Goal: Task Accomplishment & Management: Use online tool/utility

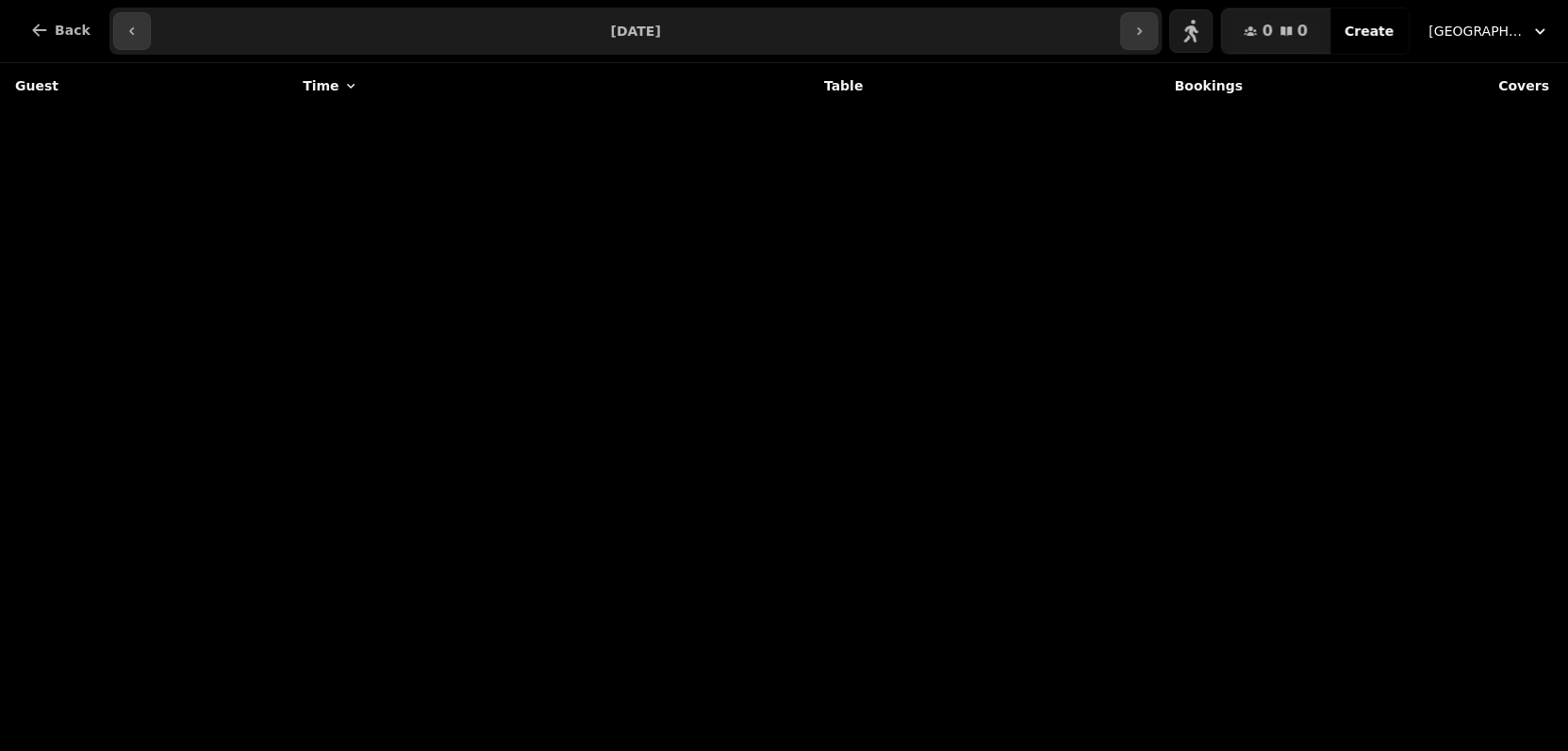
click at [603, 35] on input "**********" at bounding box center [635, 30] width 962 height 30
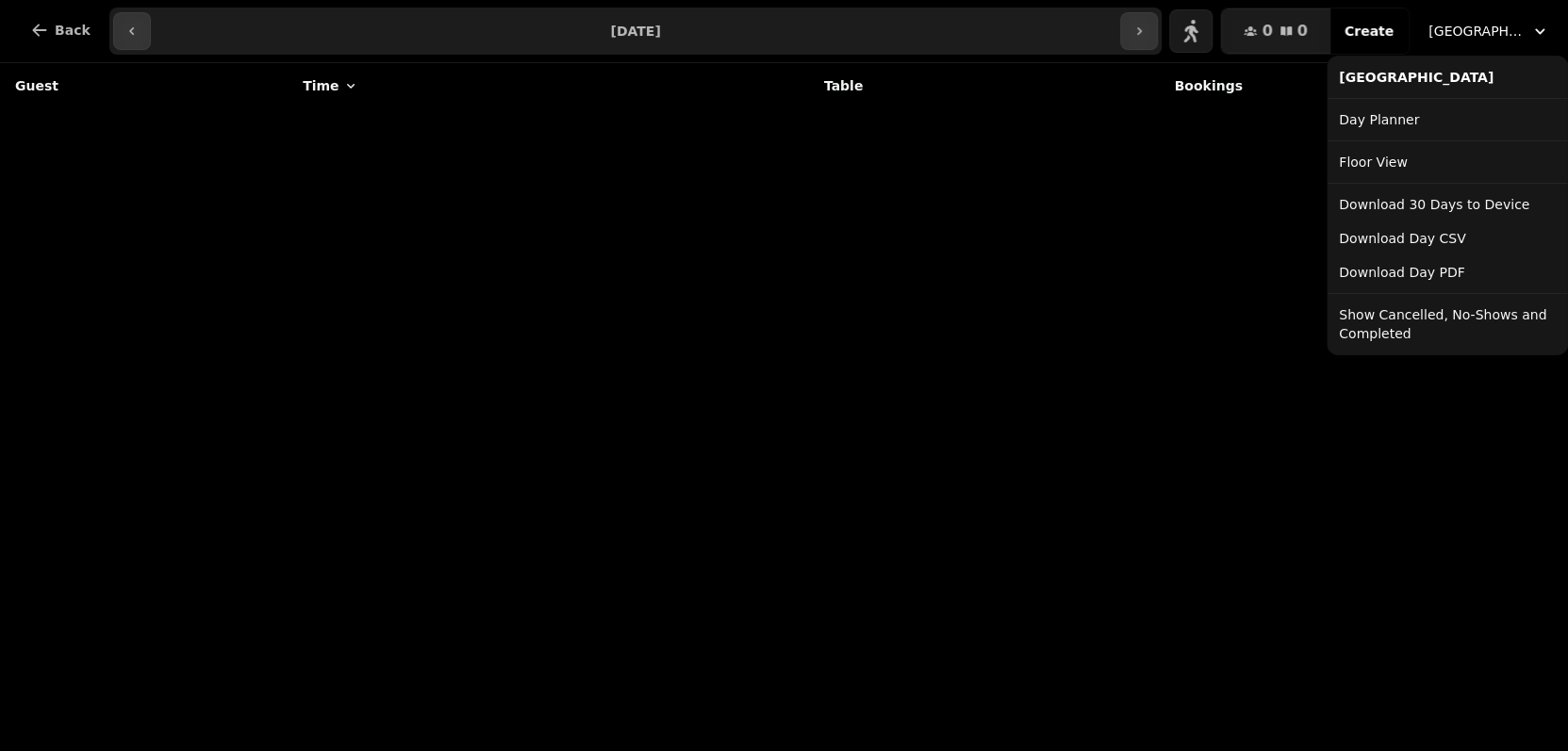
click at [1508, 26] on span "[GEOGRAPHIC_DATA]" at bounding box center [1476, 30] width 94 height 19
click at [1391, 123] on link "Day Planner" at bounding box center [1447, 120] width 232 height 34
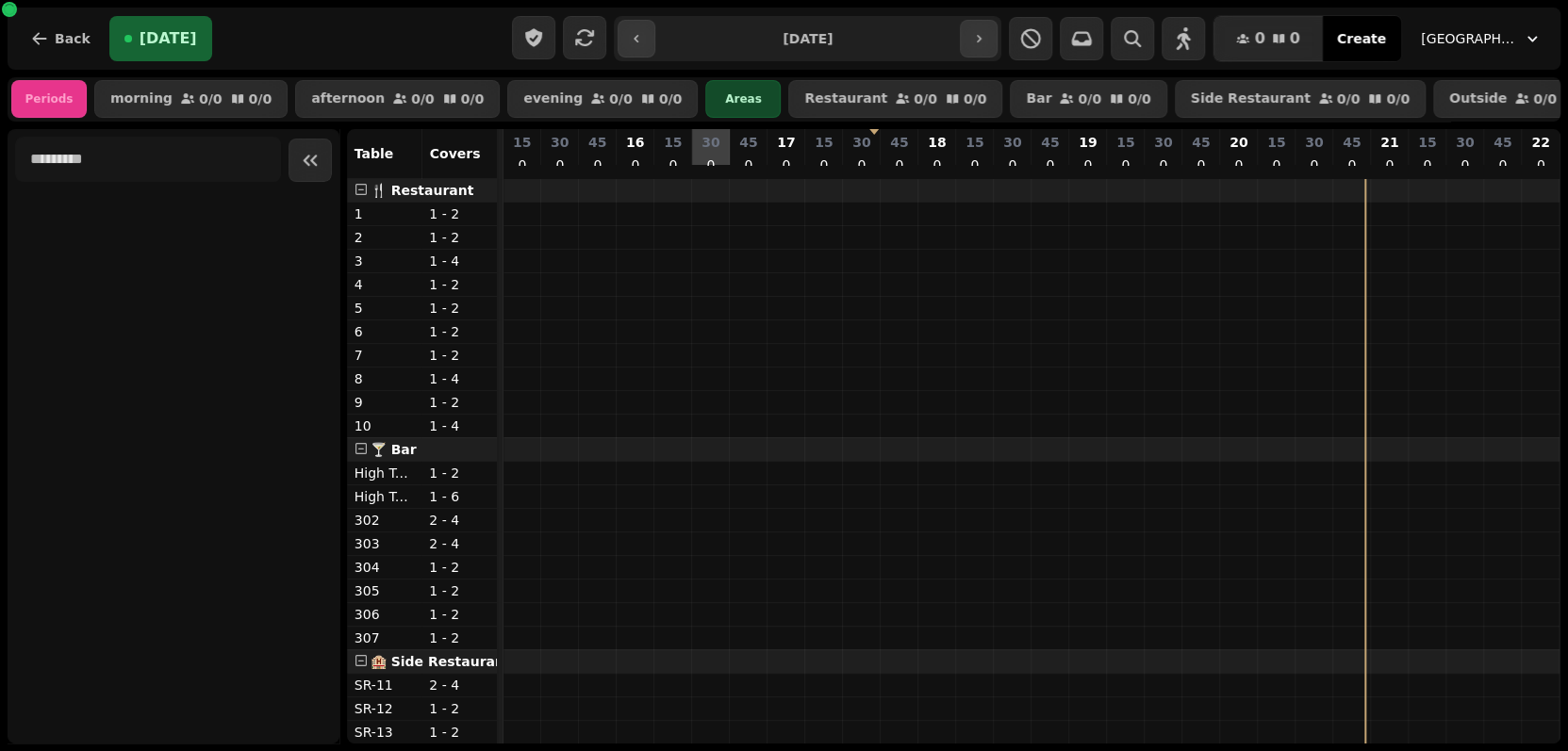
scroll to position [0, 504]
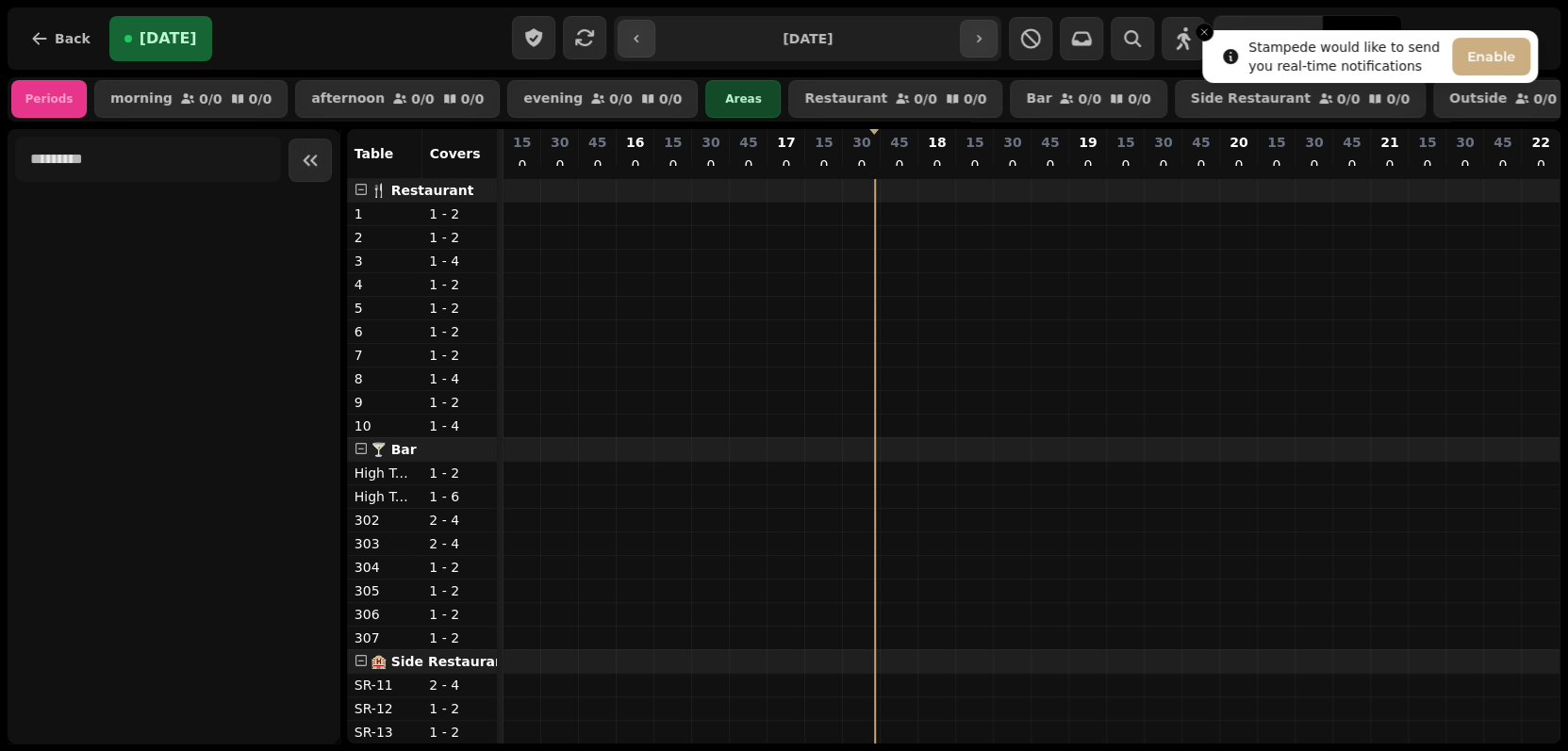
click at [1487, 52] on button "Enable" at bounding box center [1491, 56] width 79 height 37
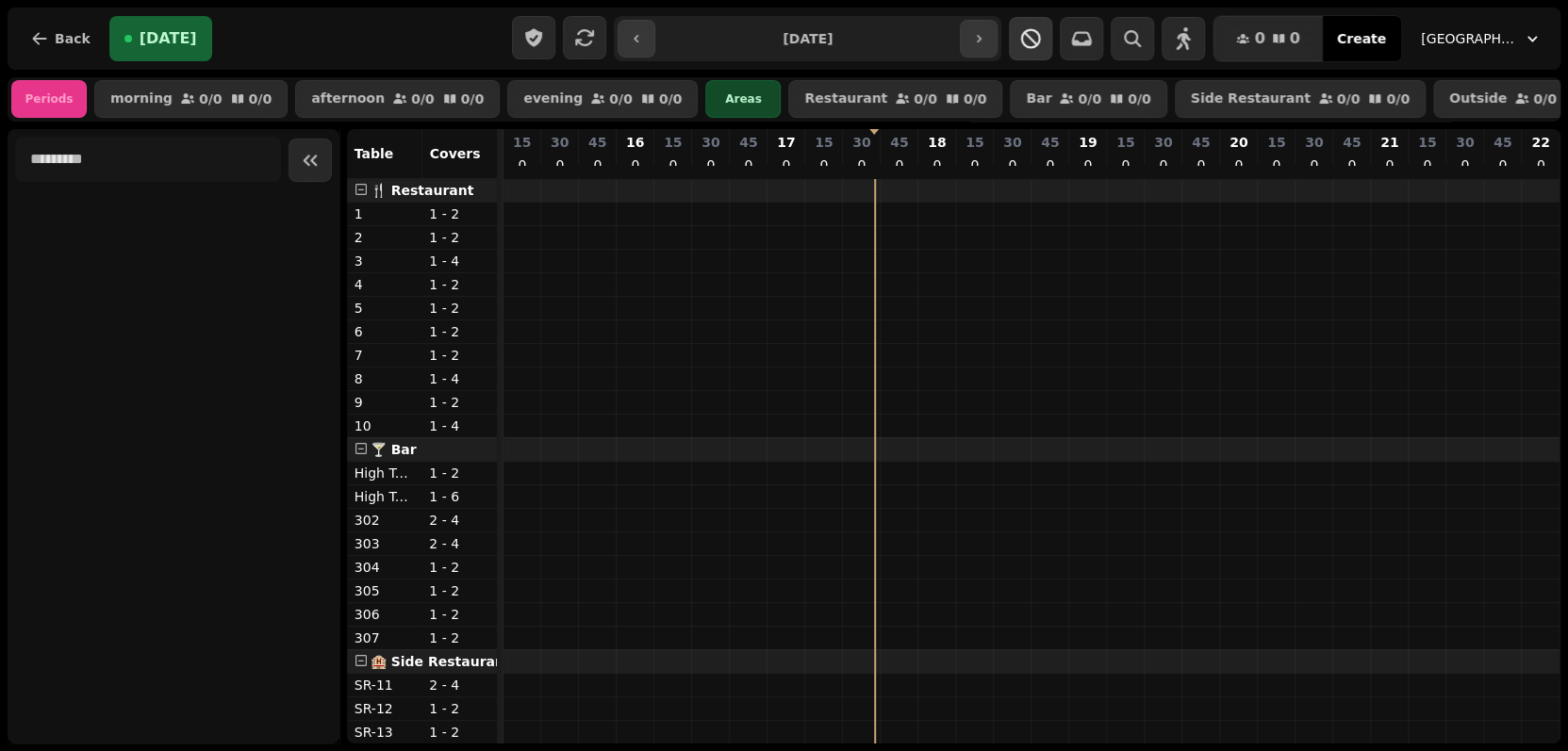
click at [1041, 41] on icon "button" at bounding box center [1030, 38] width 23 height 23
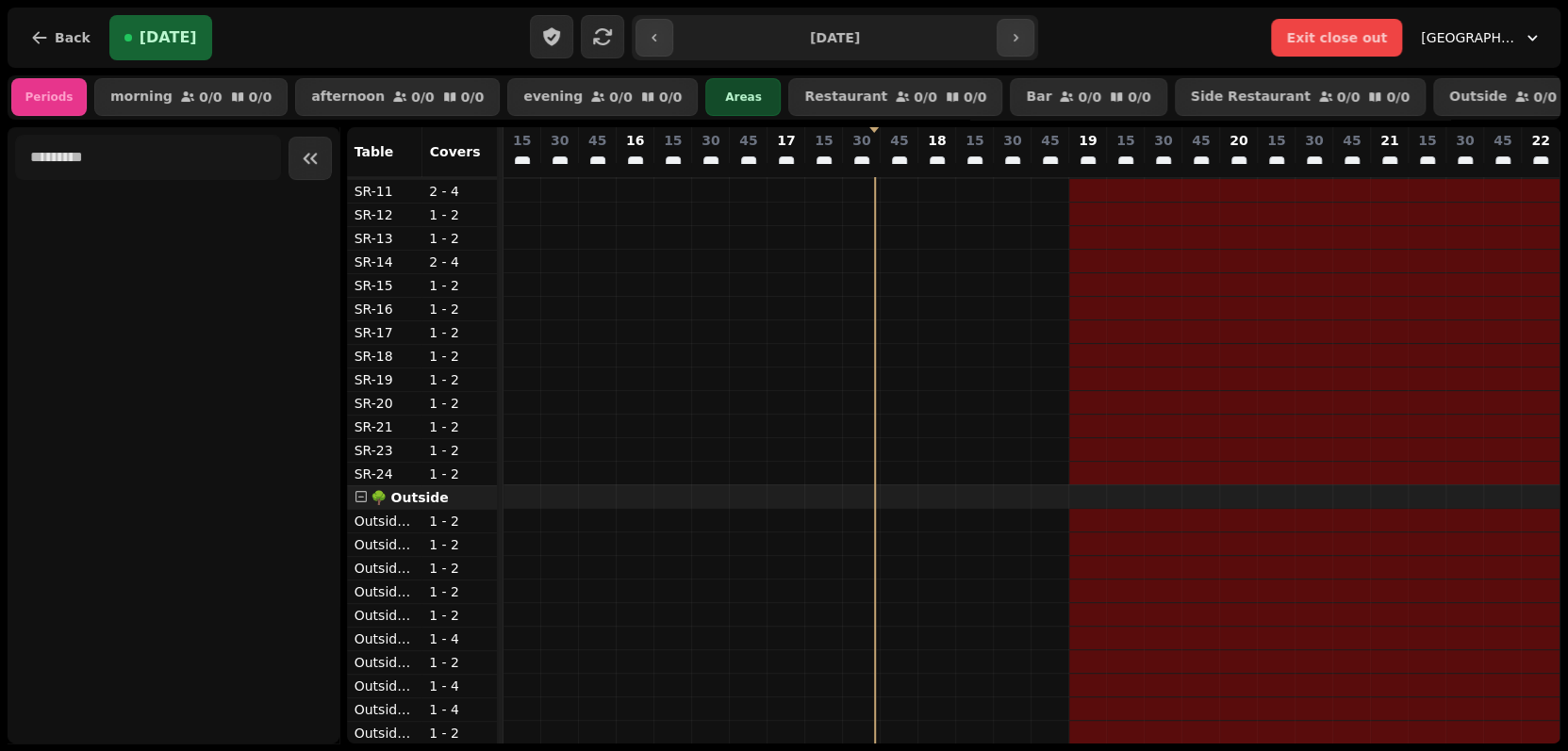
scroll to position [510, 0]
click at [1021, 42] on icon "button" at bounding box center [1015, 37] width 15 height 15
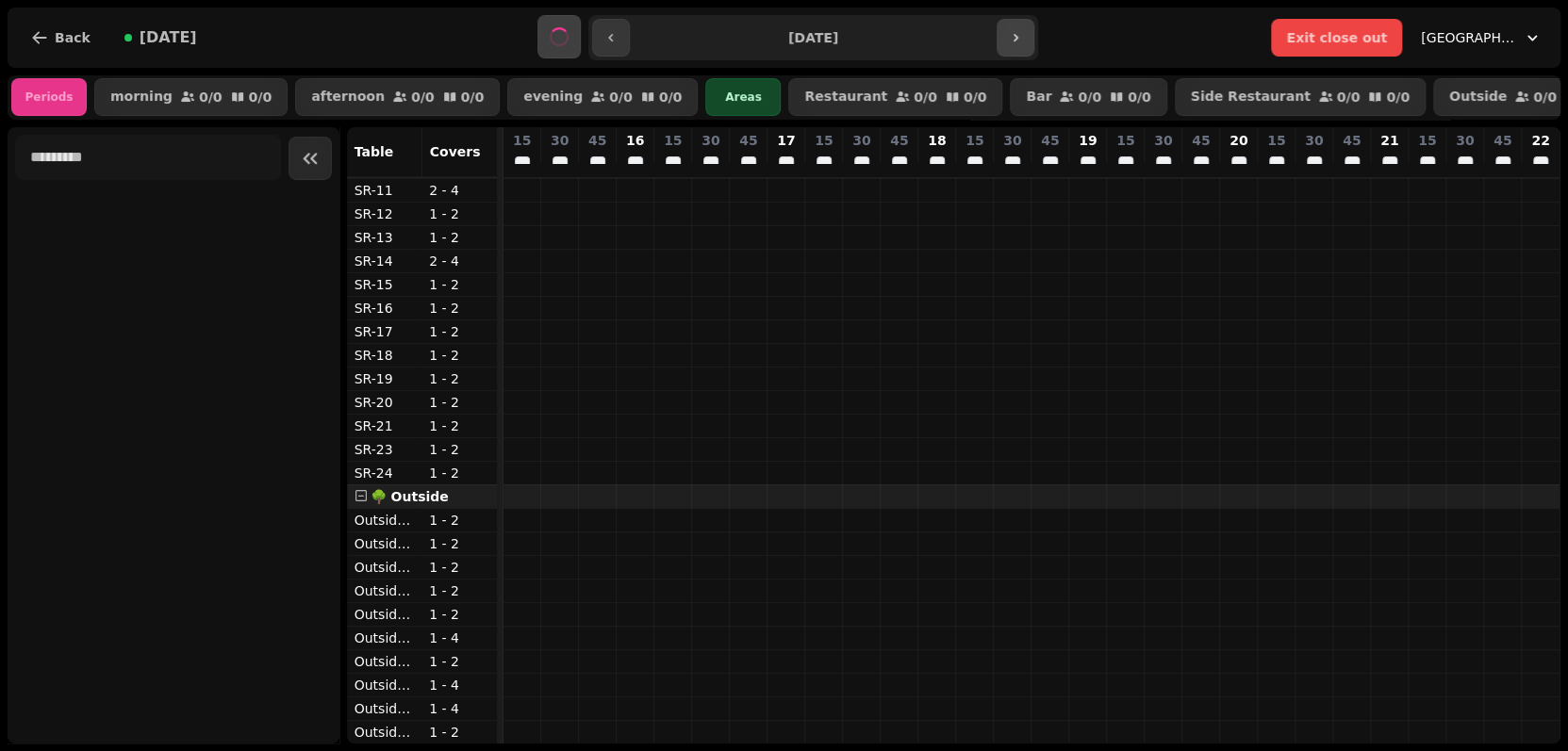
scroll to position [485, 504]
click at [622, 35] on button "button" at bounding box center [611, 37] width 37 height 37
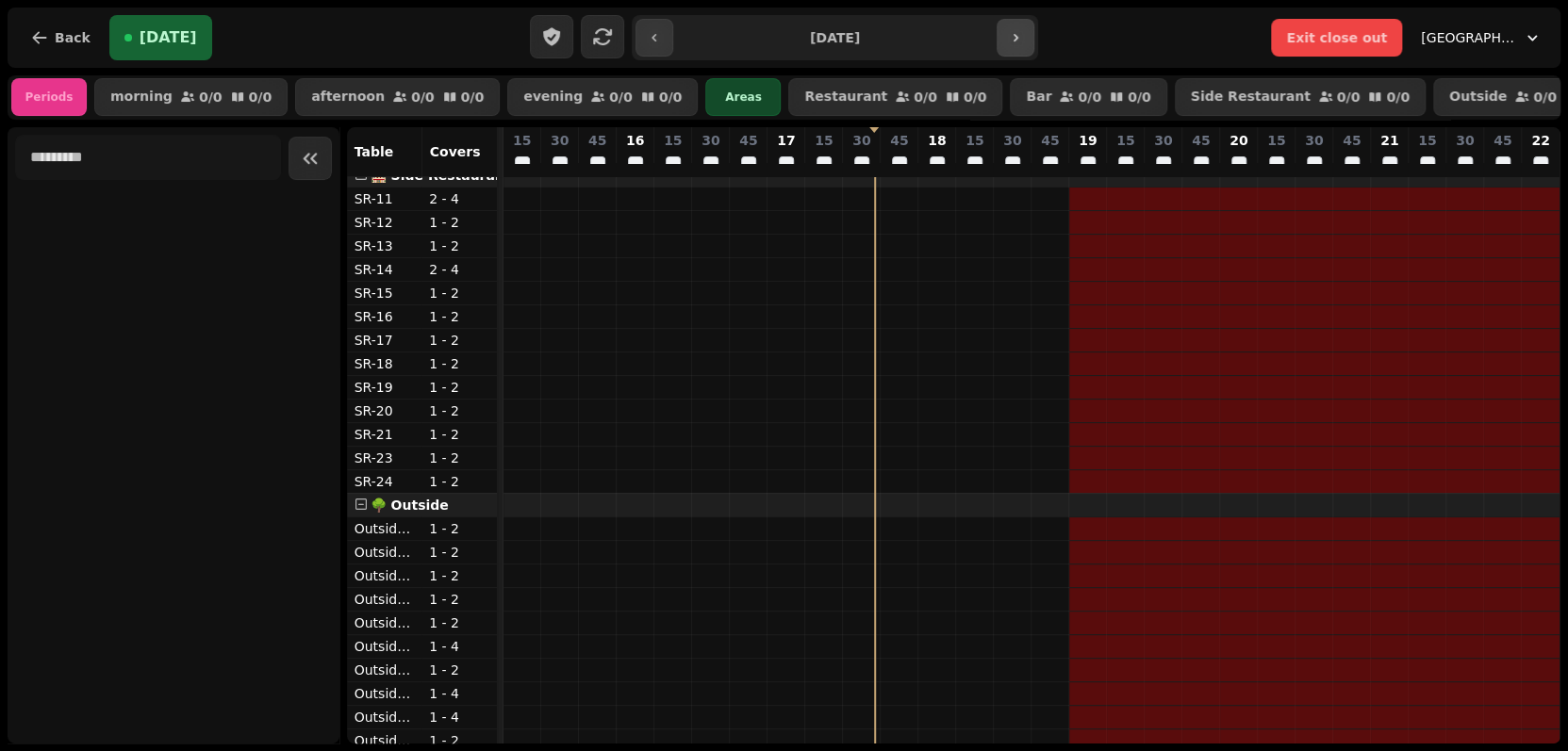
click at [1023, 37] on button "button" at bounding box center [1015, 37] width 37 height 37
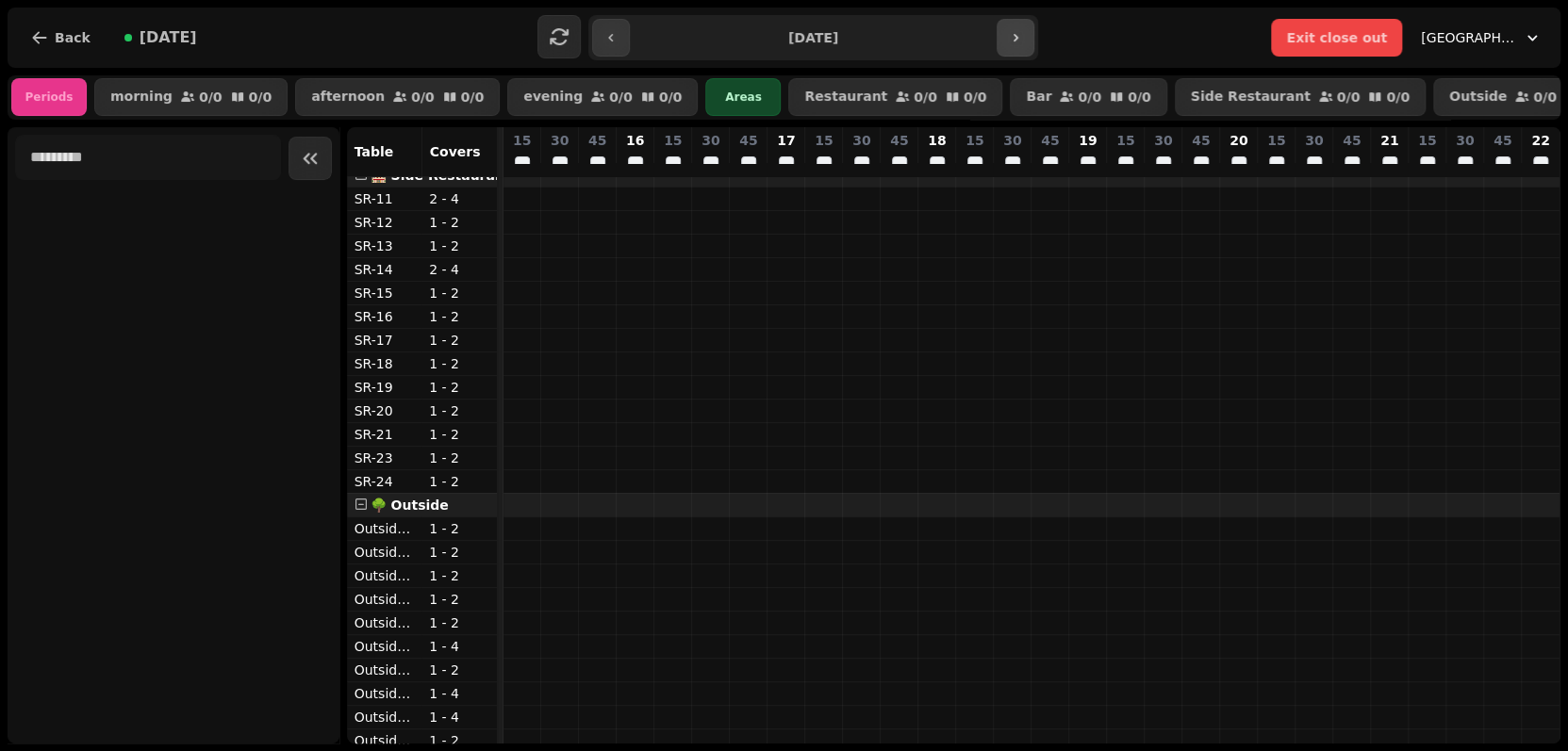
click at [1023, 37] on button "button" at bounding box center [1015, 37] width 37 height 37
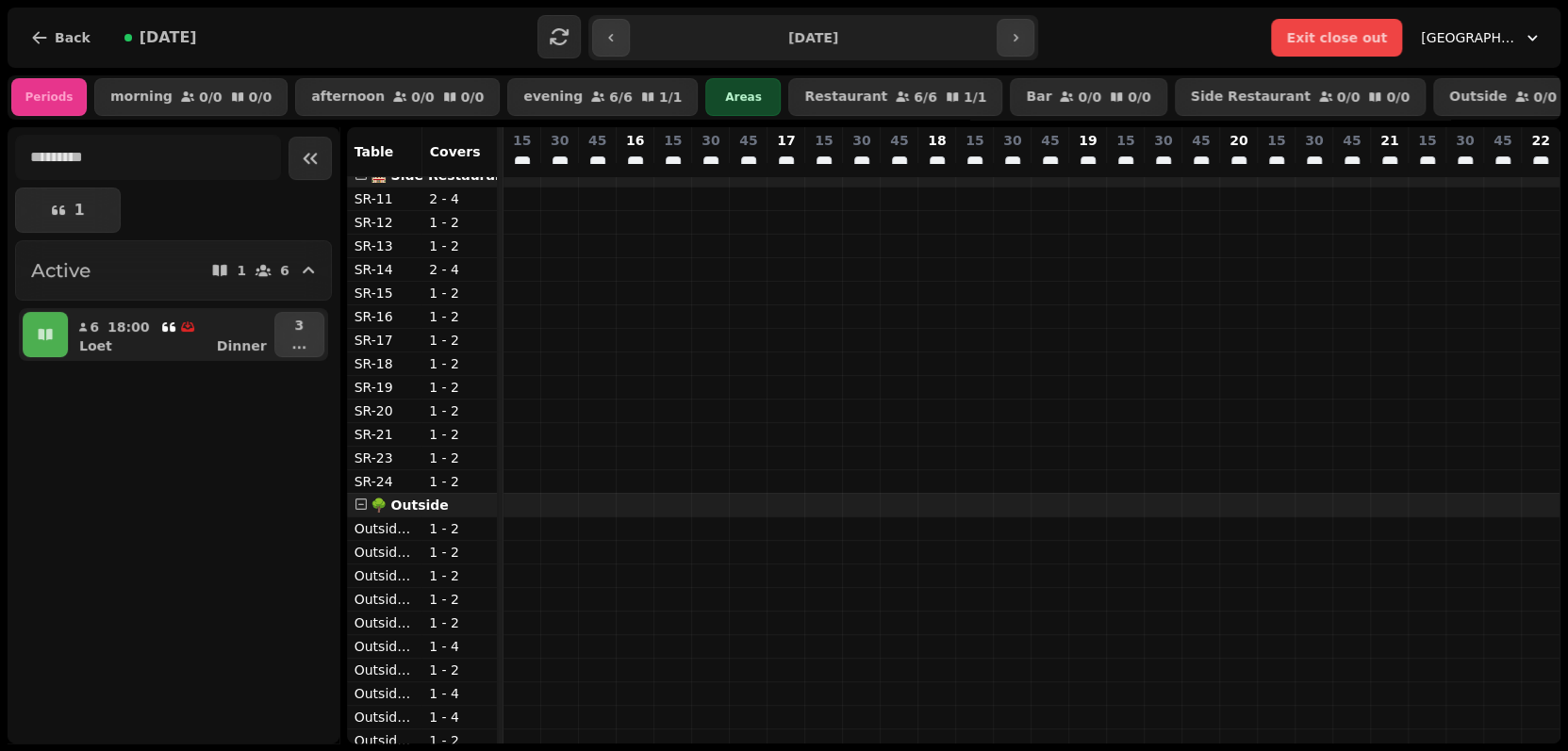
click at [790, 39] on input "**********" at bounding box center [812, 37] width 358 height 30
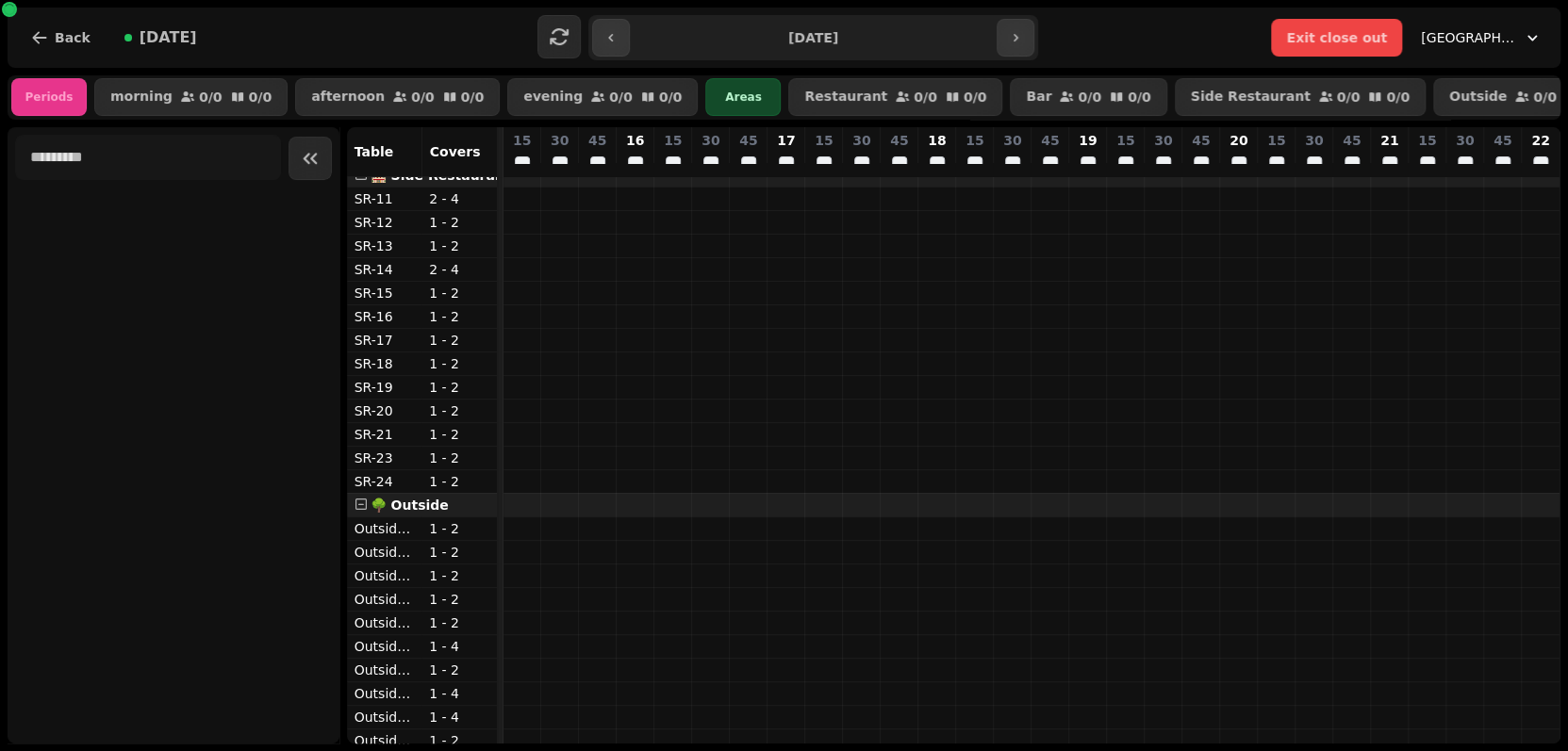
type input "**********"
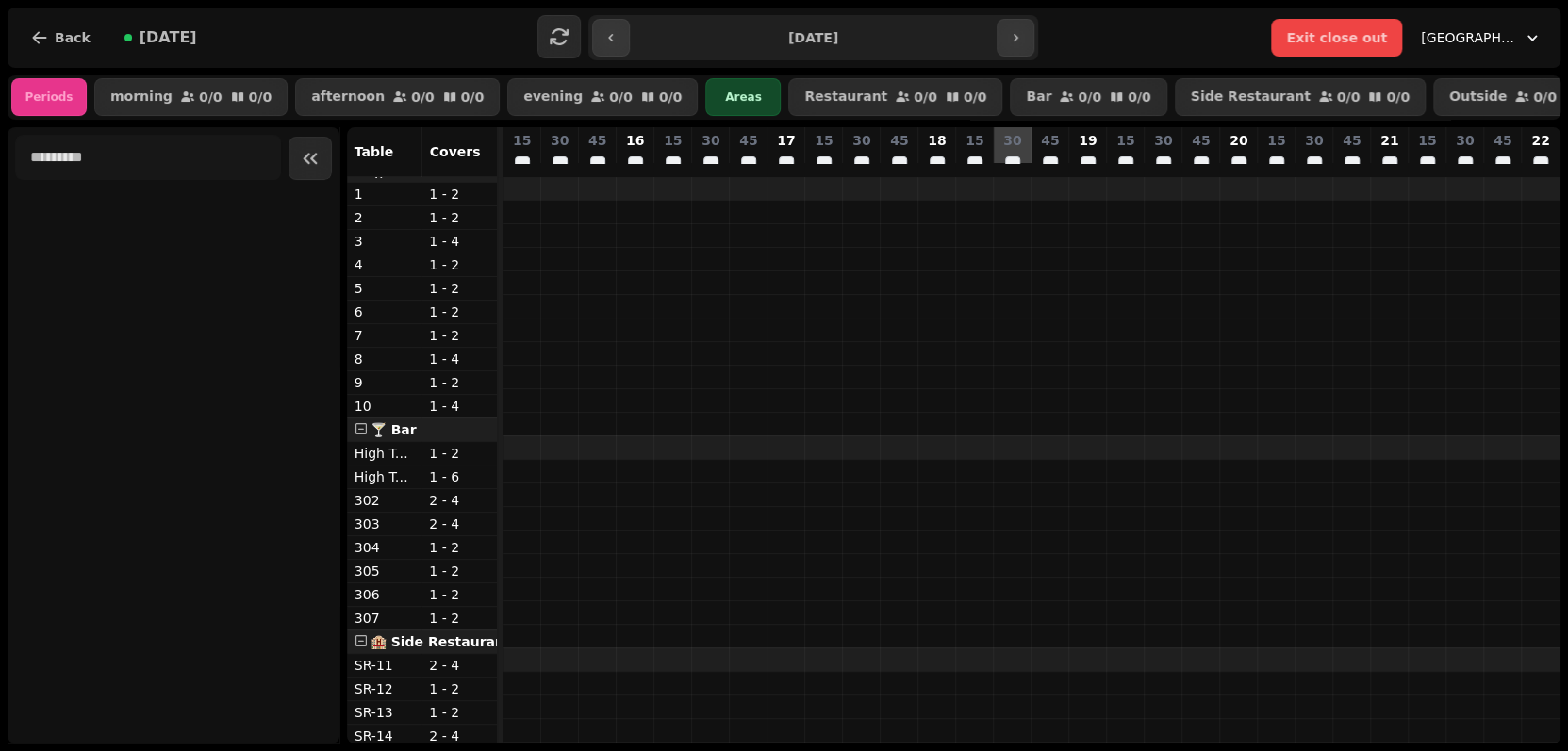
scroll to position [0, 0]
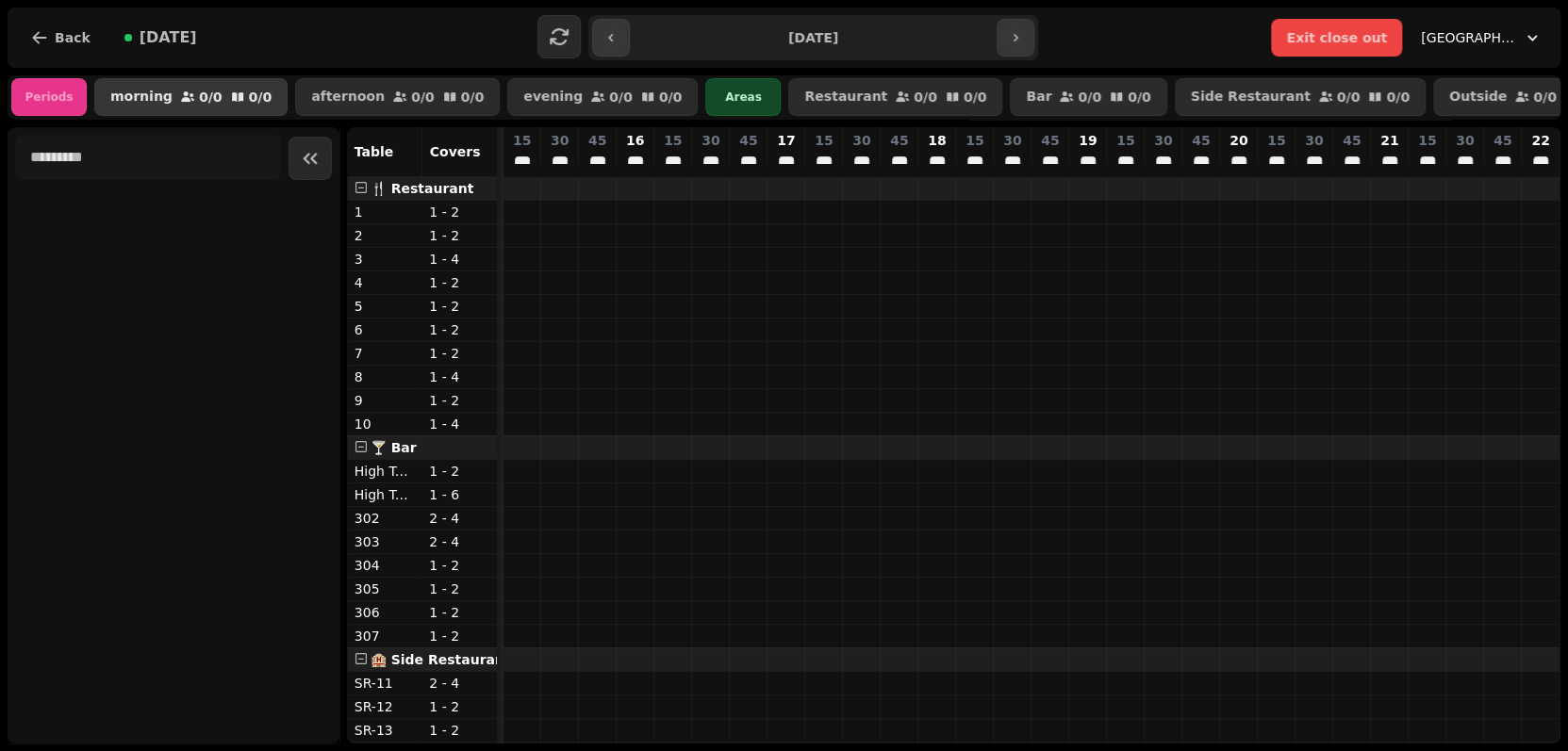
click at [230, 95] on icon "button" at bounding box center [237, 96] width 15 height 15
click at [343, 92] on p "afternoon" at bounding box center [348, 96] width 74 height 15
click at [1191, 95] on p "Side Restaurant" at bounding box center [1251, 96] width 120 height 15
click at [363, 194] on span at bounding box center [360, 187] width 13 height 13
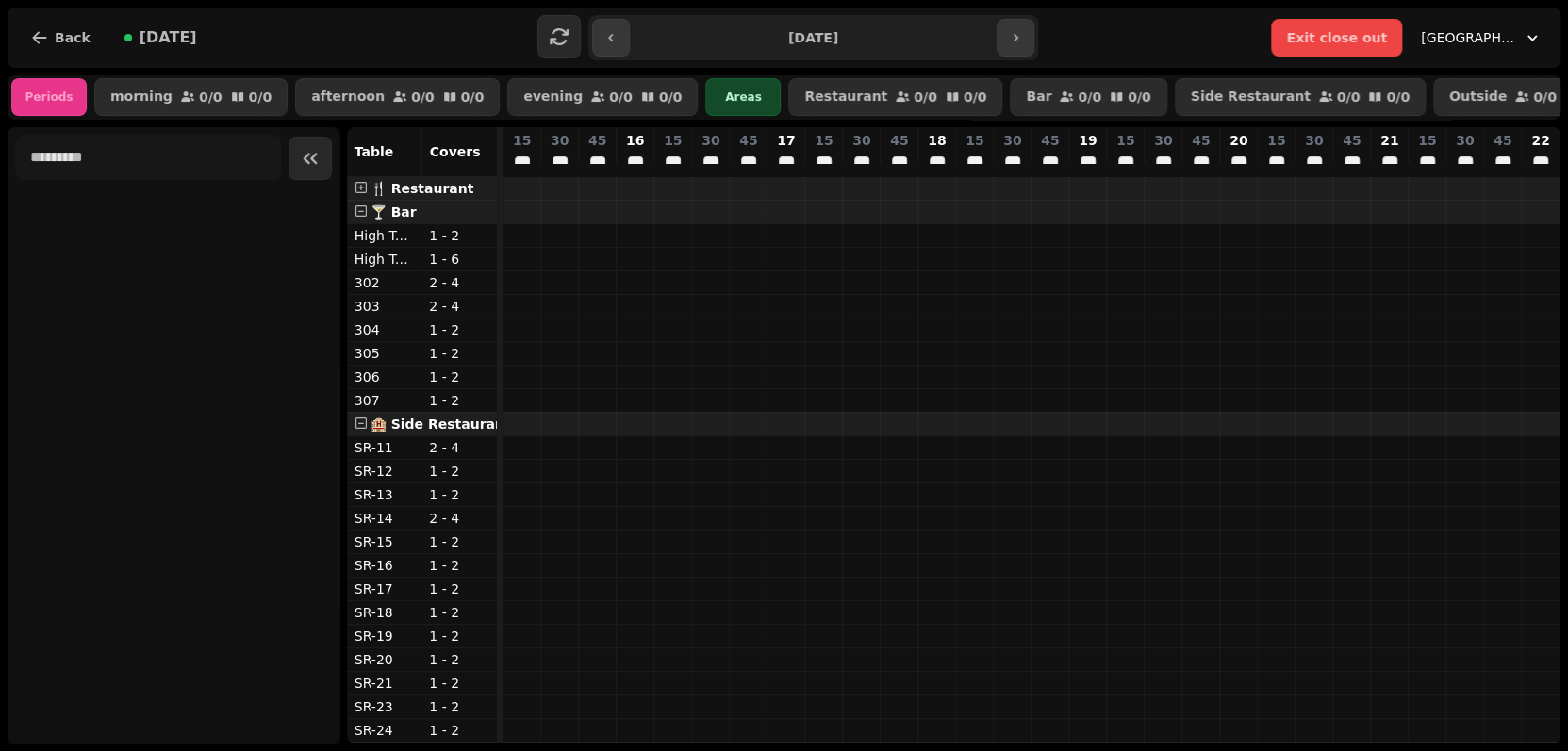
click at [360, 218] on span at bounding box center [360, 210] width 13 height 13
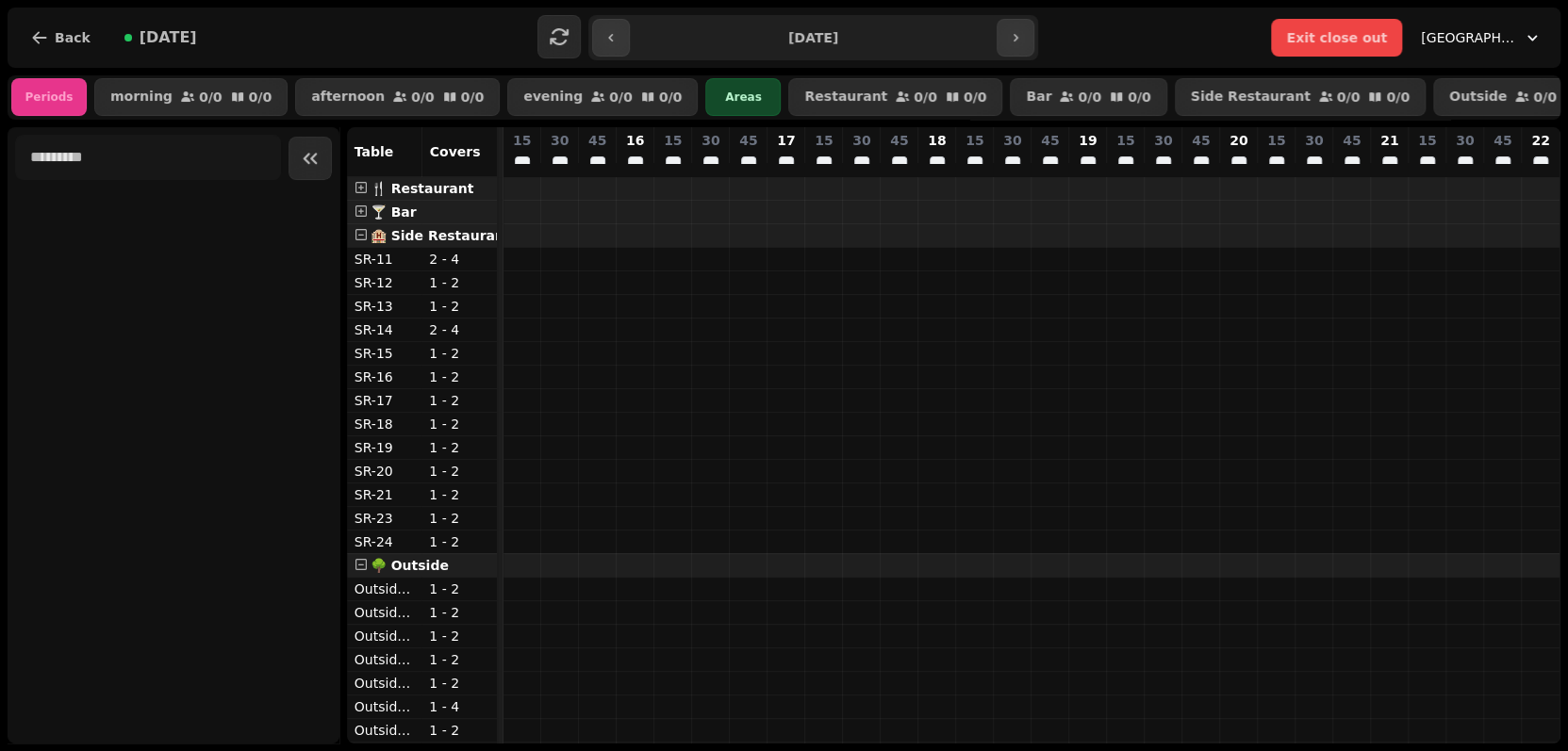
click at [358, 241] on span at bounding box center [360, 234] width 13 height 13
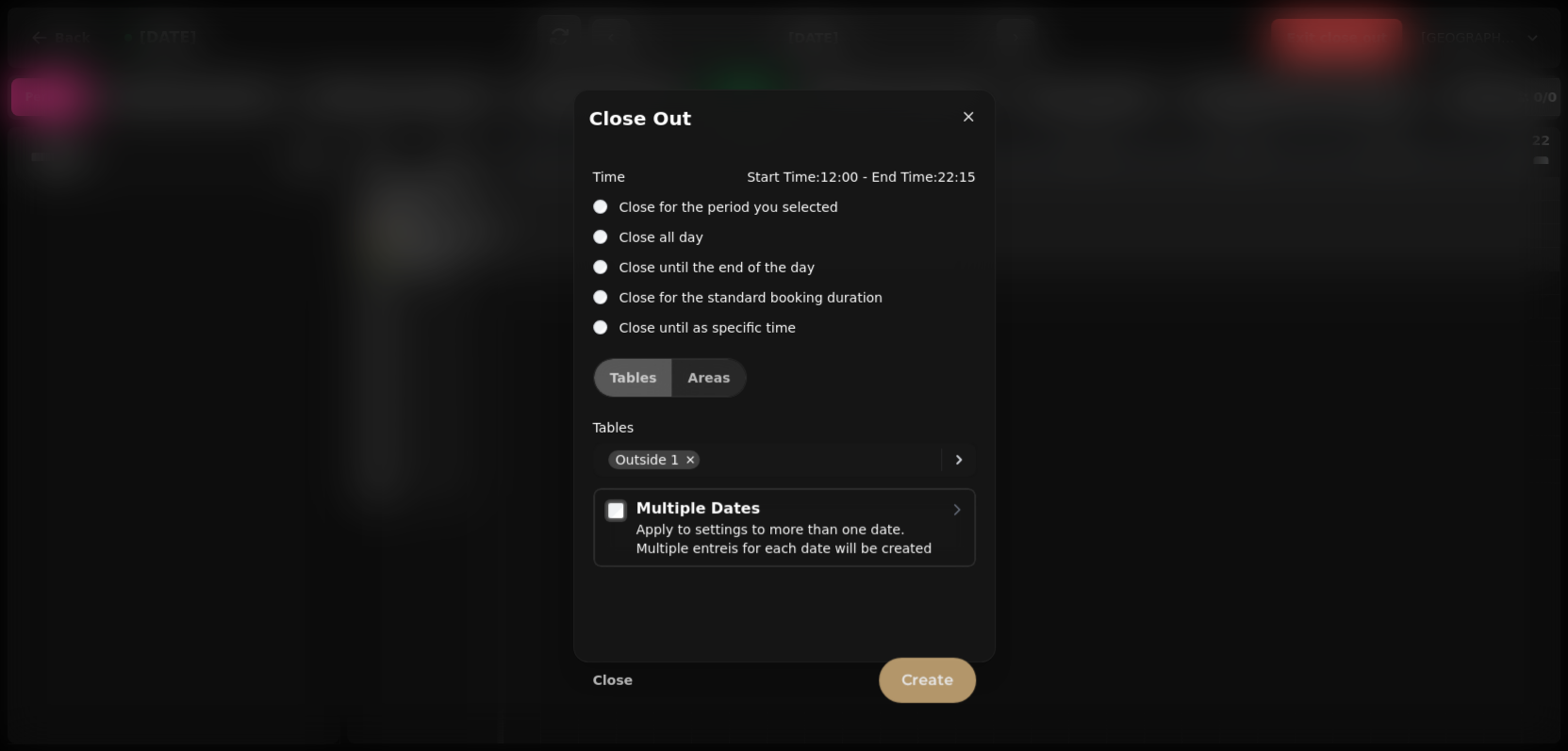
click at [939, 682] on span "Create" at bounding box center [927, 680] width 52 height 15
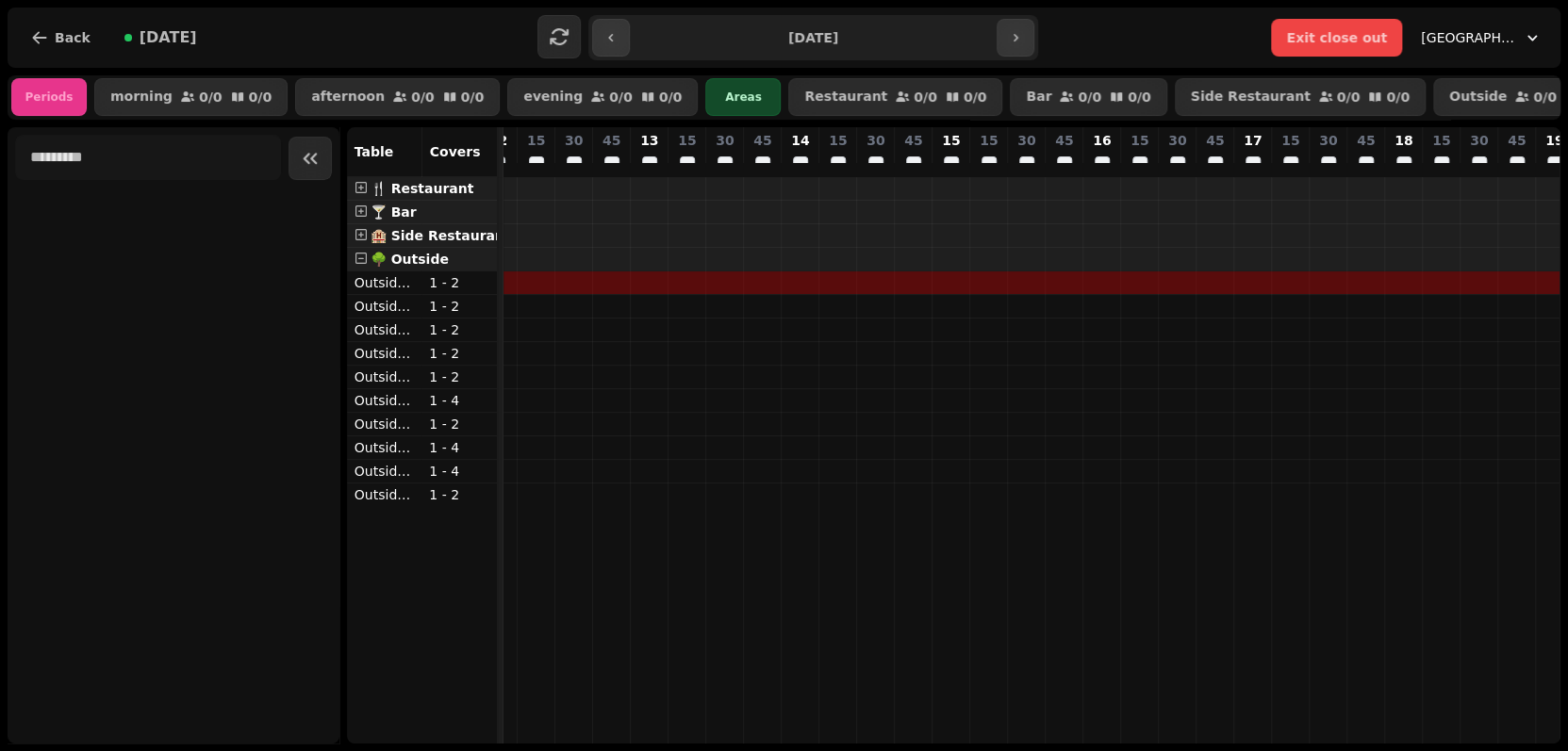
scroll to position [0, 12]
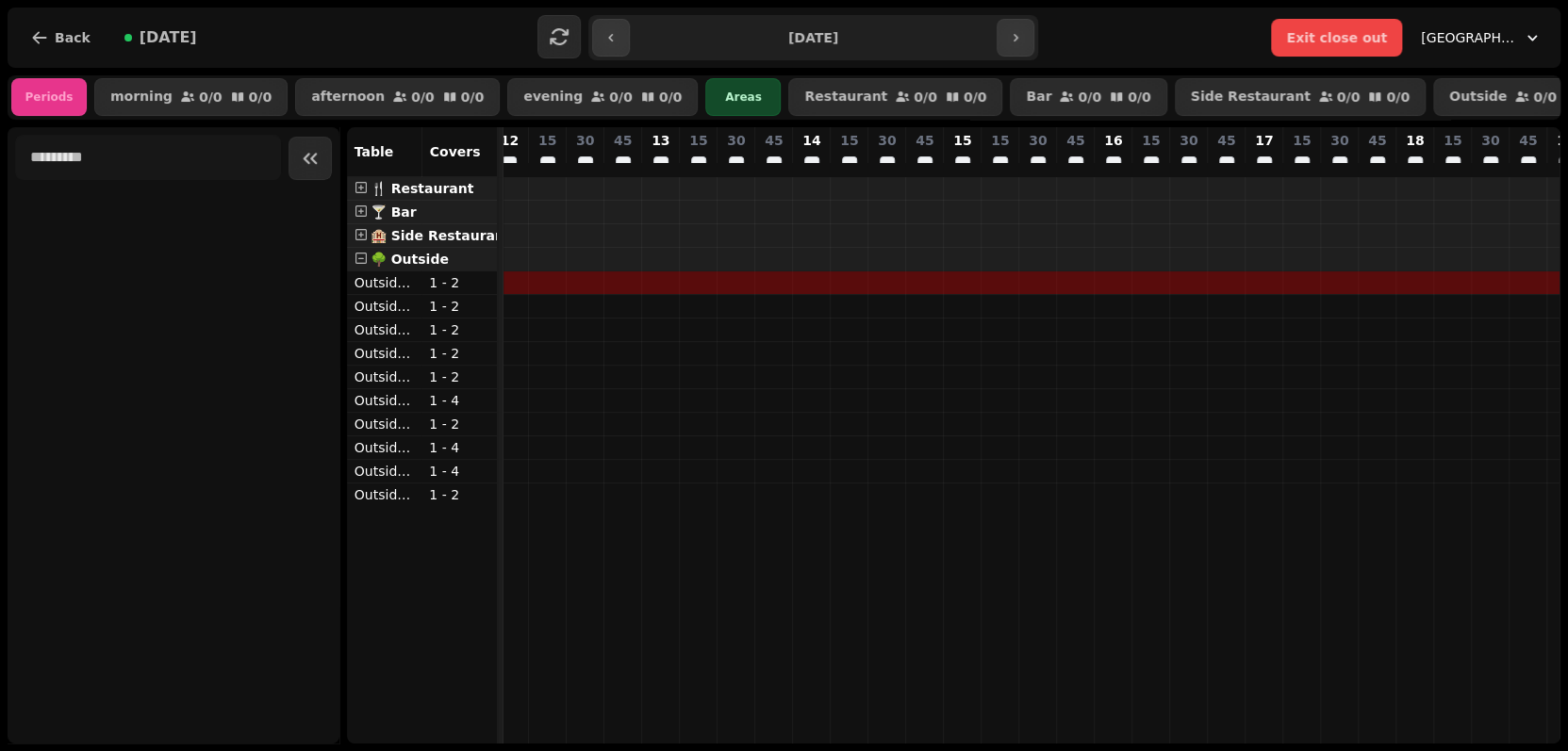
click at [467, 197] on div "🍴 Restaurant" at bounding box center [421, 188] width 150 height 23
click at [467, 195] on div "🍴 Restaurant" at bounding box center [421, 188] width 150 height 23
click at [510, 200] on td at bounding box center [510, 460] width 37 height 566
click at [457, 292] on p "1 - 2" at bounding box center [459, 282] width 60 height 19
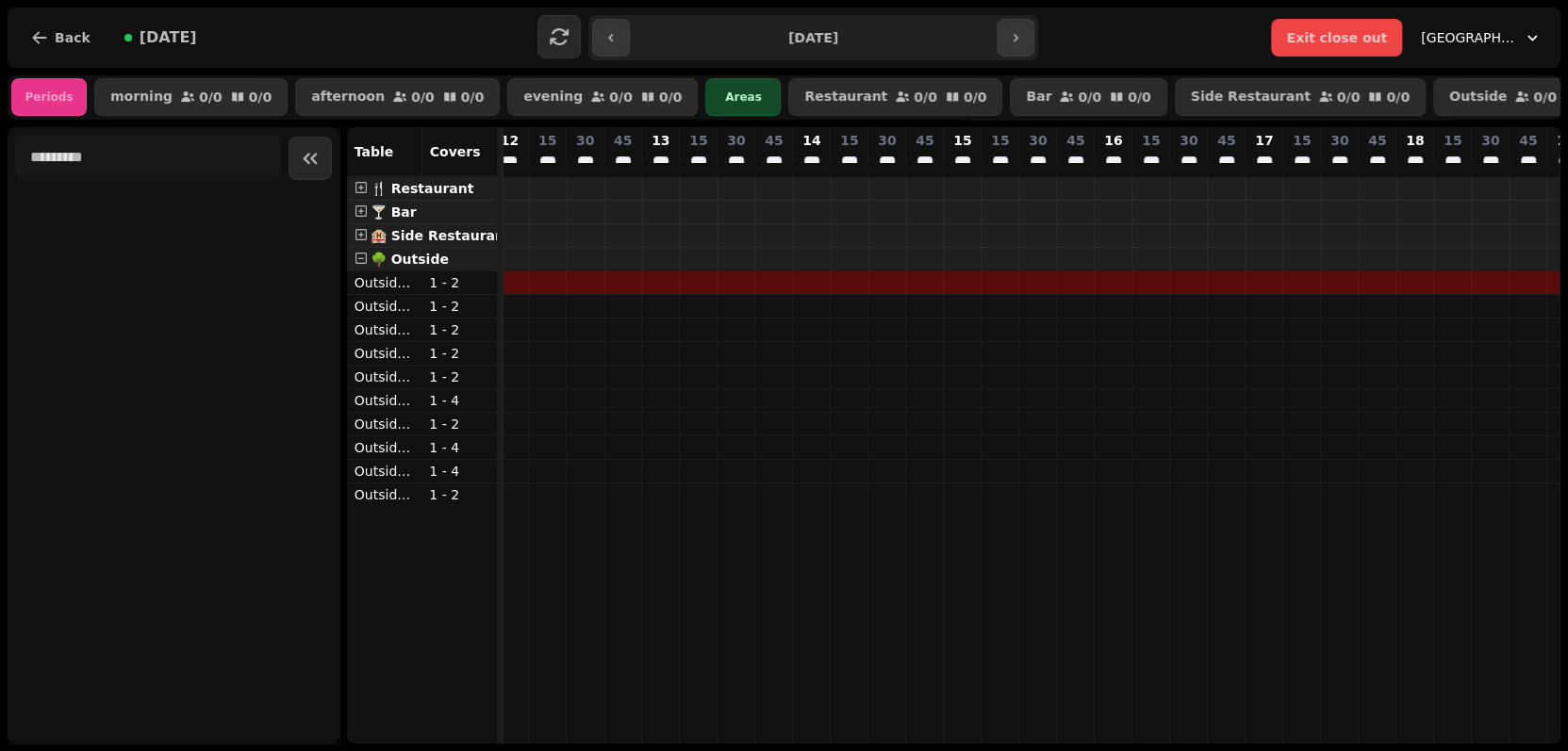
click at [458, 312] on p "1 - 2" at bounding box center [459, 305] width 60 height 19
click at [360, 265] on span at bounding box center [360, 257] width 13 height 13
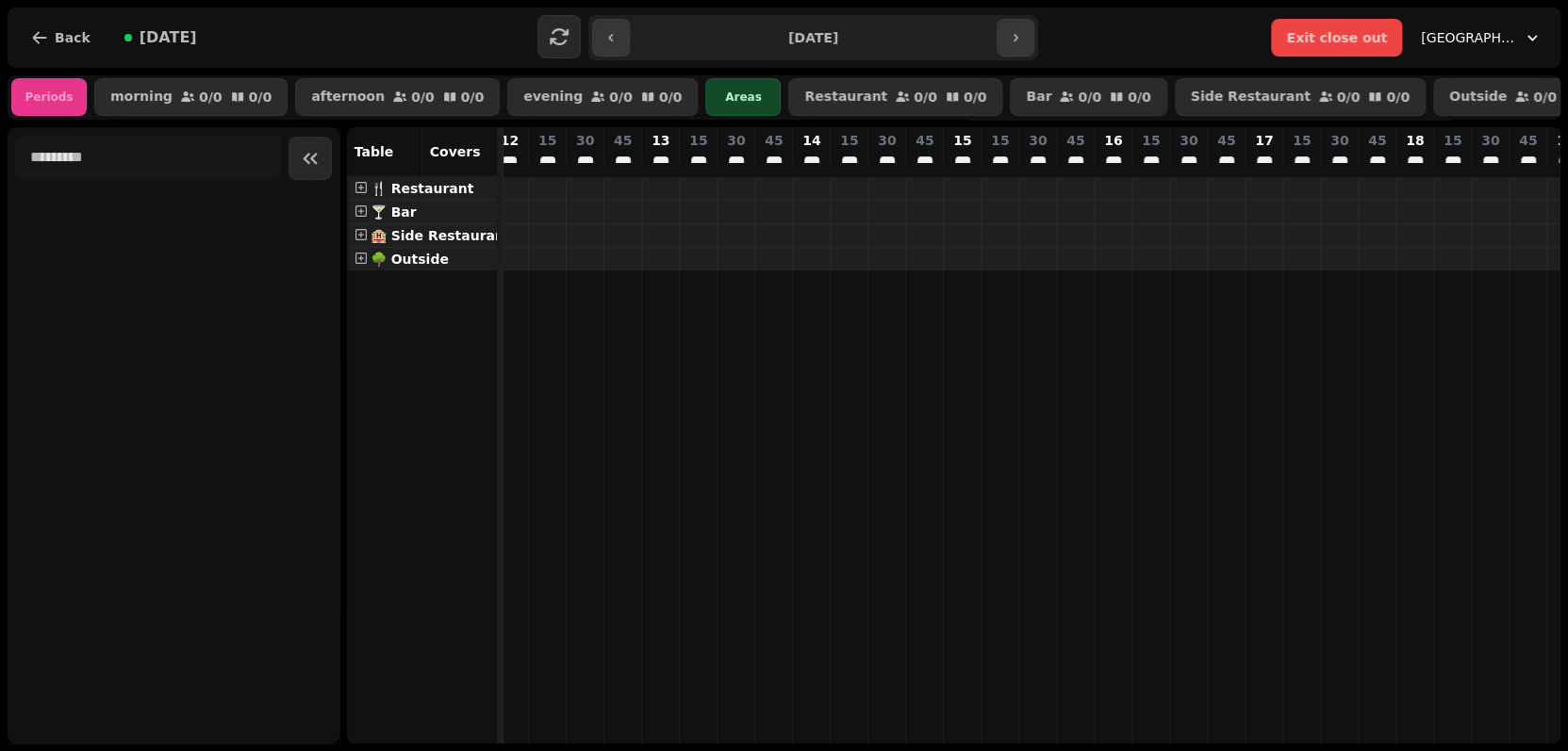
click at [360, 265] on span at bounding box center [360, 257] width 13 height 13
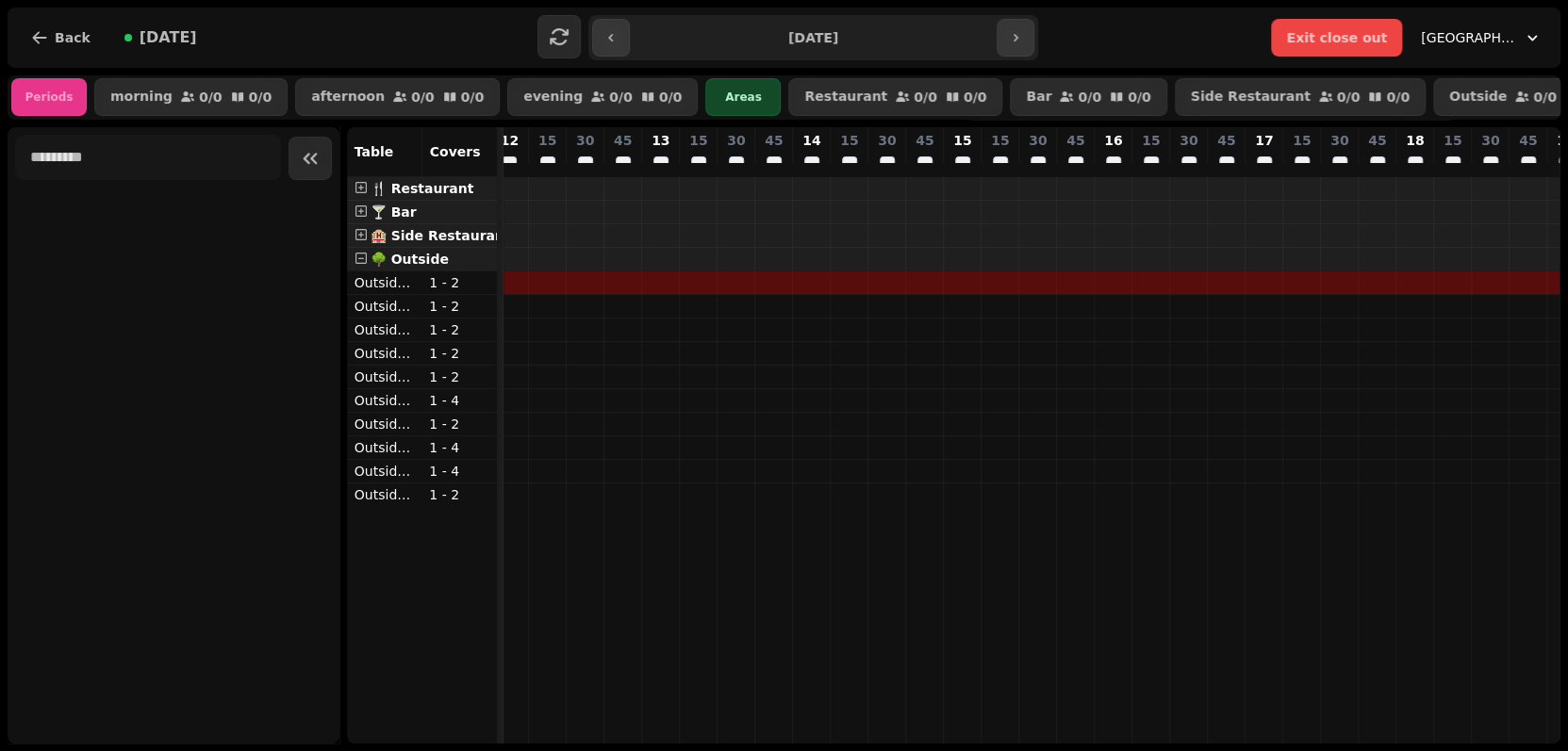
click at [388, 316] on p "Outside 2" at bounding box center [384, 305] width 60 height 19
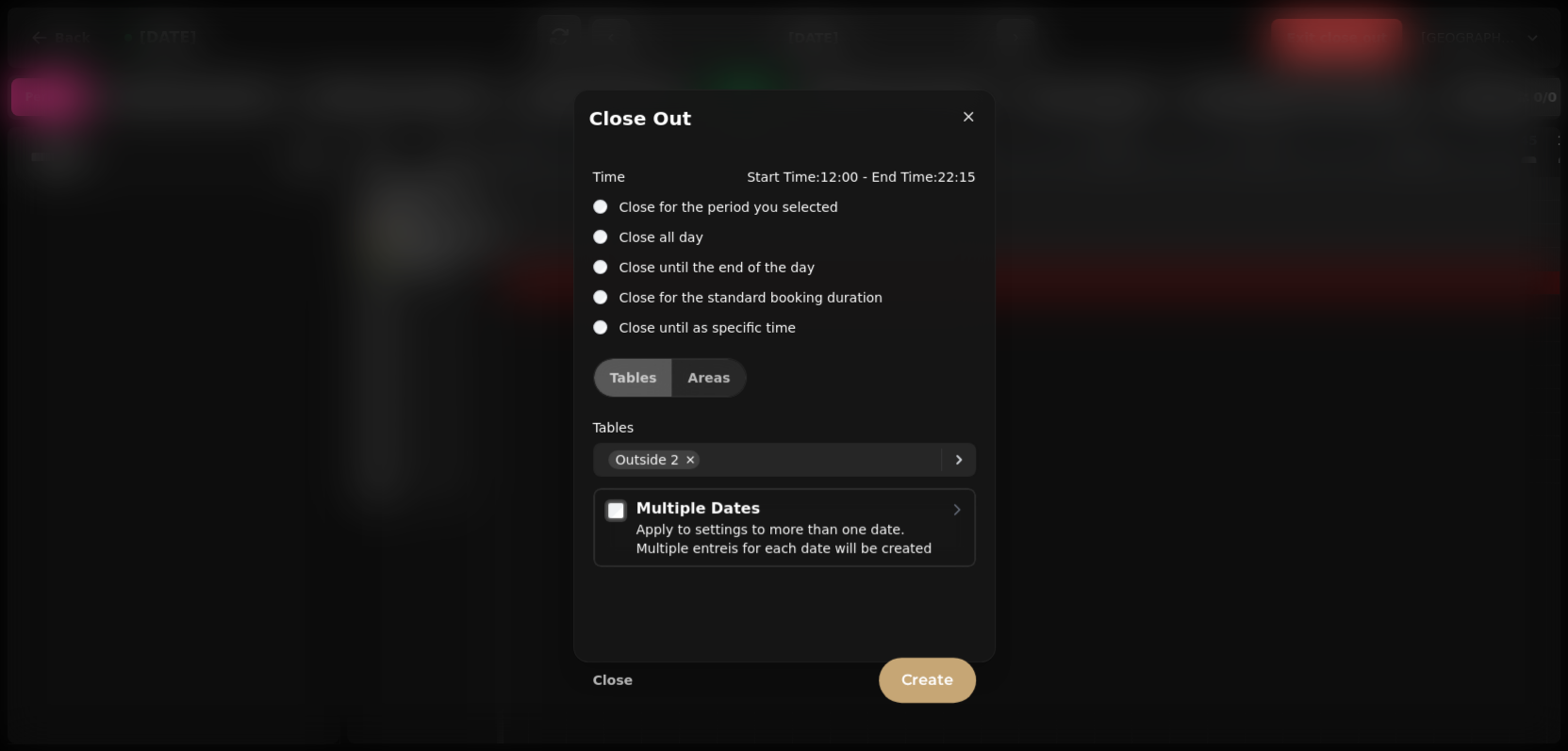
click at [960, 456] on icon at bounding box center [958, 459] width 23 height 23
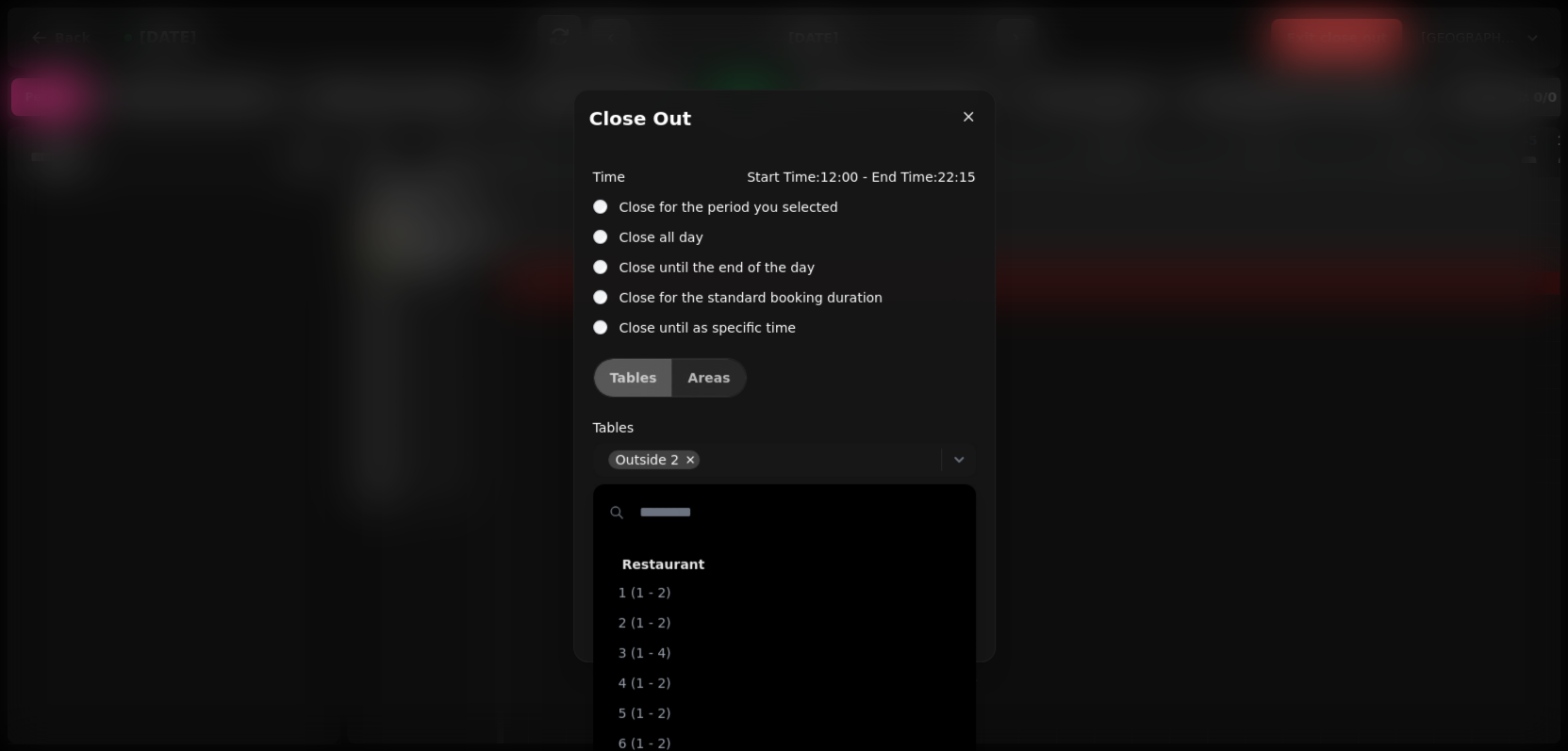
click at [672, 560] on div "Restaurant" at bounding box center [784, 561] width 354 height 34
click at [667, 570] on div "Restaurant" at bounding box center [784, 561] width 354 height 34
click at [873, 236] on div "Close all day" at bounding box center [784, 236] width 383 height 23
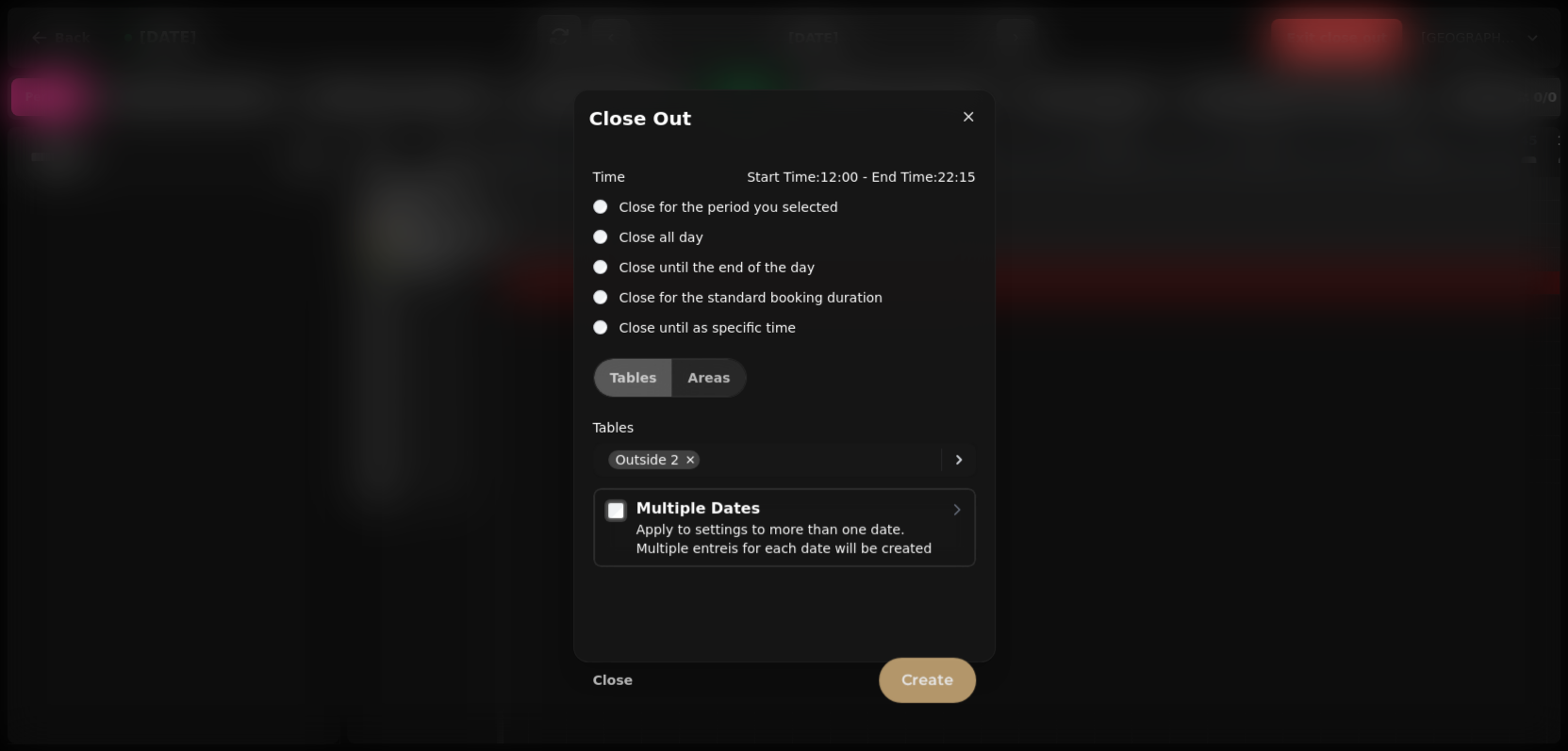
click at [939, 683] on span "Create" at bounding box center [927, 680] width 52 height 15
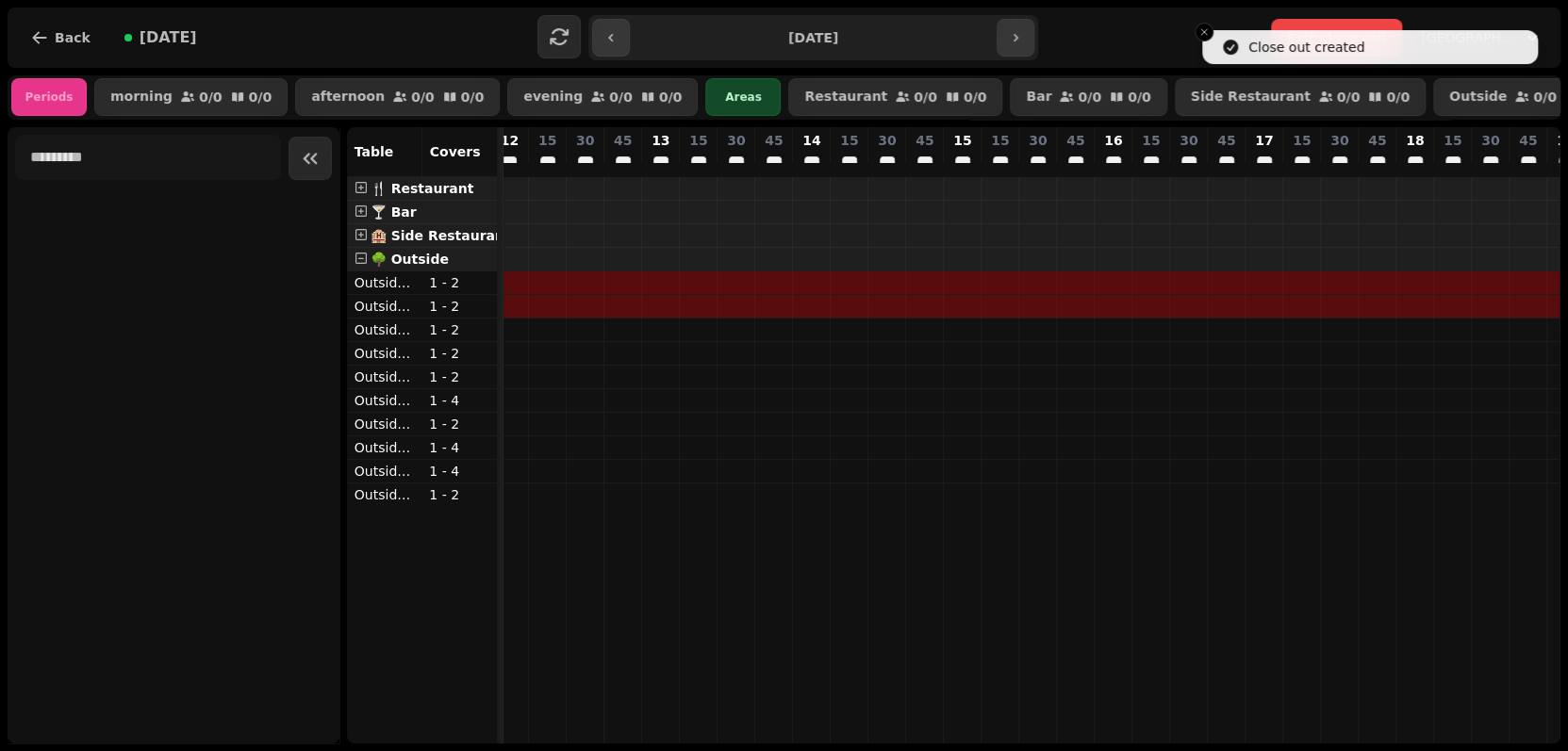
click at [479, 293] on p "1 - 2" at bounding box center [459, 282] width 60 height 19
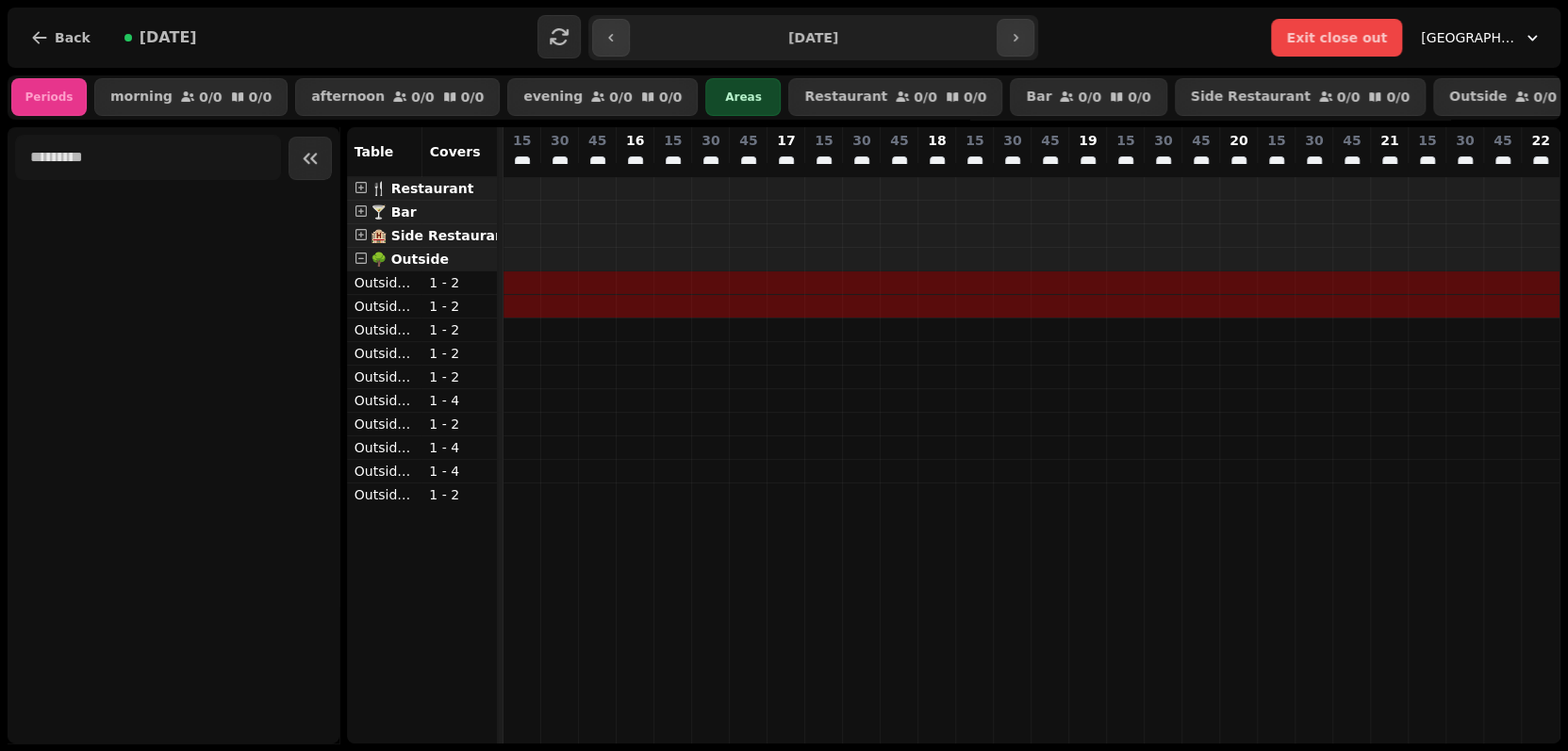
scroll to position [0, 0]
click at [465, 198] on div "🍴 Restaurant" at bounding box center [421, 188] width 150 height 23
click at [360, 194] on span at bounding box center [360, 187] width 13 height 13
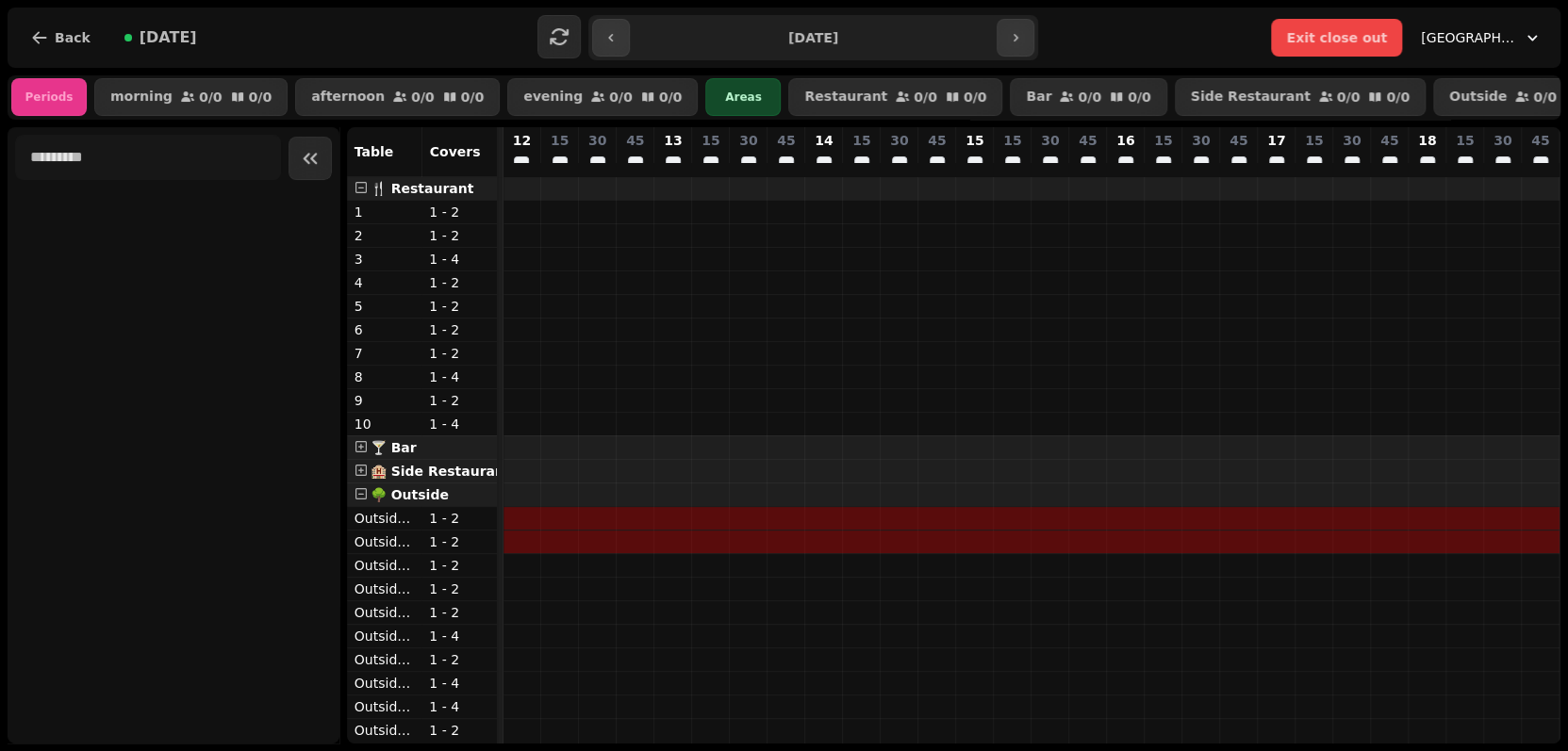
click at [400, 222] on p "1" at bounding box center [384, 211] width 60 height 19
click at [491, 224] on div "1 - 2" at bounding box center [459, 212] width 76 height 23
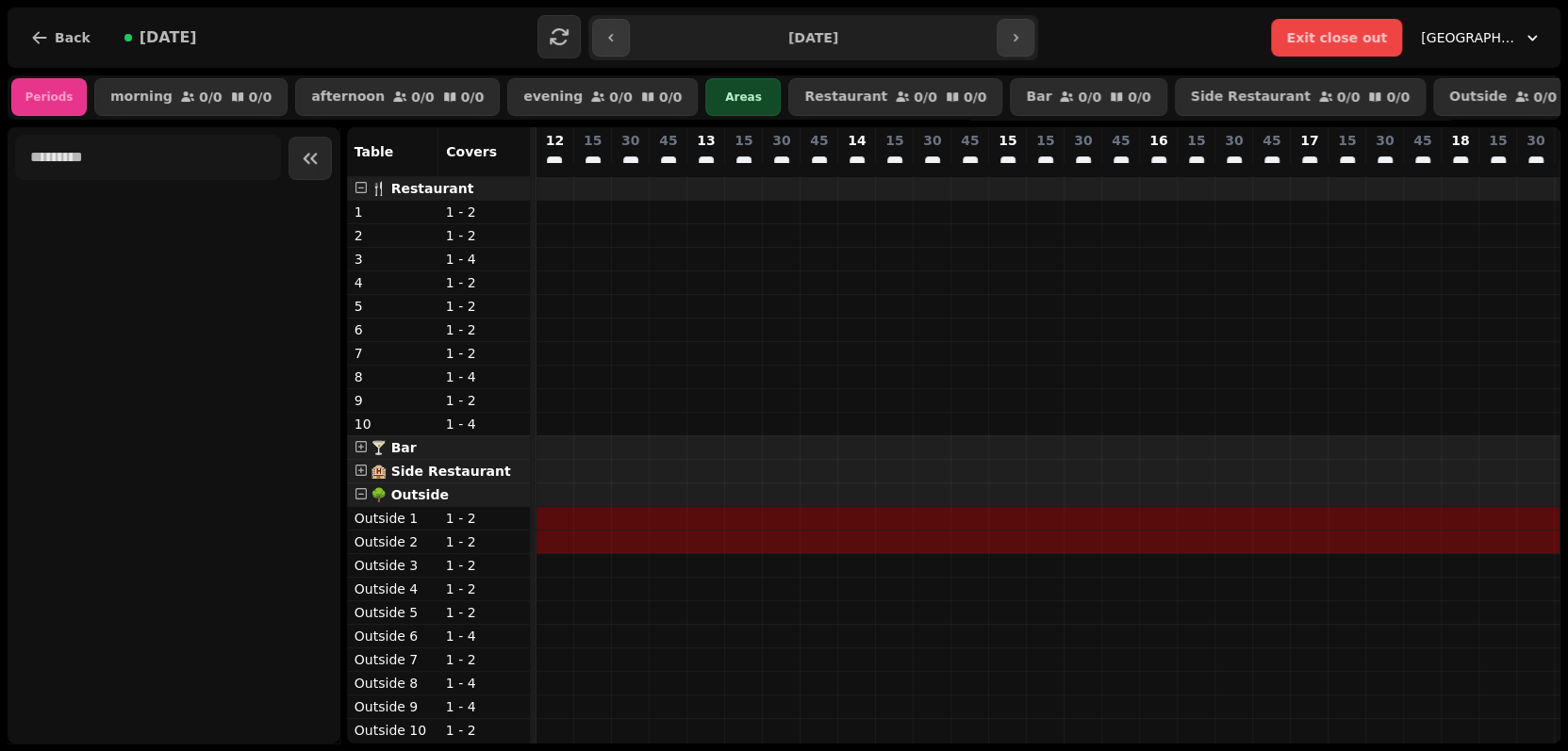
drag, startPoint x: 499, startPoint y: 226, endPoint x: 532, endPoint y: 226, distance: 33.0
click at [532, 226] on td at bounding box center [534, 460] width 6 height 566
click at [511, 222] on p "1 - 2" at bounding box center [484, 211] width 77 height 19
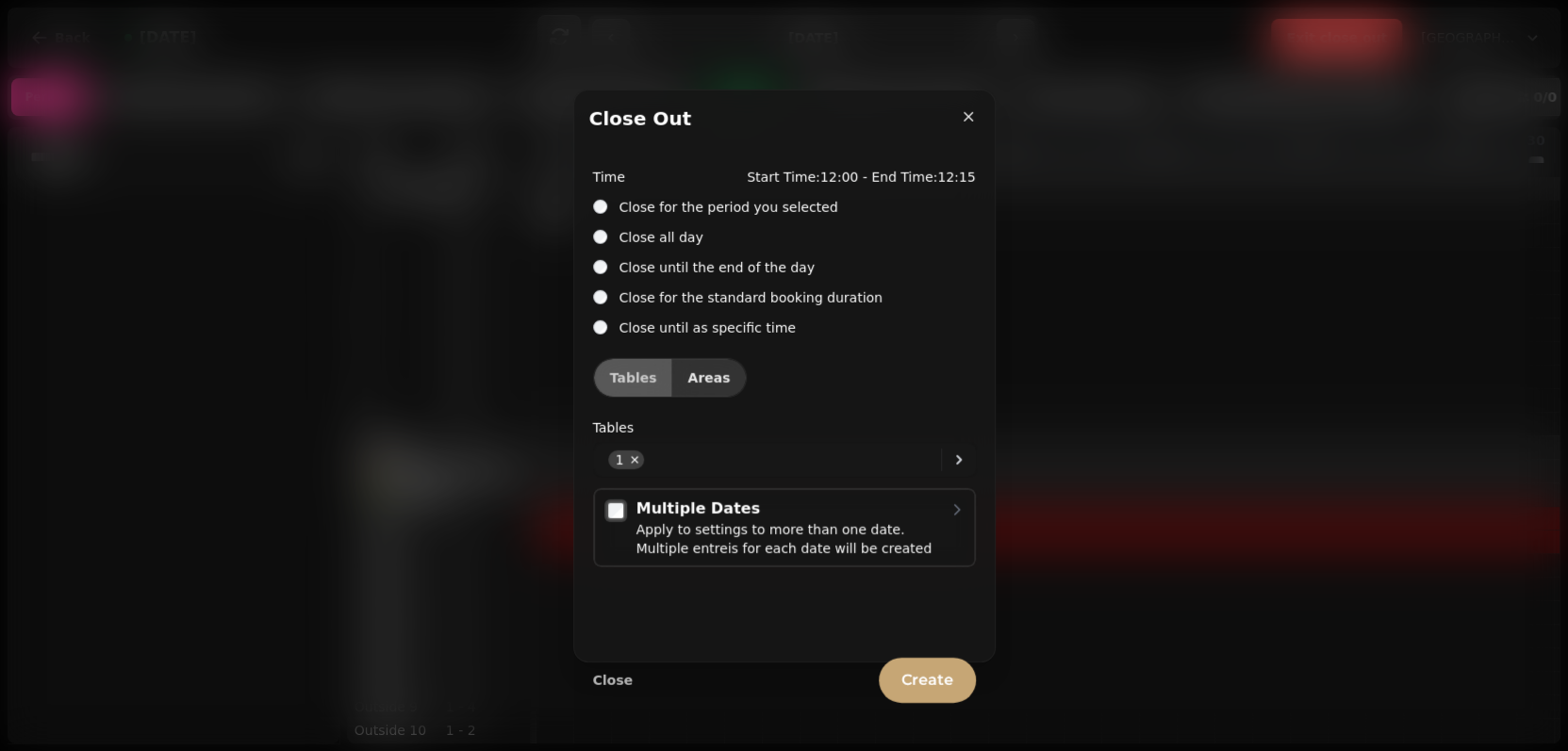
click at [687, 376] on span "Areas" at bounding box center [708, 376] width 42 height 13
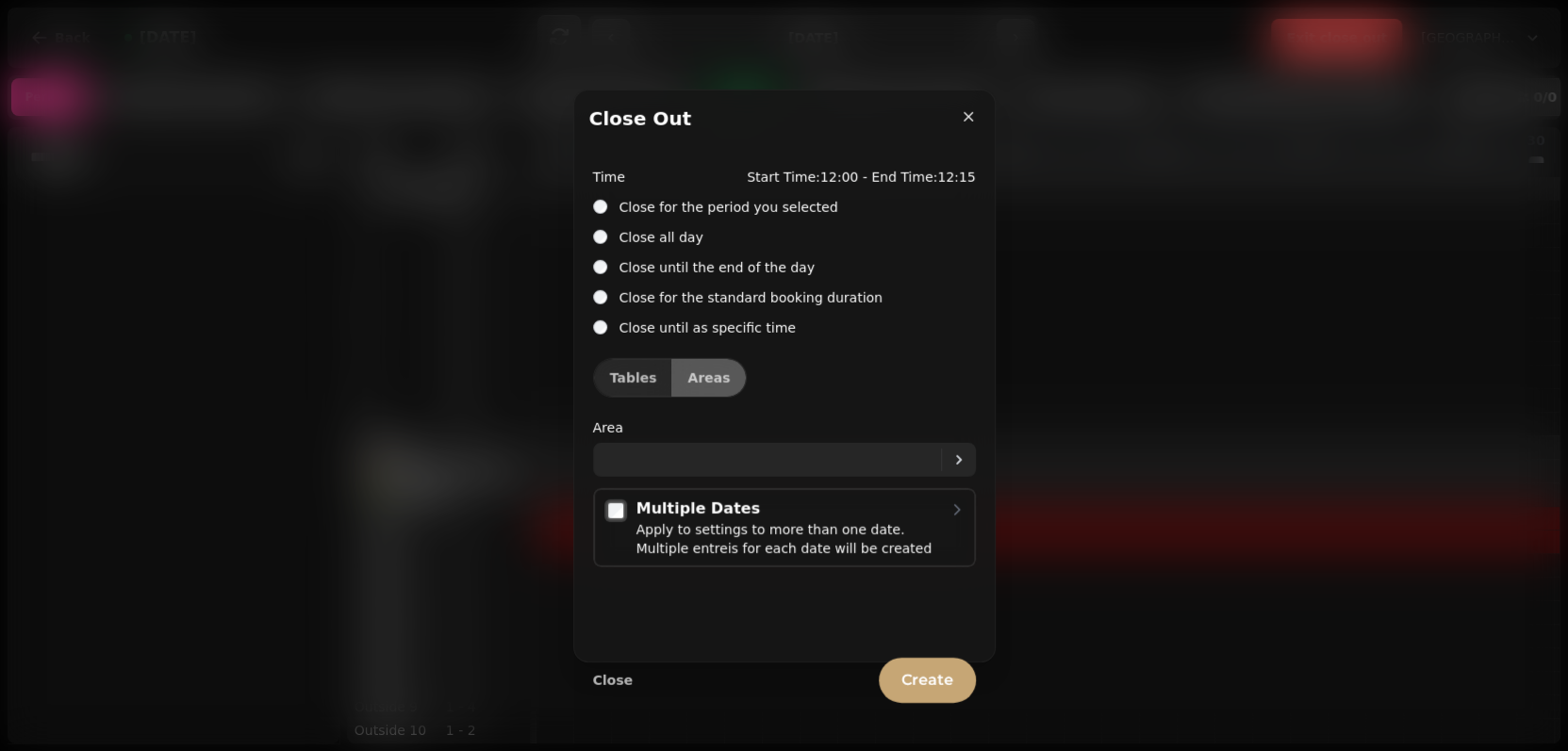
click at [973, 463] on div at bounding box center [958, 459] width 34 height 24
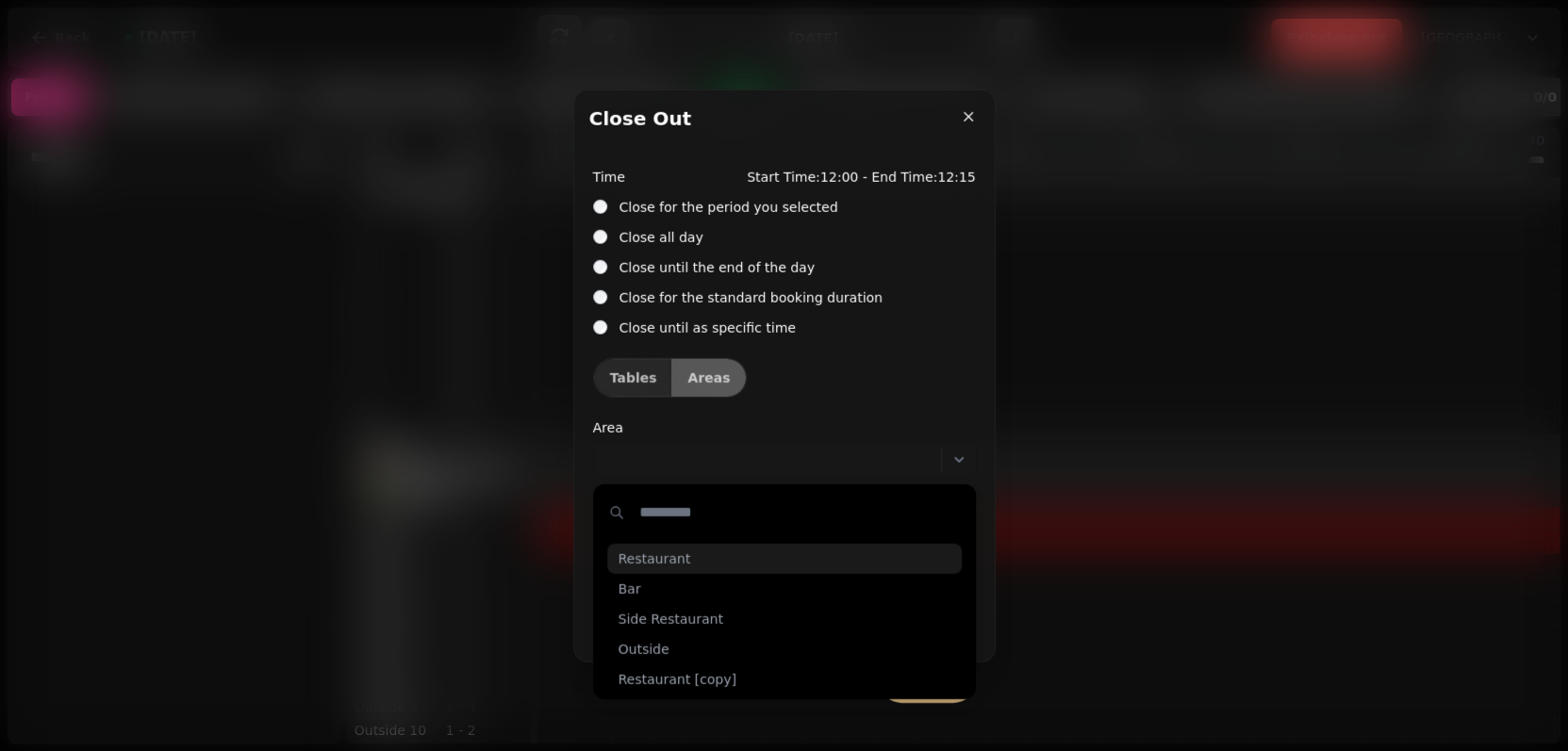
click at [686, 563] on div "Restaurant" at bounding box center [784, 559] width 354 height 30
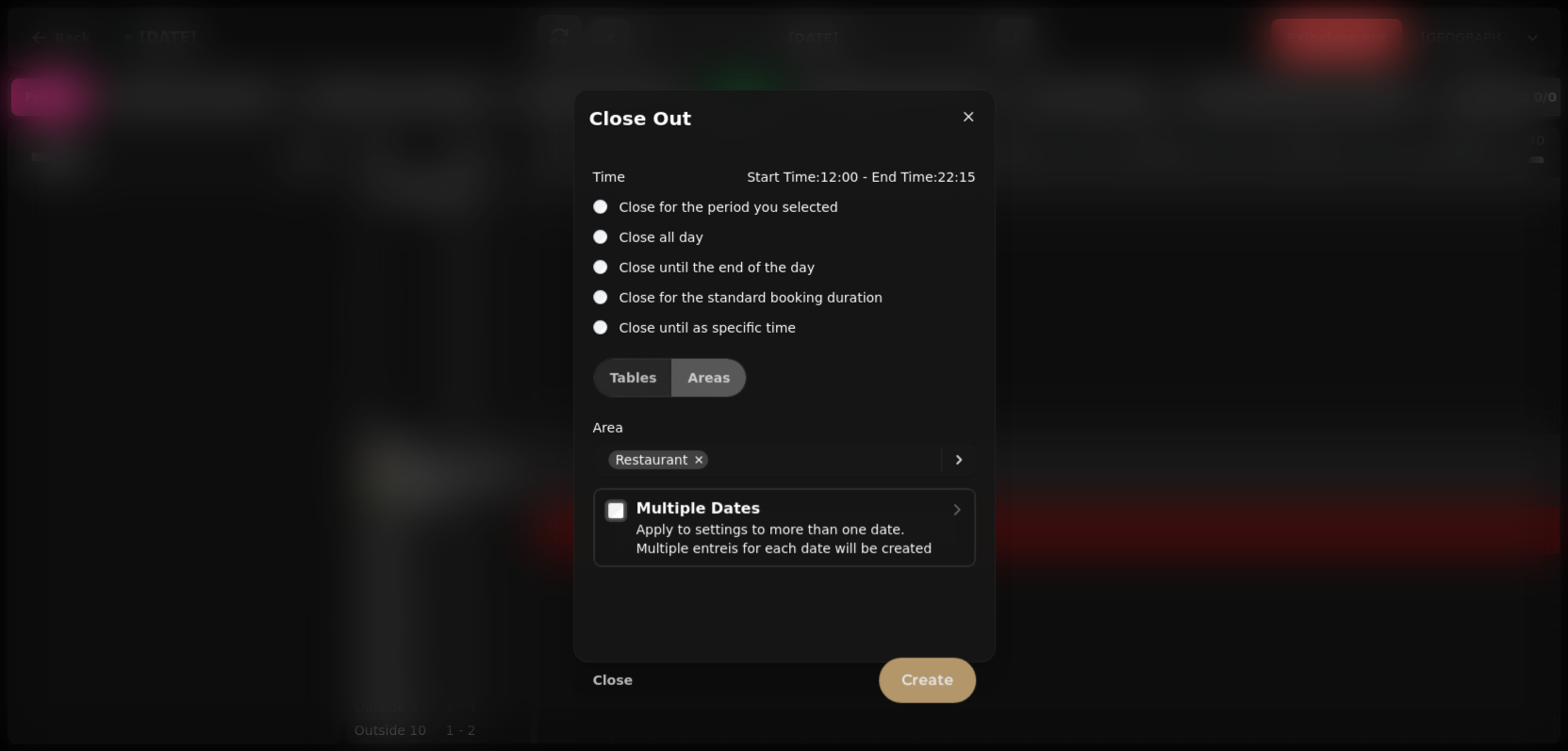
click at [930, 675] on span "Create" at bounding box center [927, 680] width 52 height 15
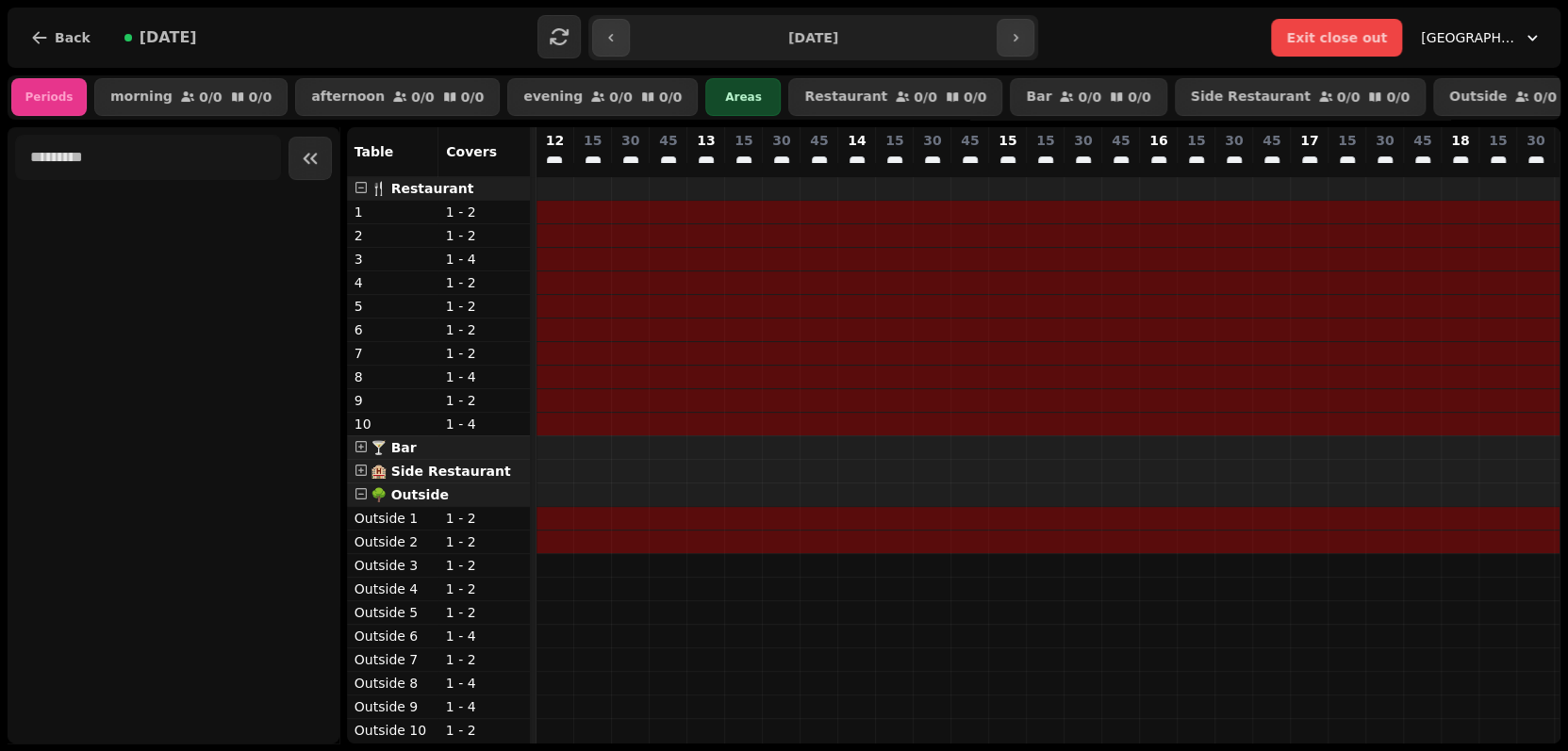
click at [483, 456] on div "🍸 Bar" at bounding box center [438, 448] width 183 height 23
click at [70, 34] on span "Back" at bounding box center [73, 37] width 35 height 13
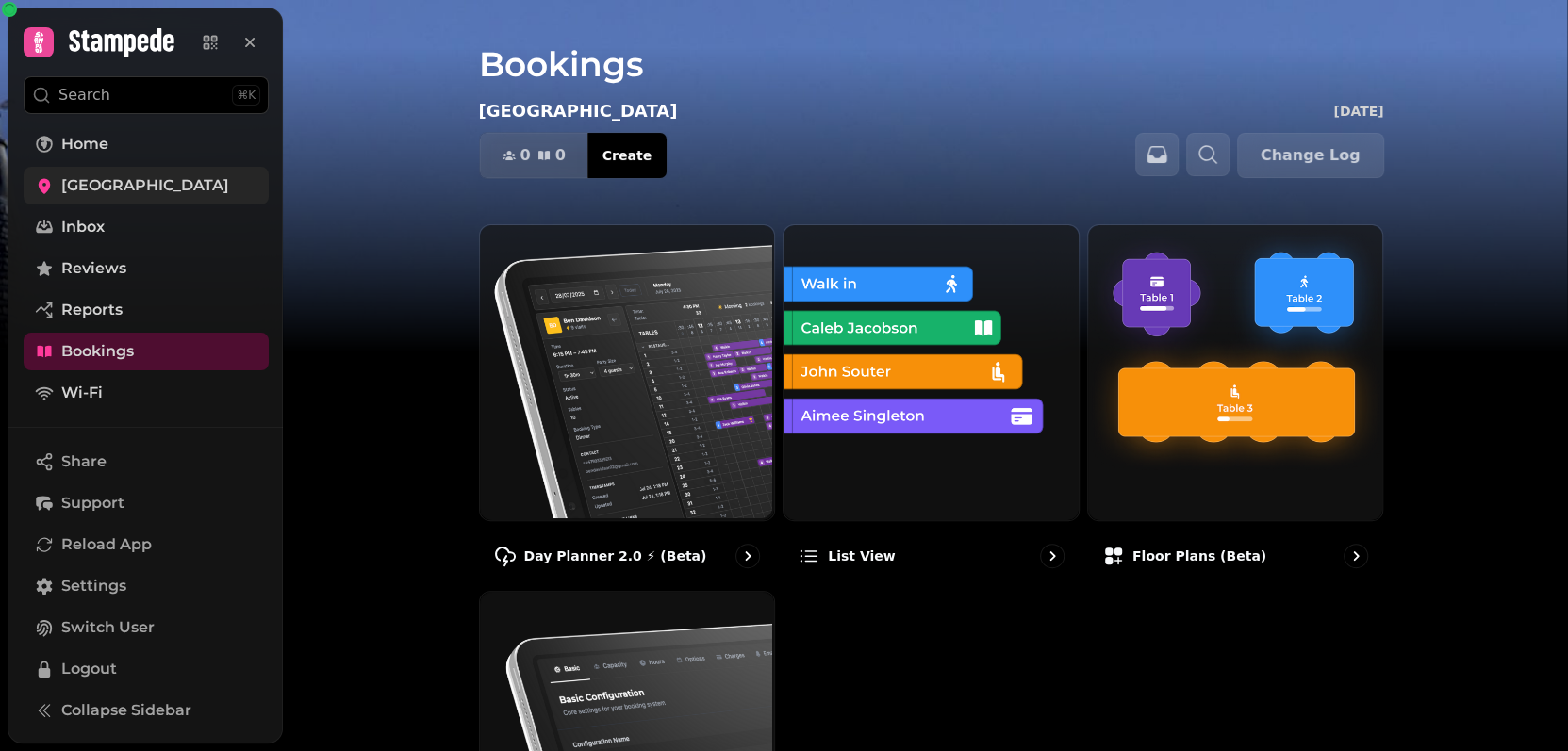
click at [104, 188] on span "[GEOGRAPHIC_DATA]" at bounding box center [144, 186] width 168 height 23
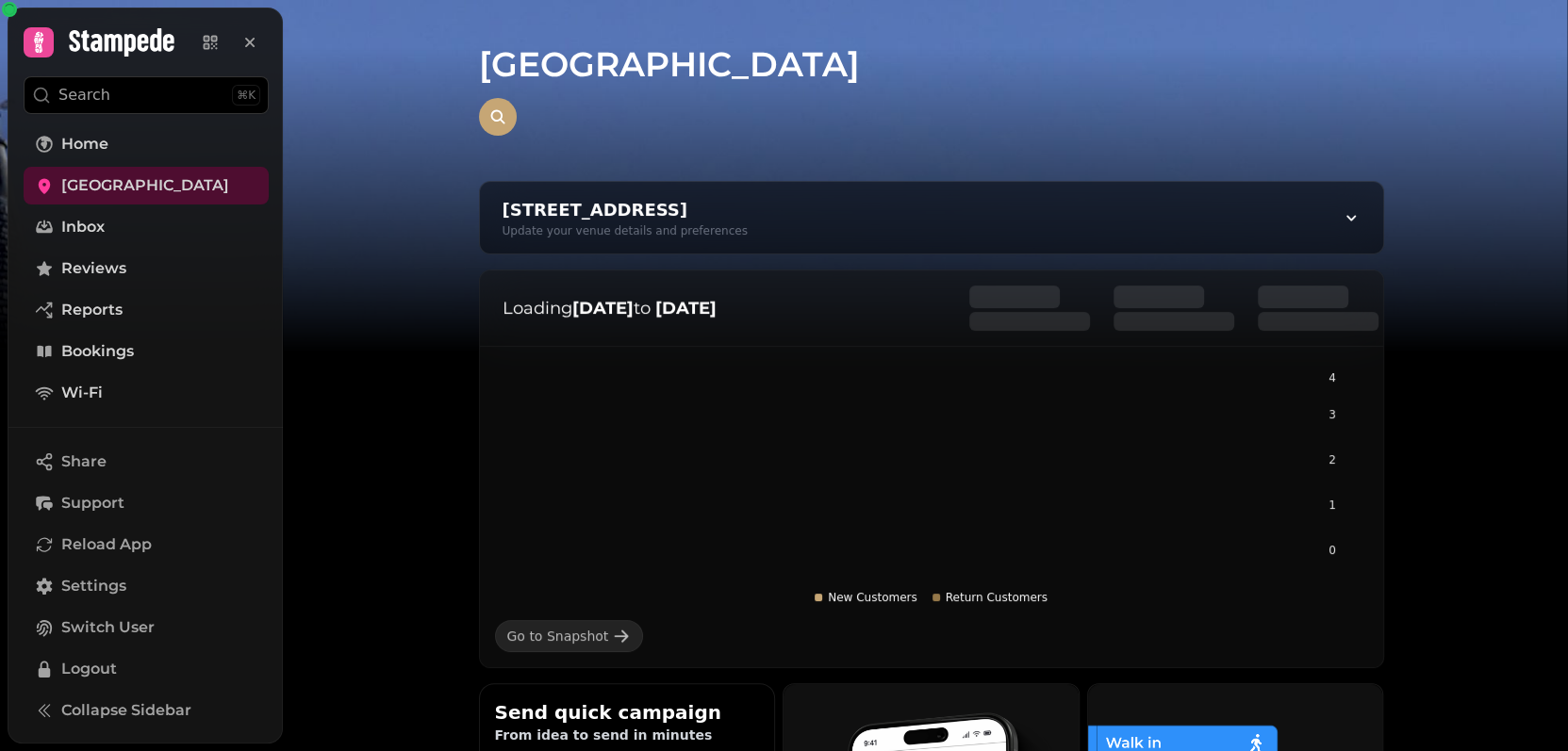
click at [547, 59] on h1 "[GEOGRAPHIC_DATA]" at bounding box center [932, 41] width 905 height 83
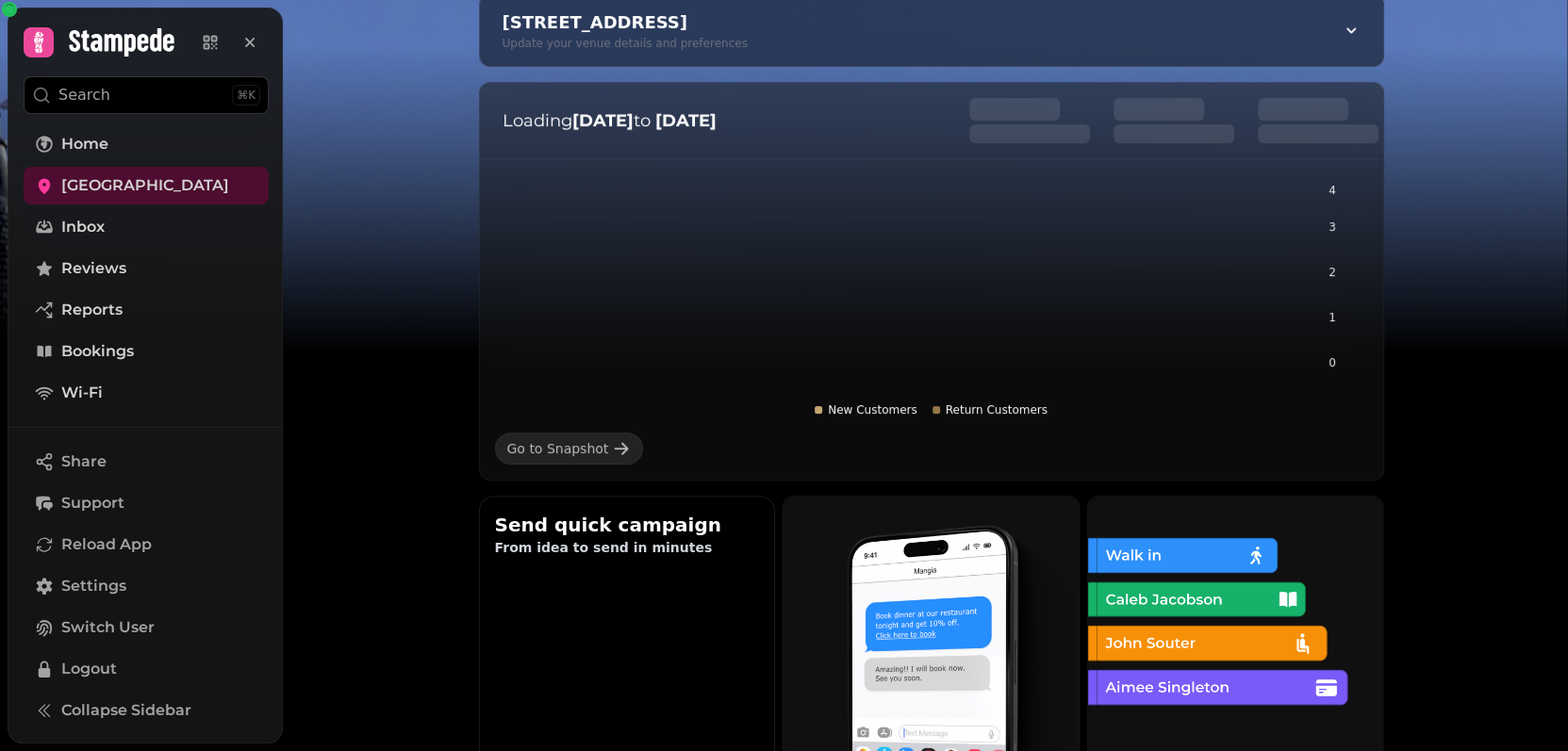
scroll to position [188, 0]
click at [607, 112] on strong "18 Jul" at bounding box center [603, 119] width 61 height 21
click at [1327, 185] on icon "0 1 2 3 4" at bounding box center [931, 298] width 873 height 236
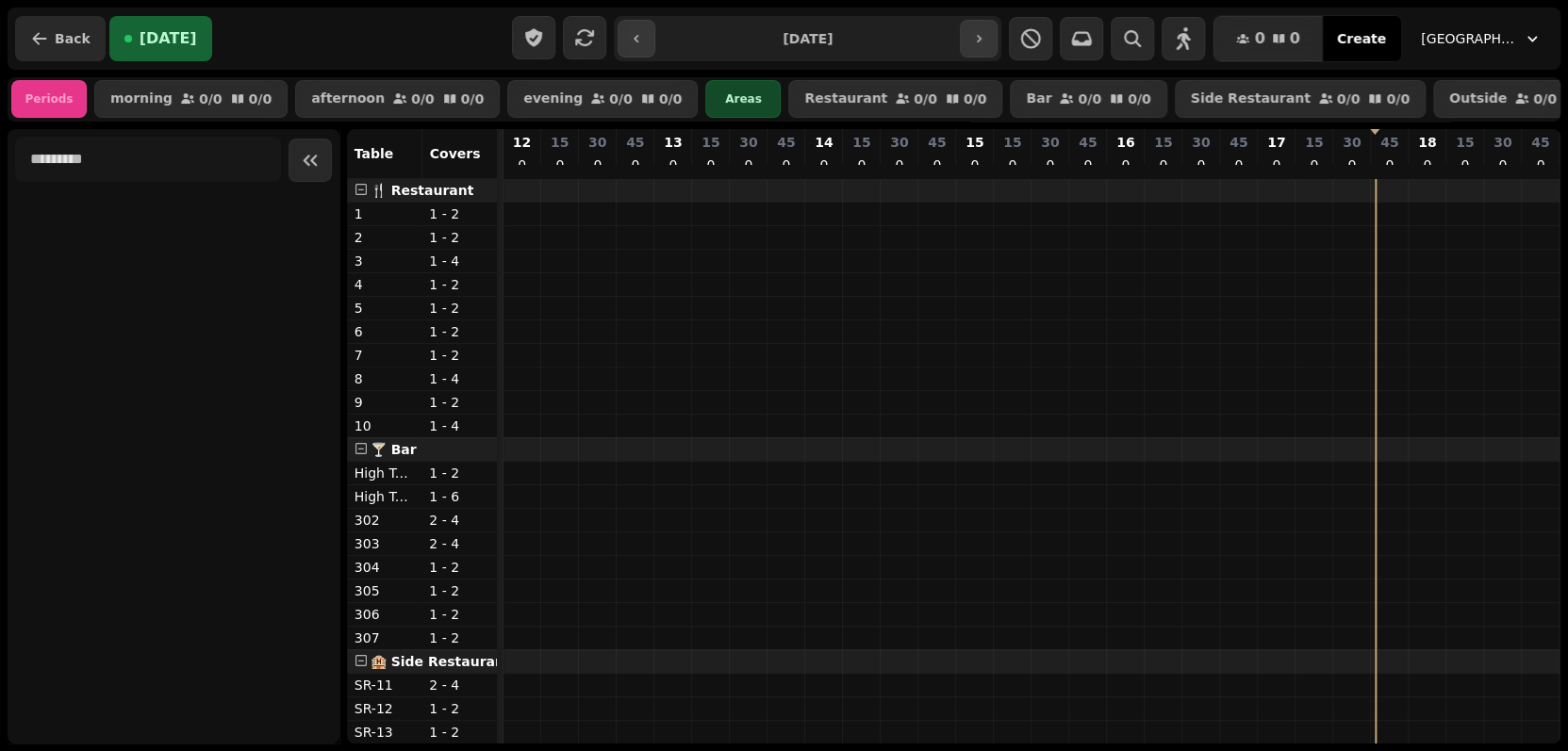
scroll to position [0, 504]
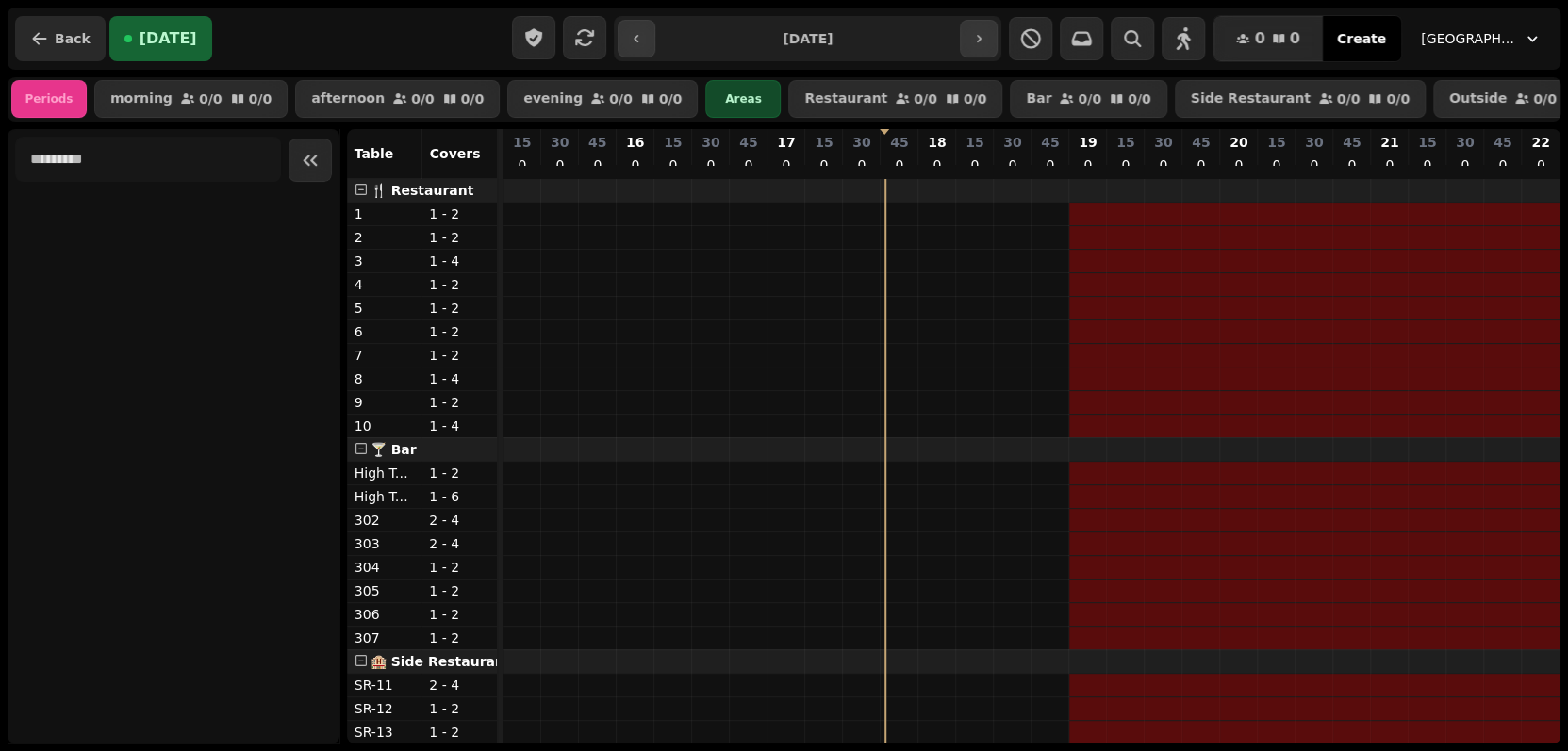
click at [72, 38] on span "Back" at bounding box center [73, 38] width 35 height 13
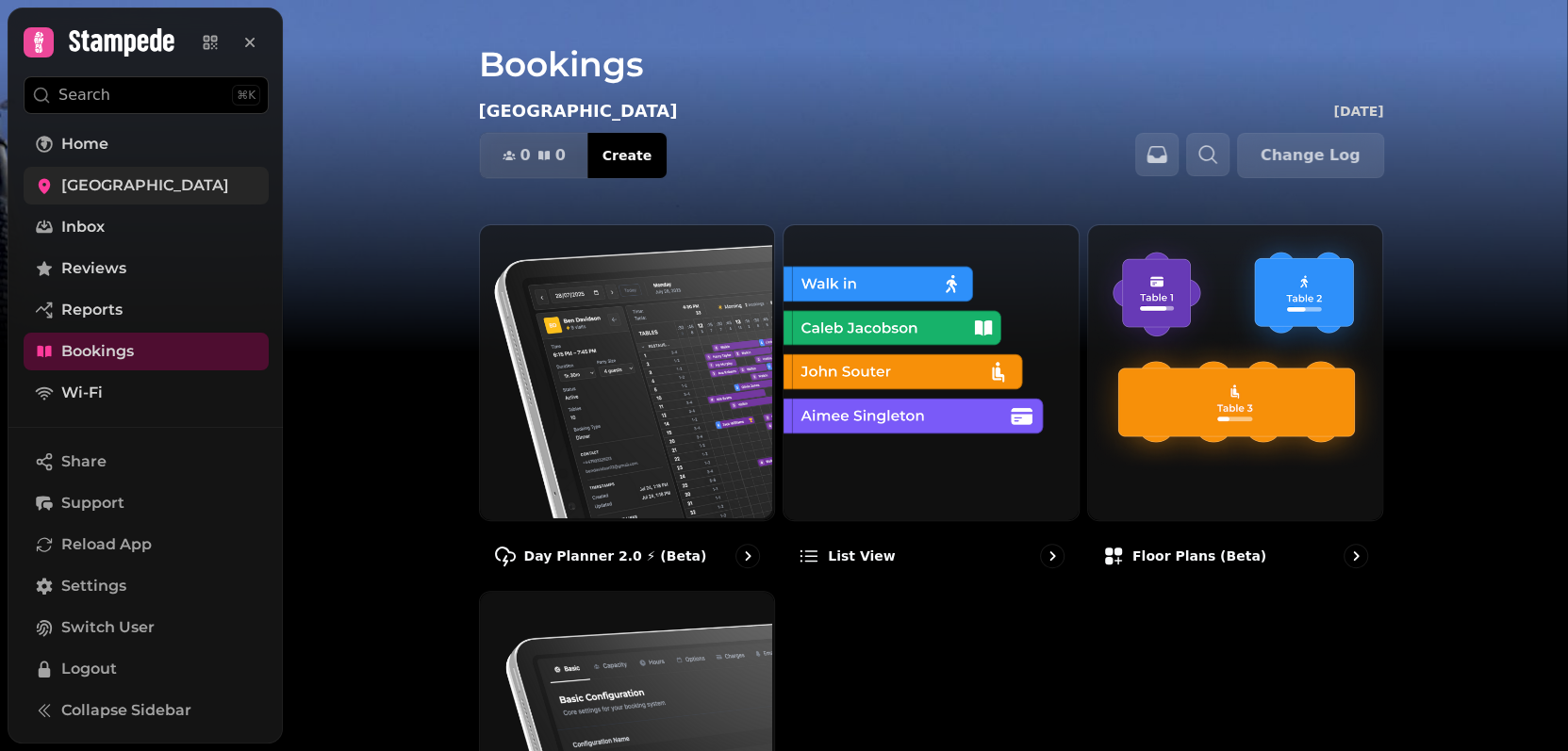
click at [91, 186] on span "[GEOGRAPHIC_DATA]" at bounding box center [144, 186] width 168 height 23
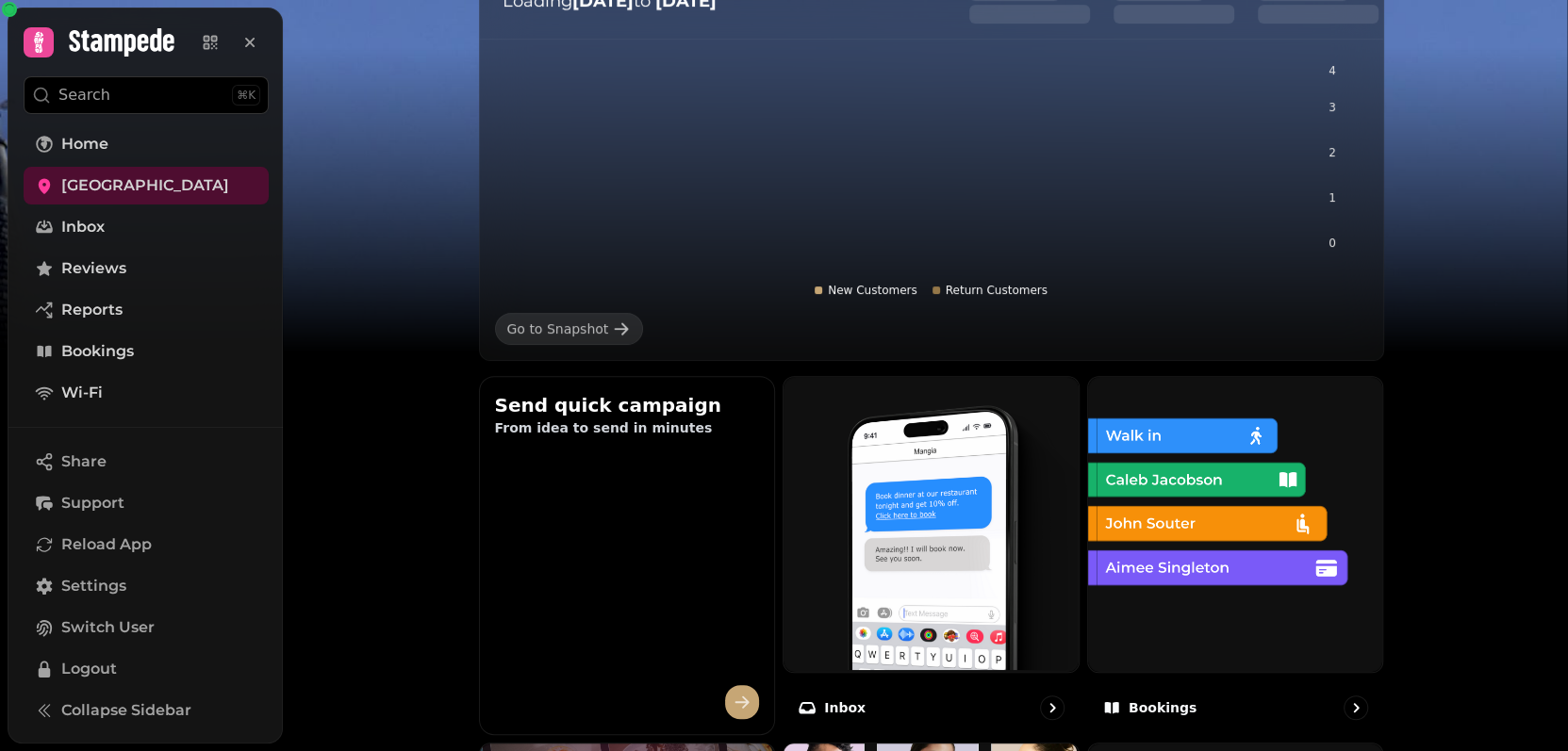
scroll to position [471, 0]
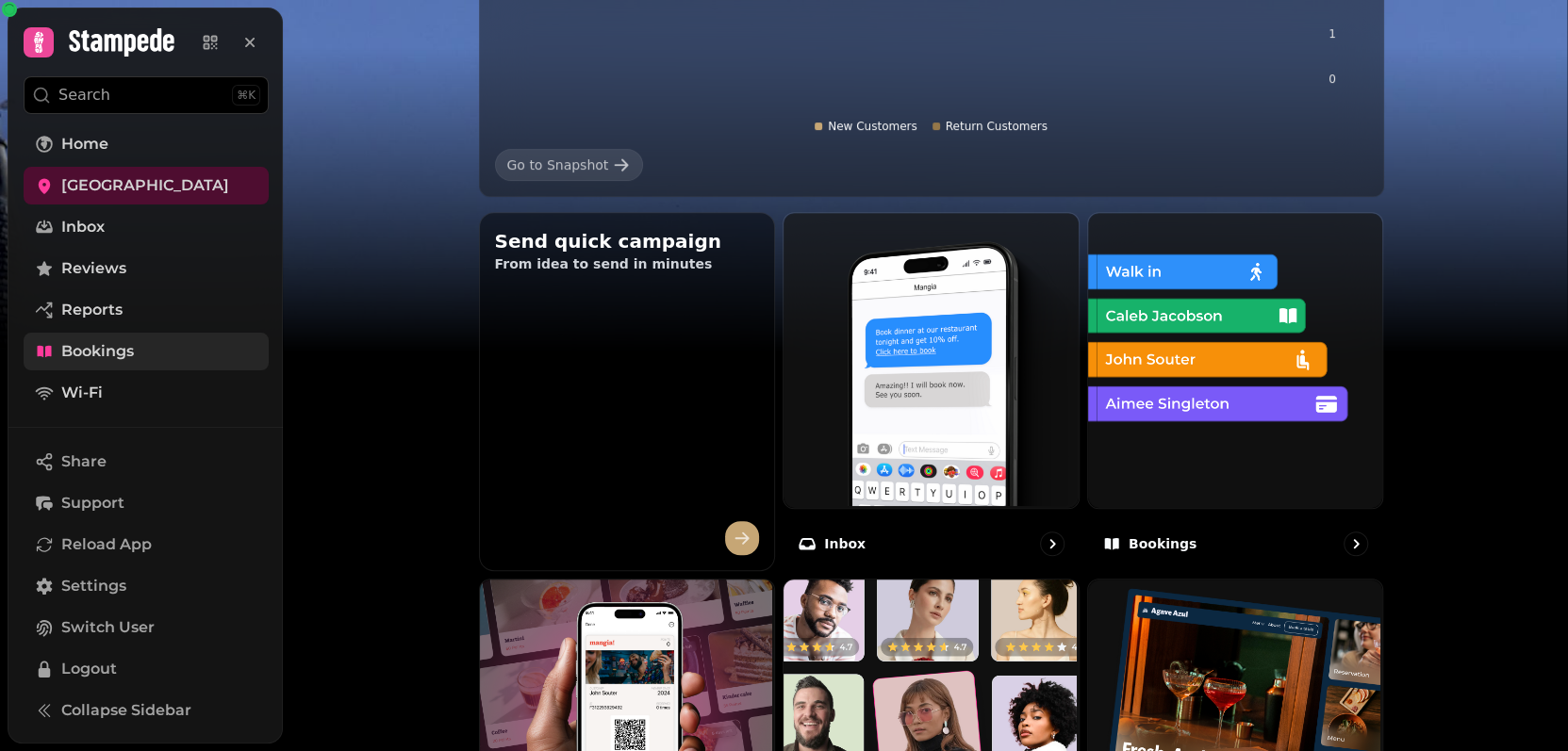
click at [91, 348] on span "Bookings" at bounding box center [97, 351] width 73 height 23
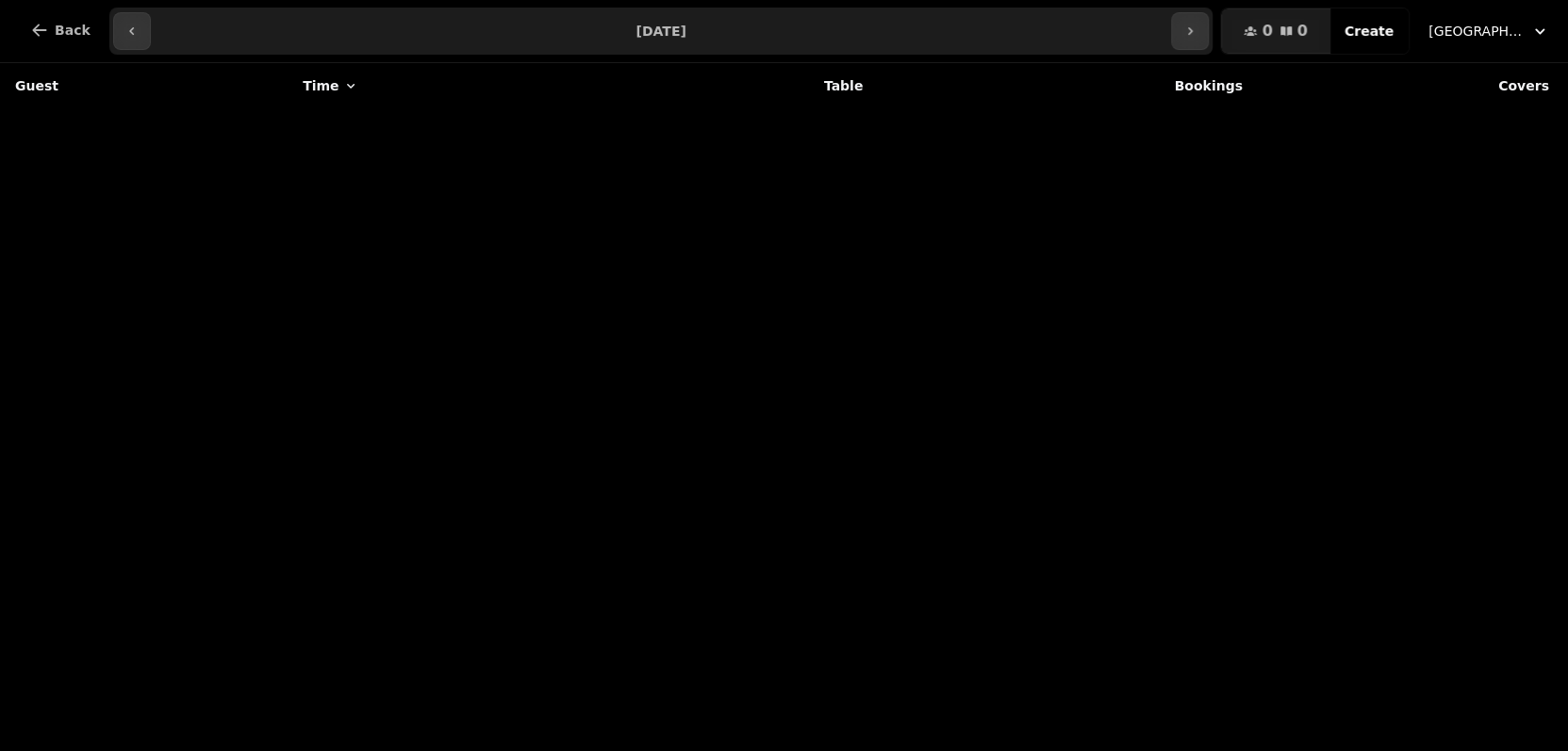
click at [624, 29] on input "**********" at bounding box center [661, 30] width 1013 height 30
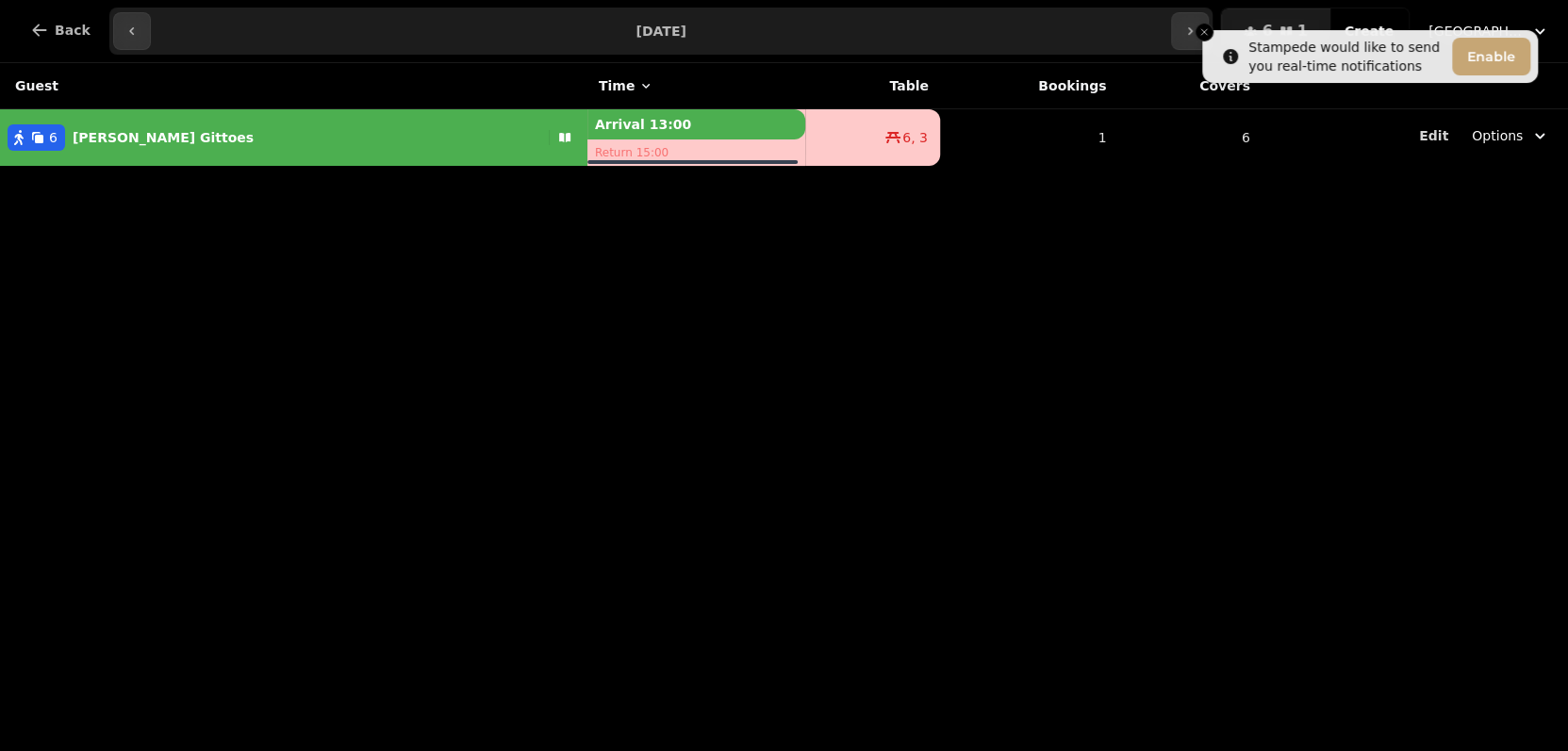
type input "**********"
click at [864, 38] on input "**********" at bounding box center [661, 30] width 1013 height 30
click at [853, 32] on input "**********" at bounding box center [661, 30] width 1013 height 30
click at [1486, 59] on button "Enable" at bounding box center [1491, 56] width 79 height 37
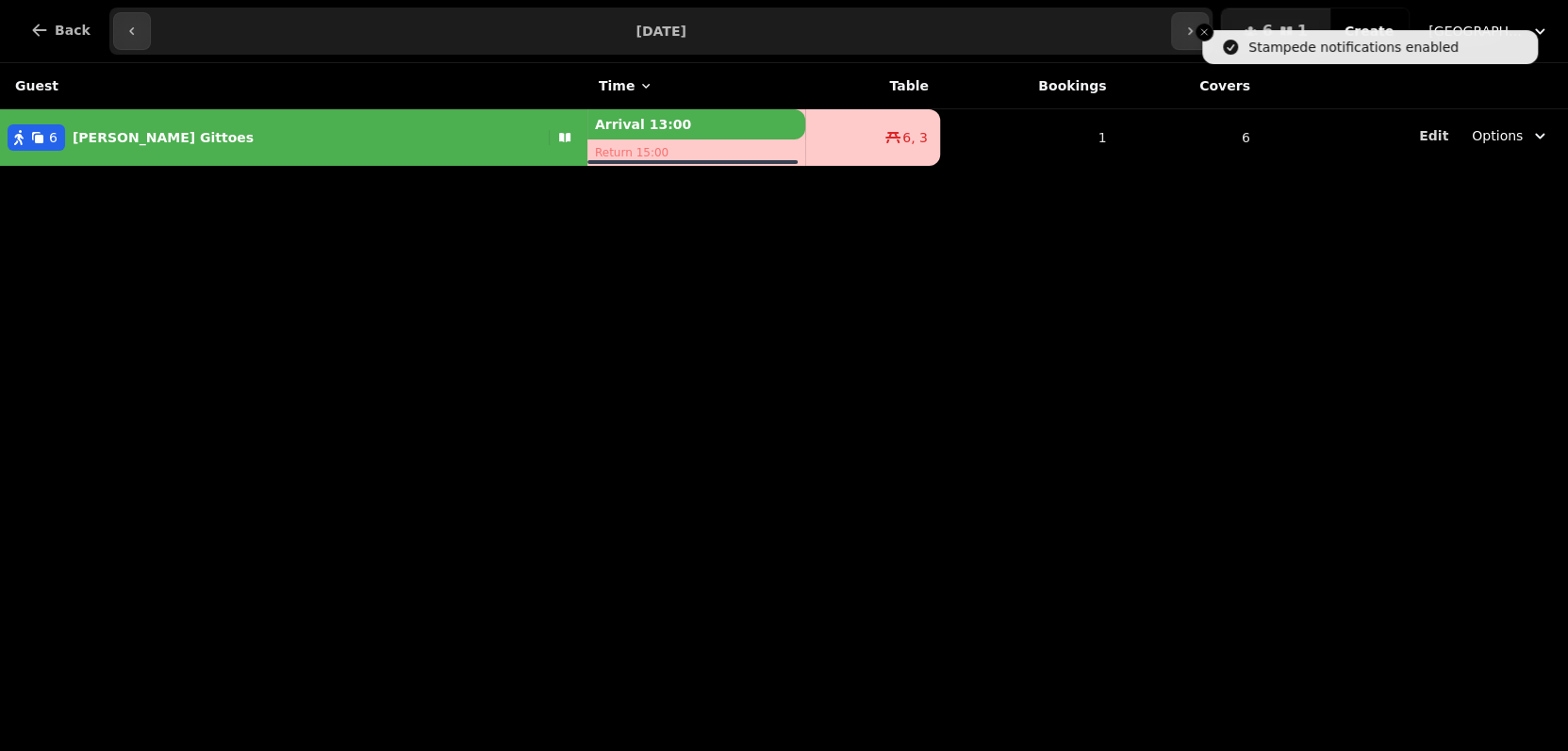
click at [654, 39] on input "**********" at bounding box center [661, 30] width 1013 height 30
click at [963, 35] on input "**********" at bounding box center [661, 30] width 1013 height 30
click at [1197, 36] on button "Close toast" at bounding box center [1204, 31] width 19 height 19
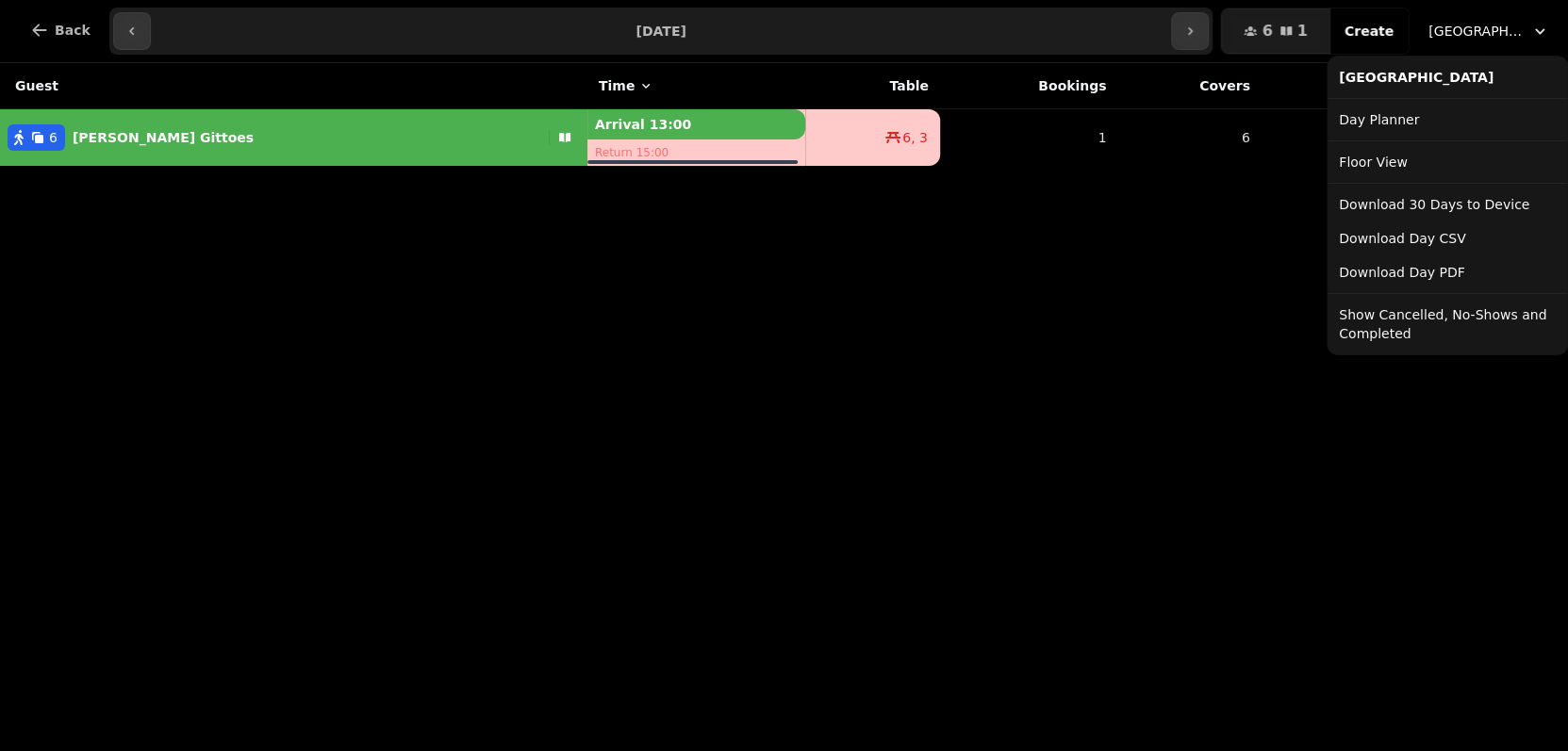
click at [1542, 30] on icon "button" at bounding box center [1540, 31] width 10 height 6
click at [1376, 114] on link "Day Planner" at bounding box center [1447, 120] width 232 height 34
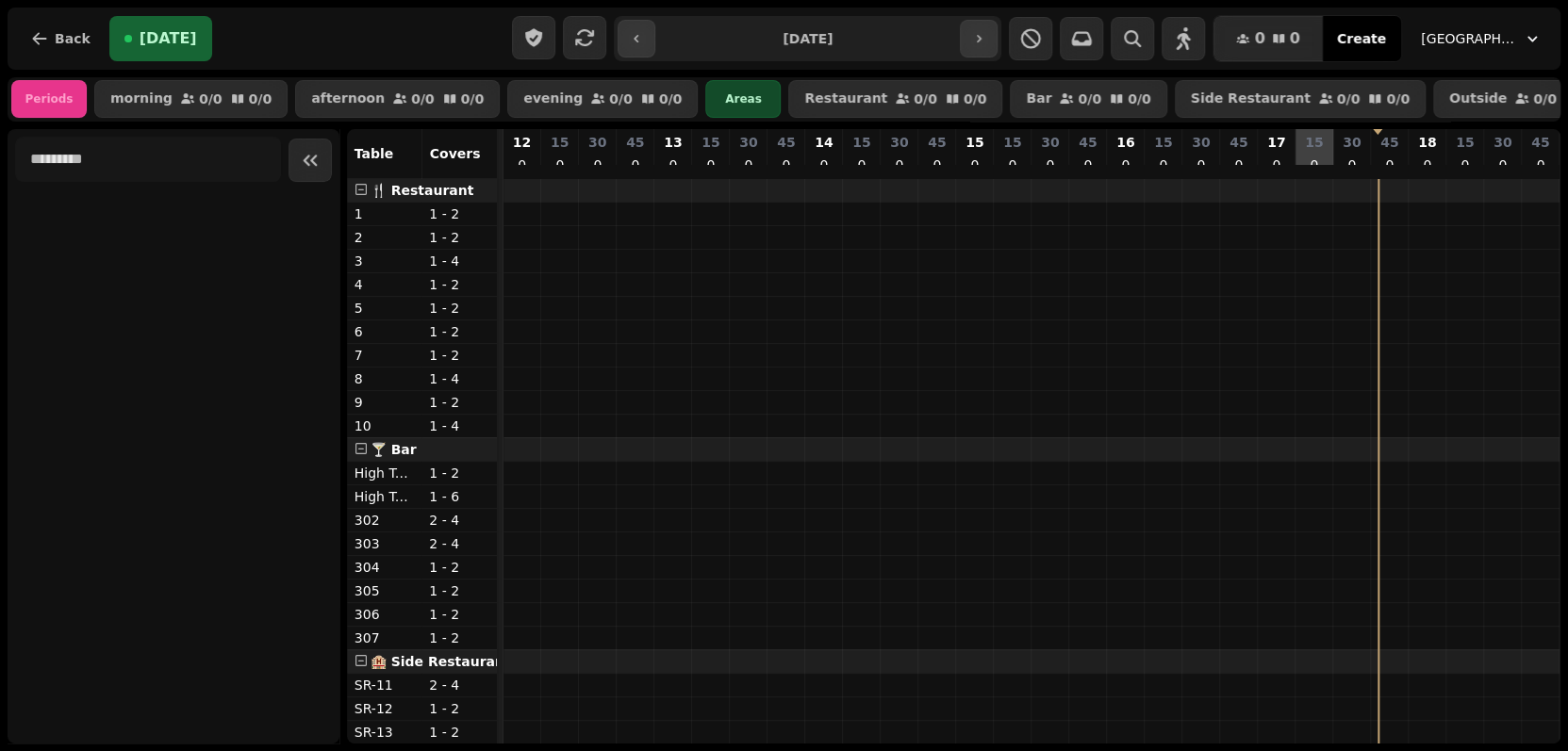
scroll to position [0, 504]
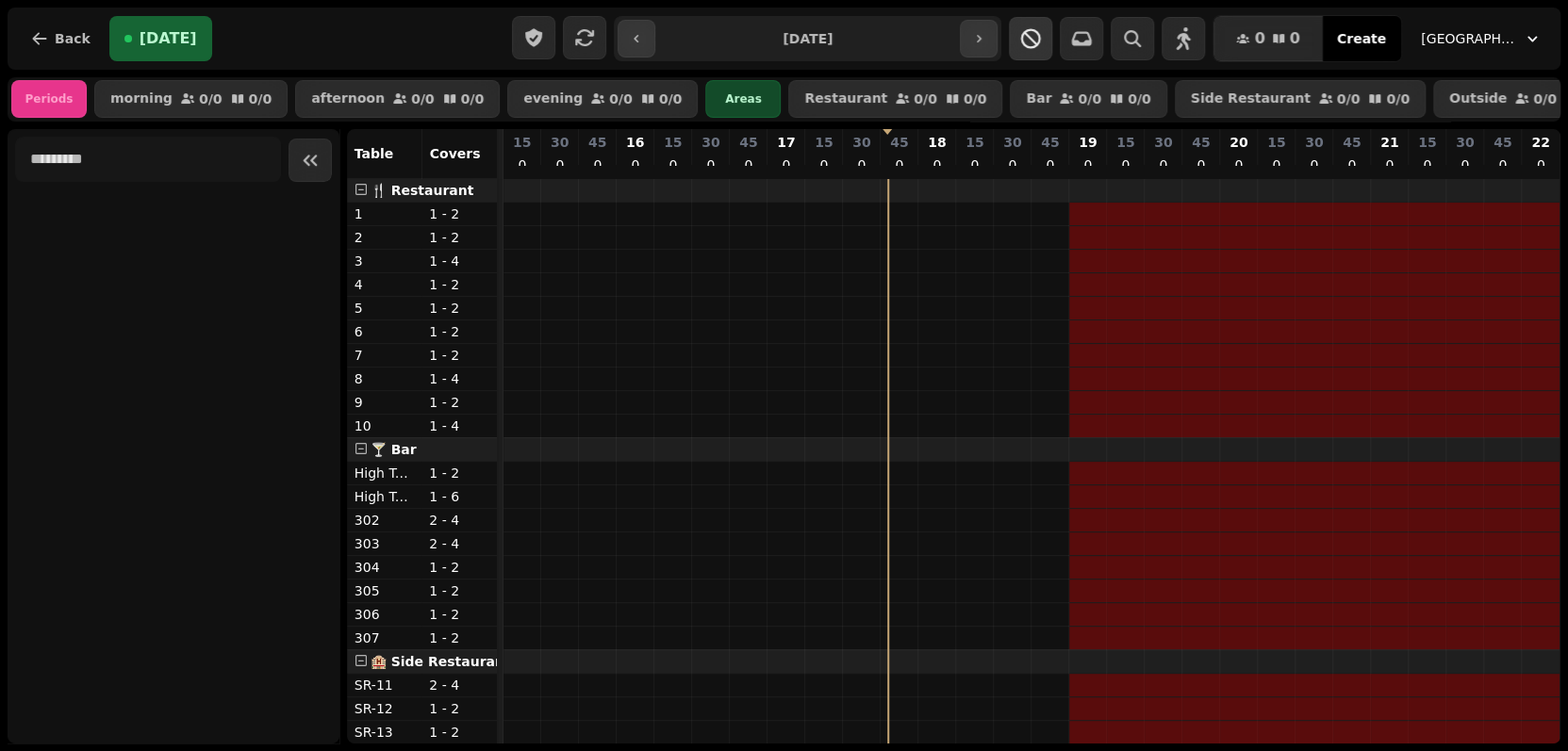
click at [1041, 38] on icon "button" at bounding box center [1031, 38] width 20 height 20
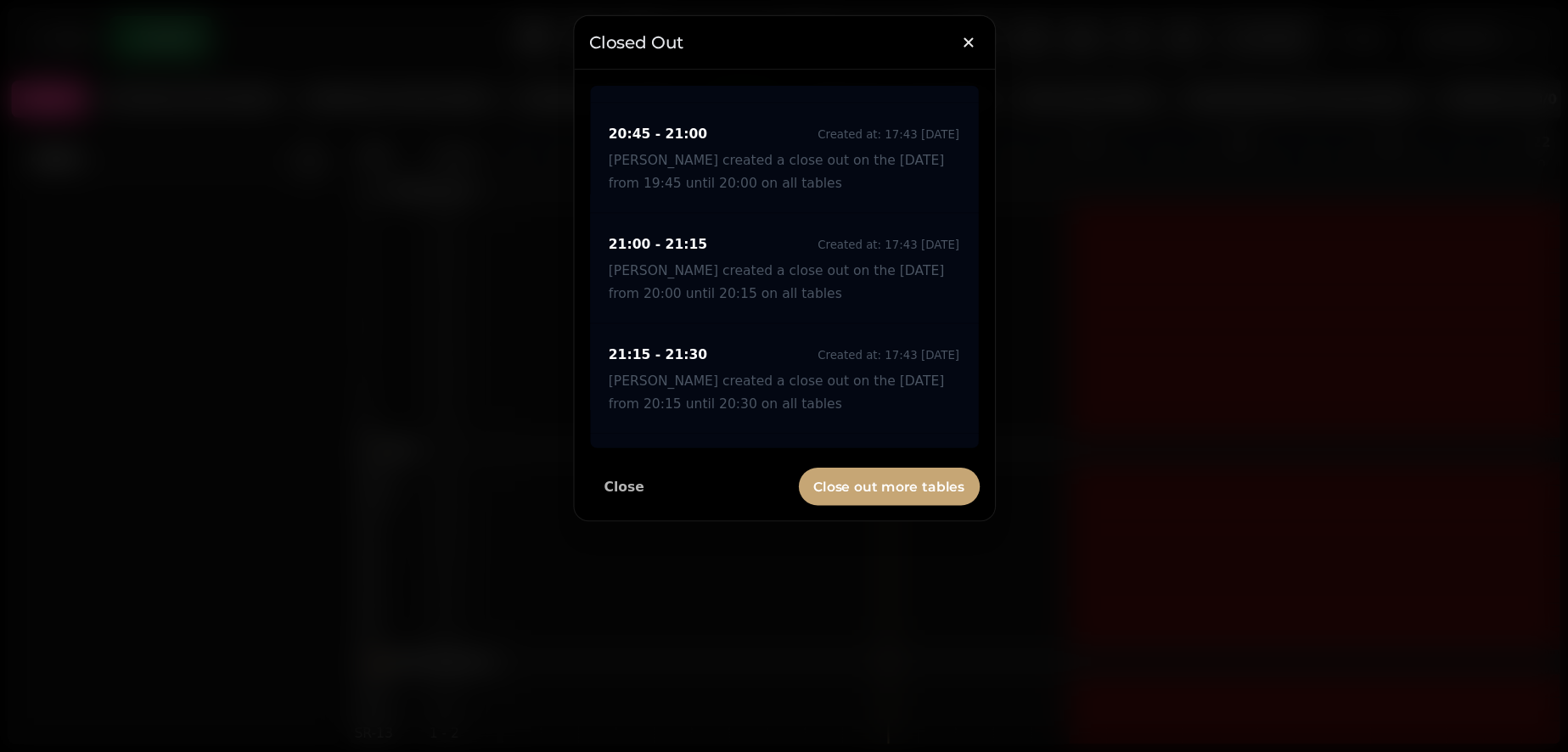
scroll to position [961, 0]
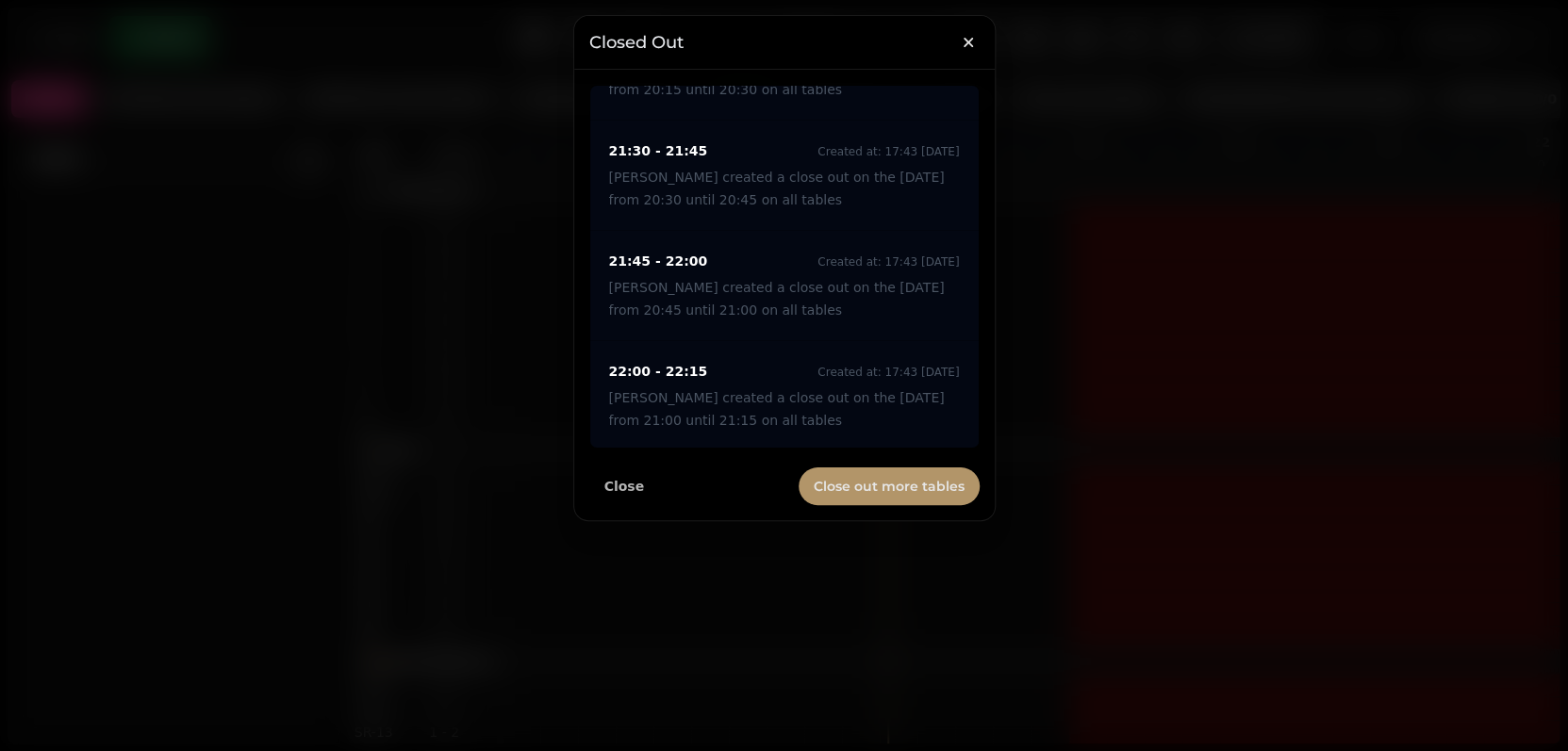
click at [856, 492] on span "Close out more tables" at bounding box center [890, 486] width 151 height 13
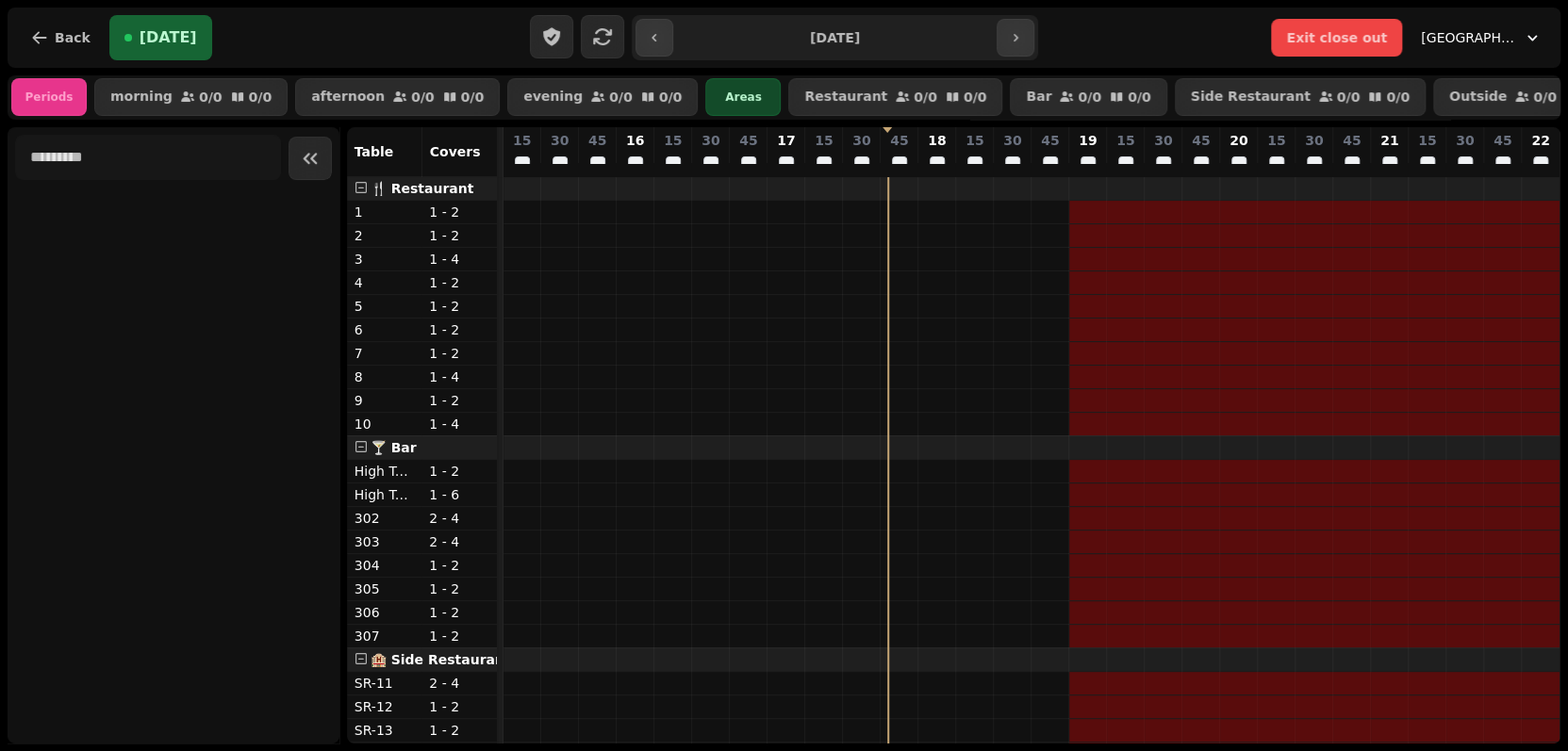
click at [476, 200] on div "🍴 Restaurant" at bounding box center [421, 188] width 150 height 23
click at [483, 222] on p "1 - 2" at bounding box center [459, 211] width 60 height 19
click at [493, 224] on div "1 - 2" at bounding box center [459, 212] width 76 height 23
click at [392, 222] on p "1" at bounding box center [384, 211] width 60 height 19
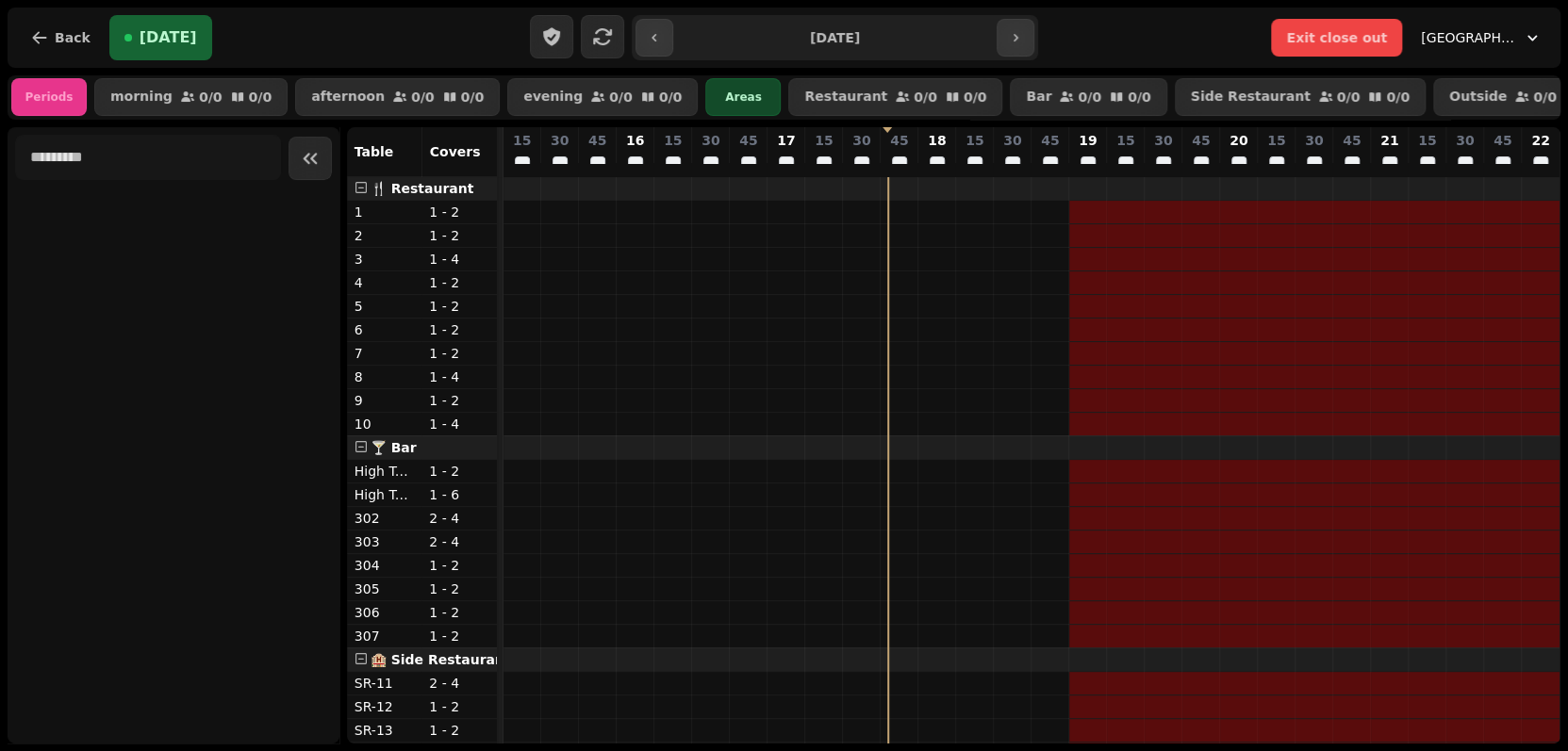
click at [472, 221] on p "1 - 2" at bounding box center [459, 211] width 60 height 19
click at [498, 223] on td at bounding box center [501, 460] width 6 height 566
click at [463, 192] on div "🍴 Restaurant" at bounding box center [421, 188] width 150 height 23
click at [439, 196] on span "🍴 Restaurant" at bounding box center [422, 188] width 104 height 15
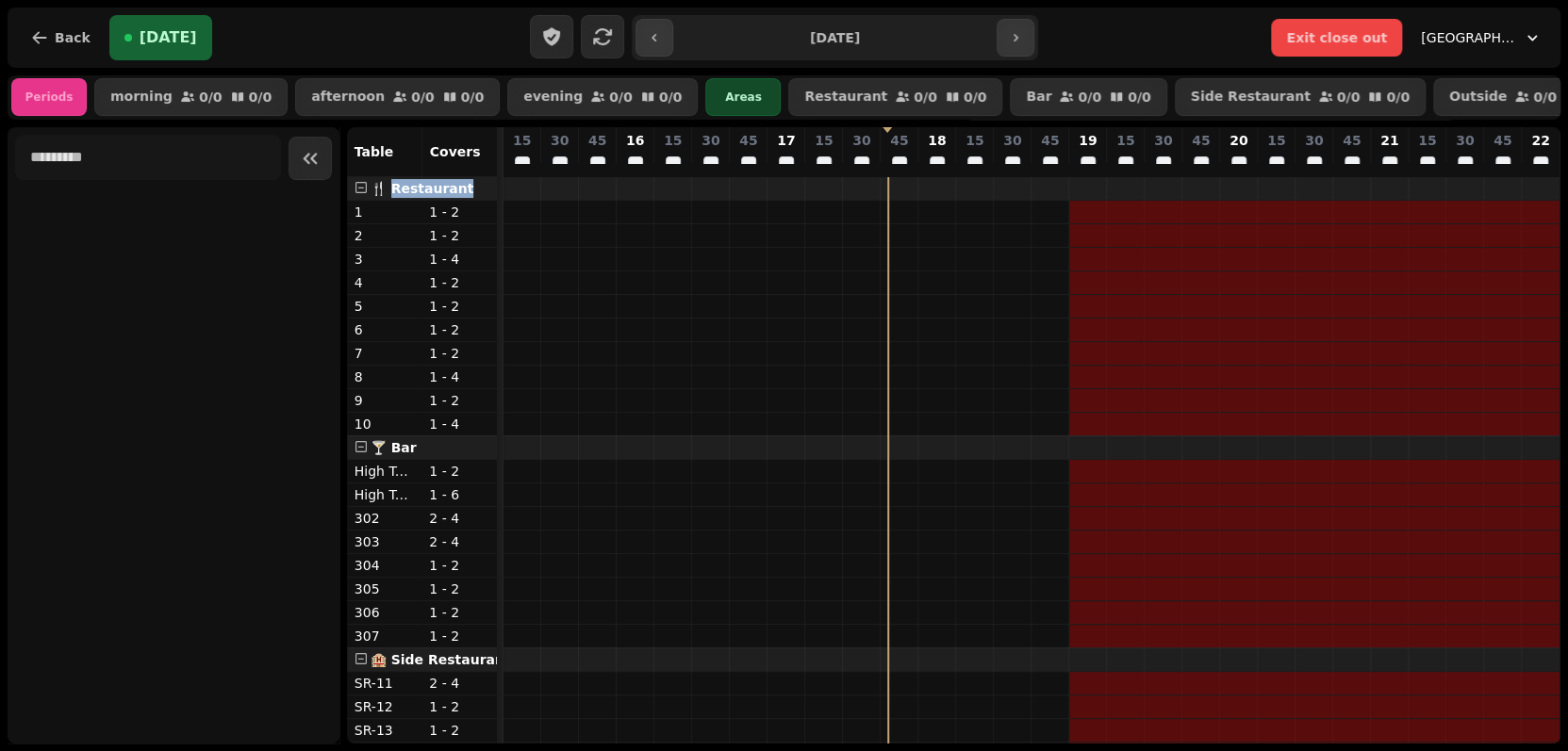
drag, startPoint x: 439, startPoint y: 199, endPoint x: 481, endPoint y: 208, distance: 43.0
click at [481, 200] on div "🍴 Restaurant" at bounding box center [421, 188] width 150 height 23
click at [513, 202] on td at bounding box center [522, 707] width 37 height 1059
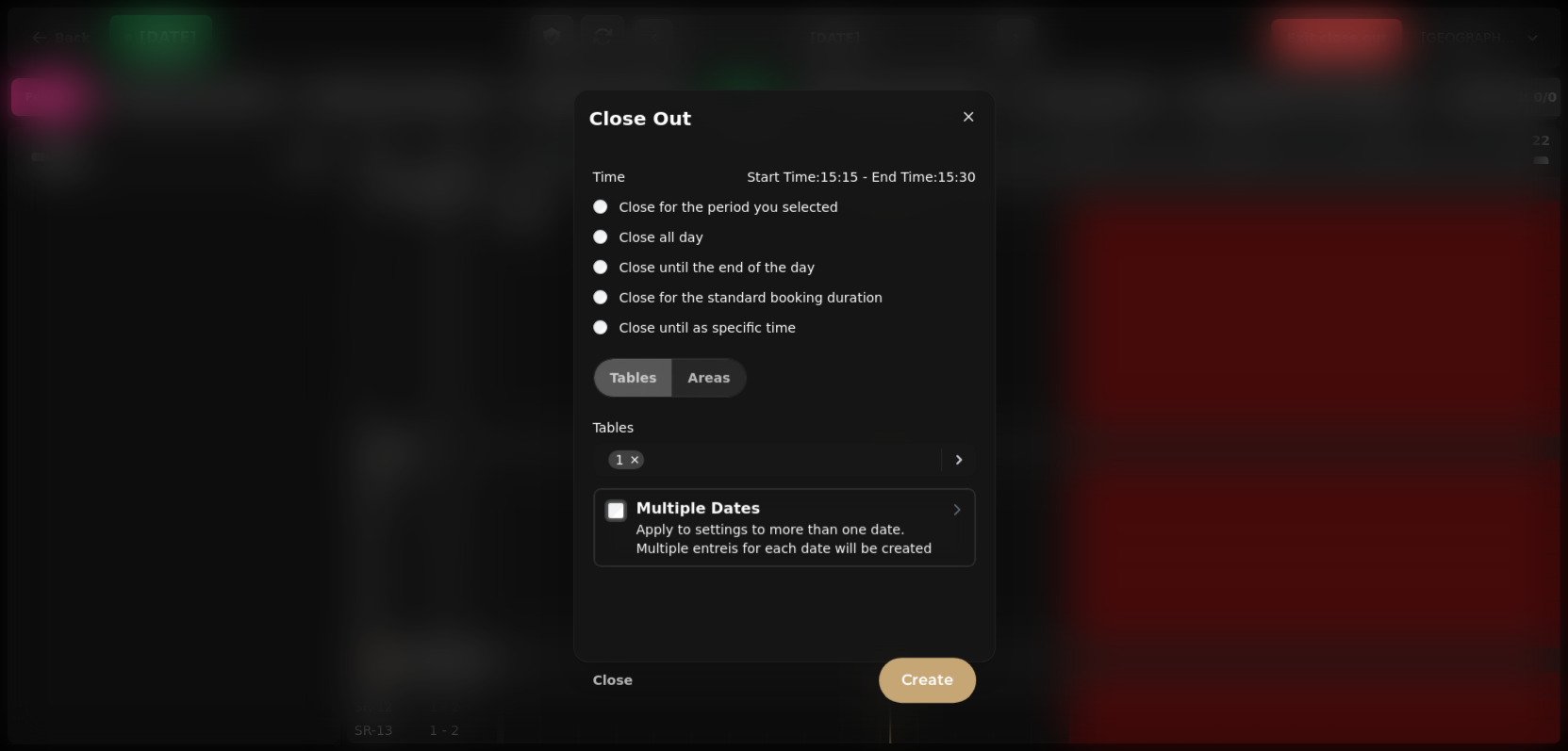
click at [710, 536] on div "Apply to settings to more than one date. Multiple entreis for each date will be…" at bounding box center [791, 539] width 311 height 37
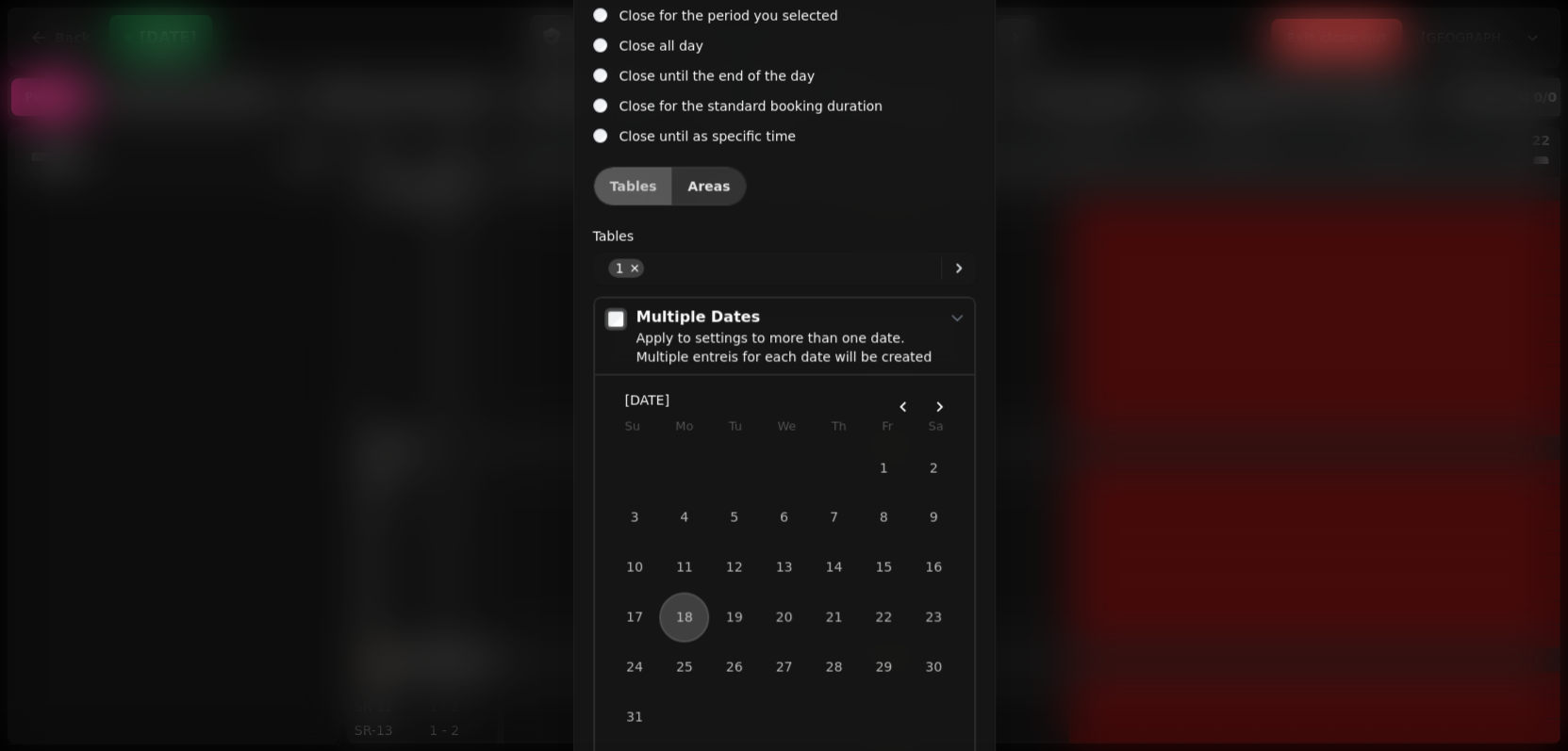
click at [693, 193] on button "Areas" at bounding box center [709, 186] width 75 height 37
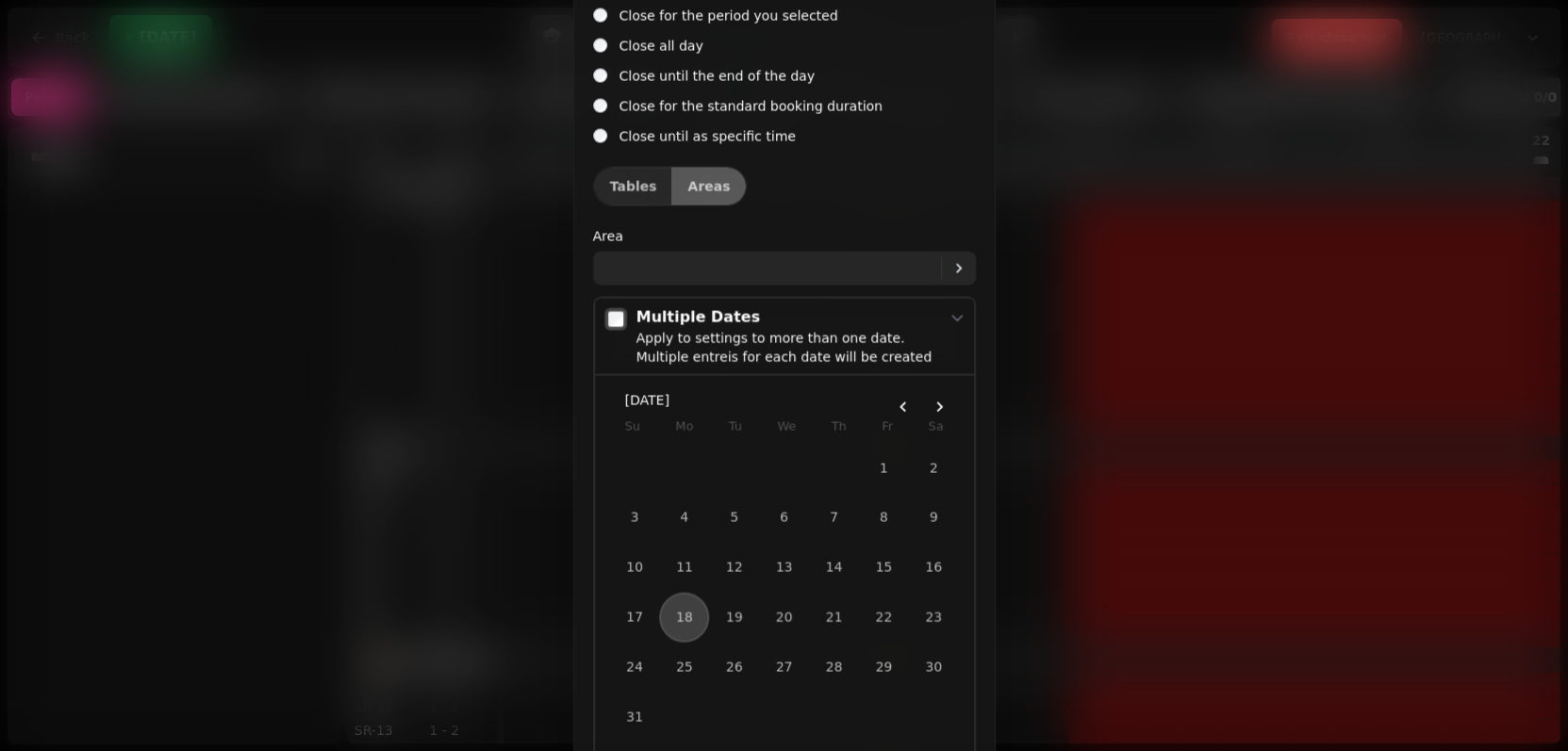
click at [963, 269] on icon at bounding box center [958, 268] width 23 height 23
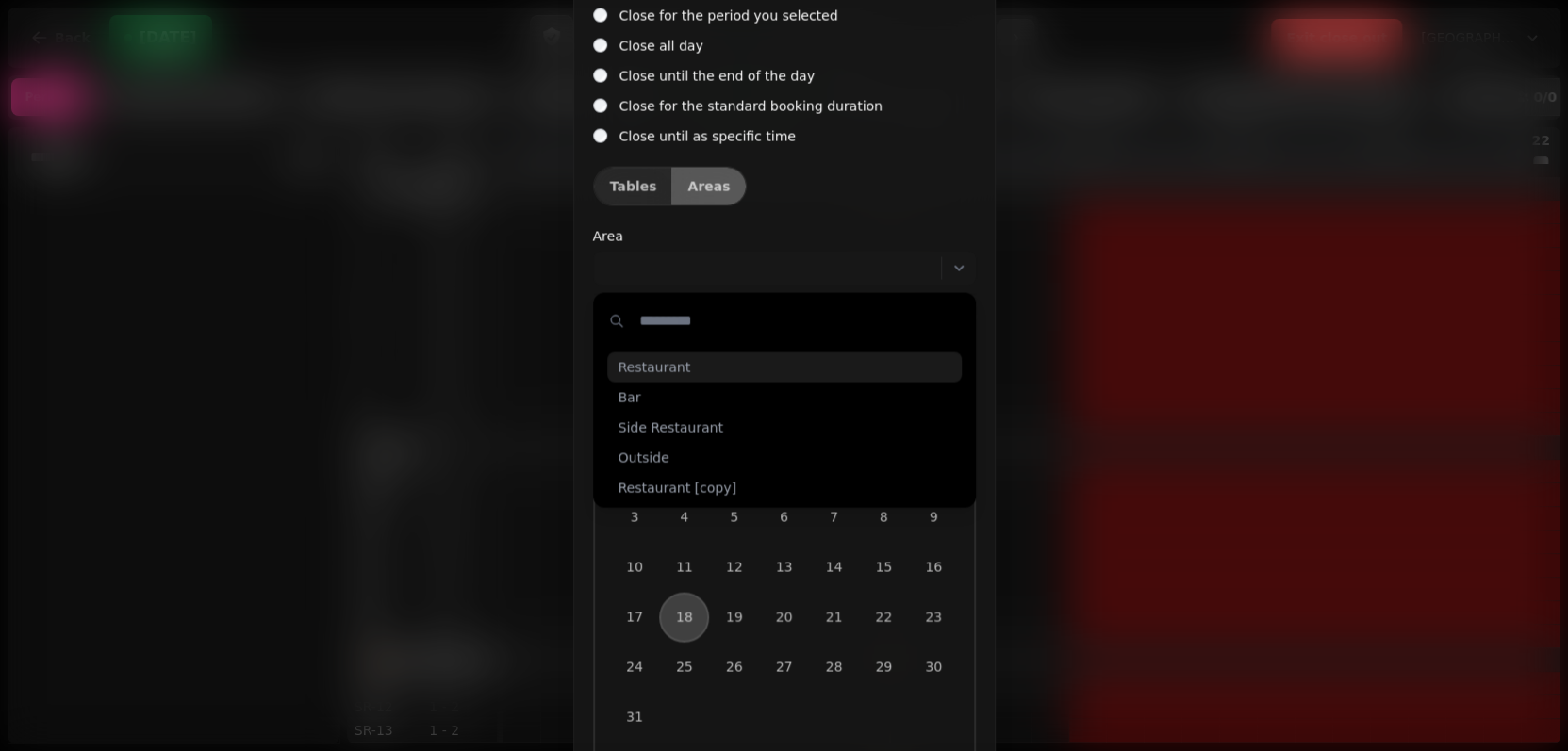
click at [652, 371] on span "Restaurant" at bounding box center [655, 367] width 73 height 19
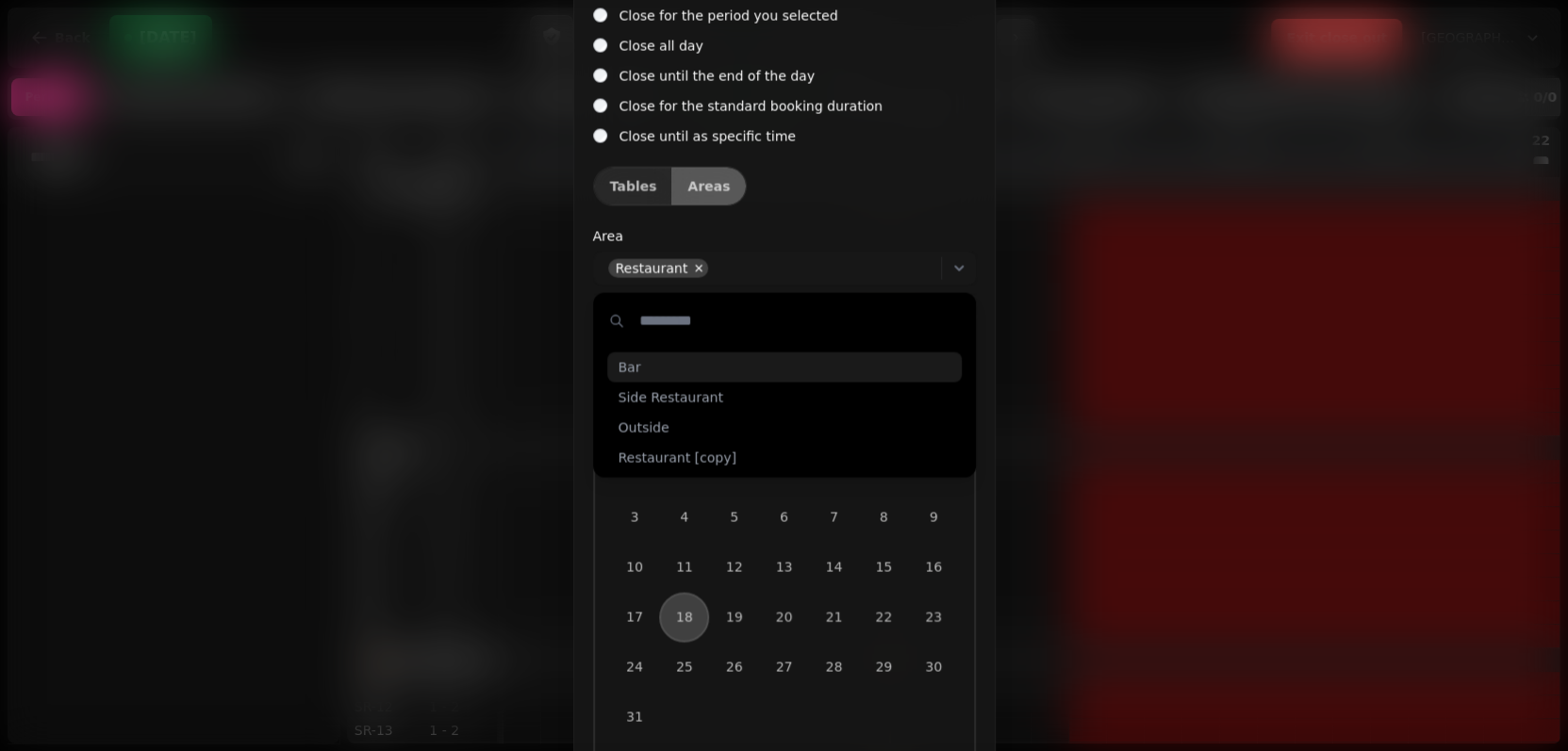
click at [662, 361] on div "Bar" at bounding box center [784, 367] width 354 height 30
click at [661, 361] on span "Side Restaurant" at bounding box center [671, 367] width 105 height 19
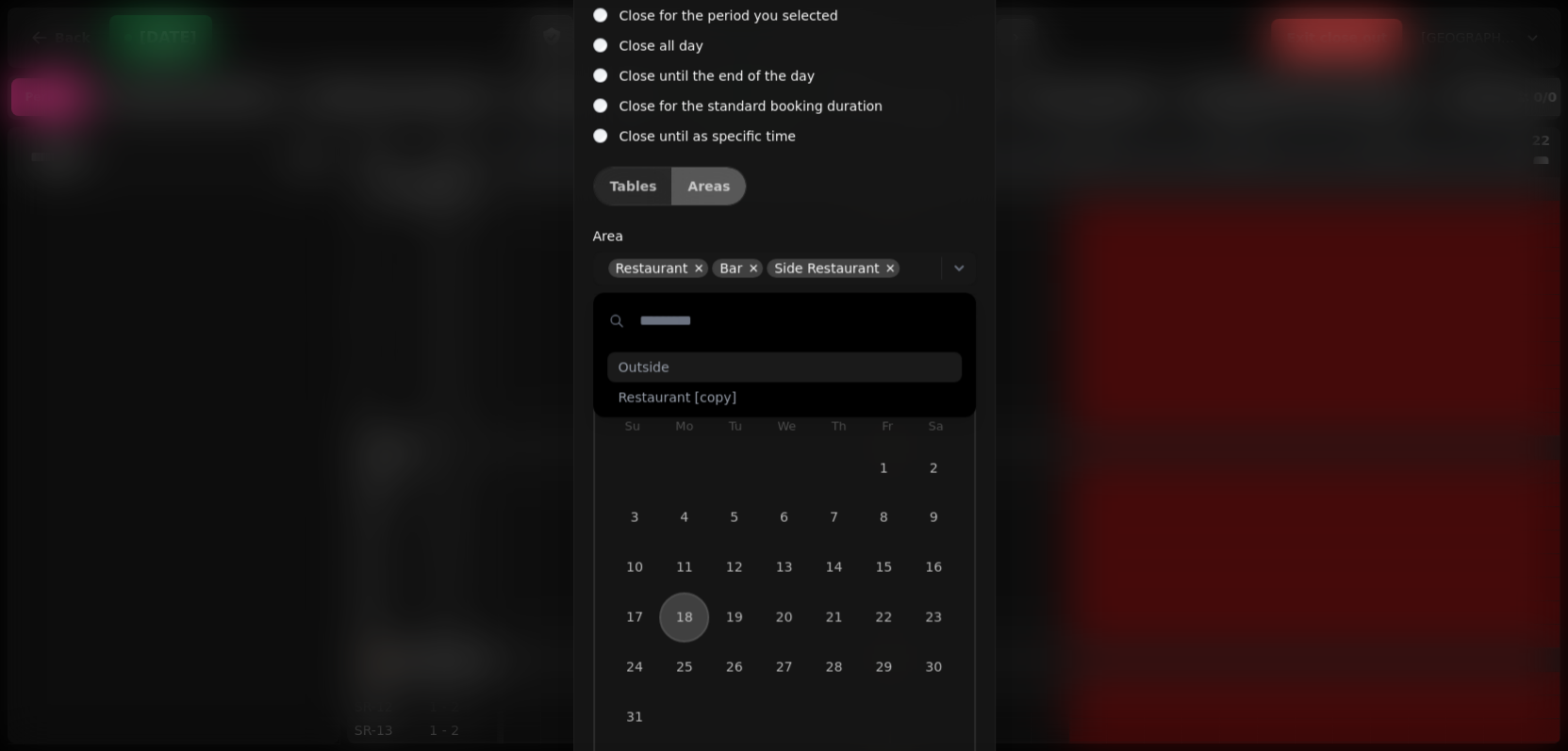
click at [661, 361] on span "Outside" at bounding box center [644, 367] width 51 height 19
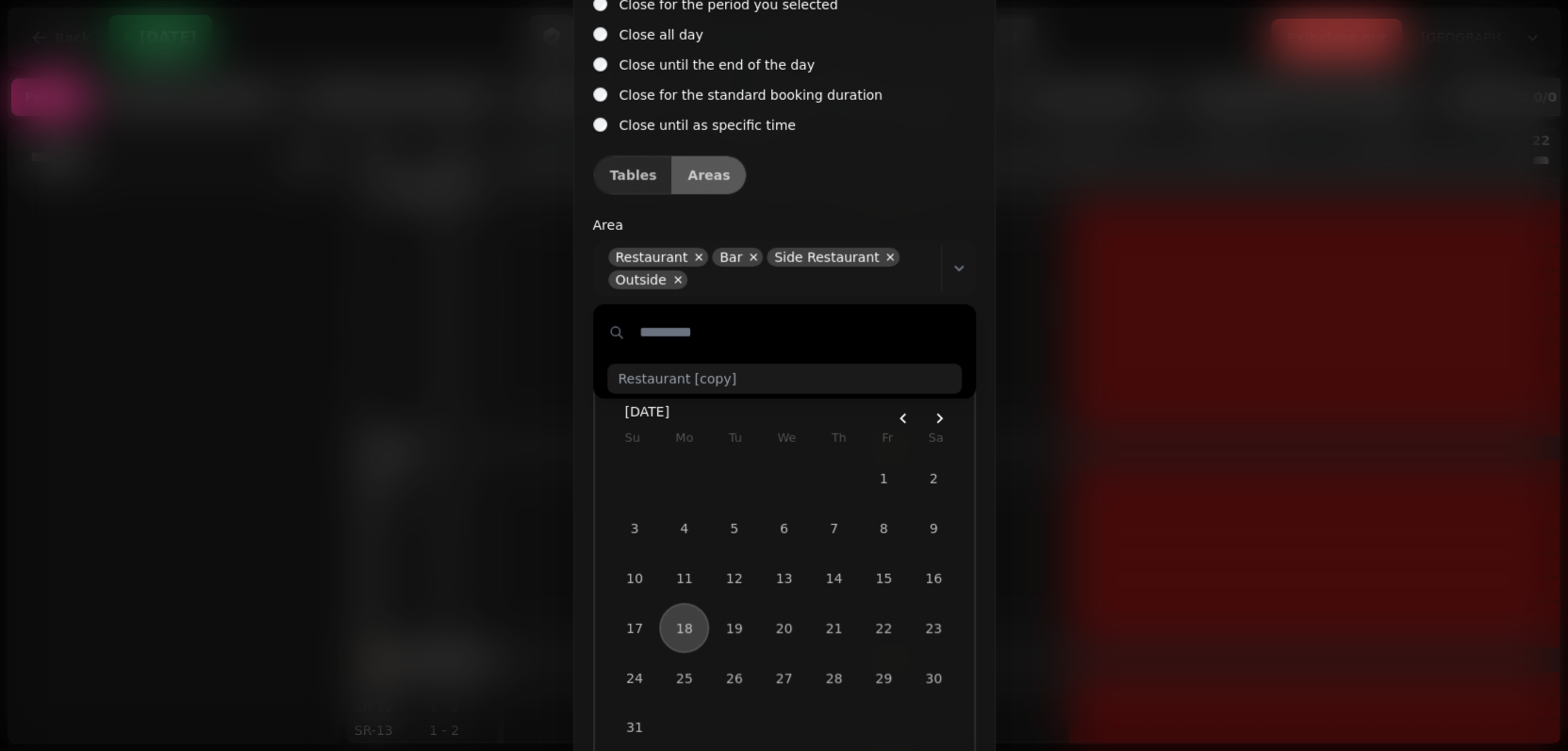
click at [661, 375] on span "Restaurant [copy]" at bounding box center [677, 377] width 118 height 19
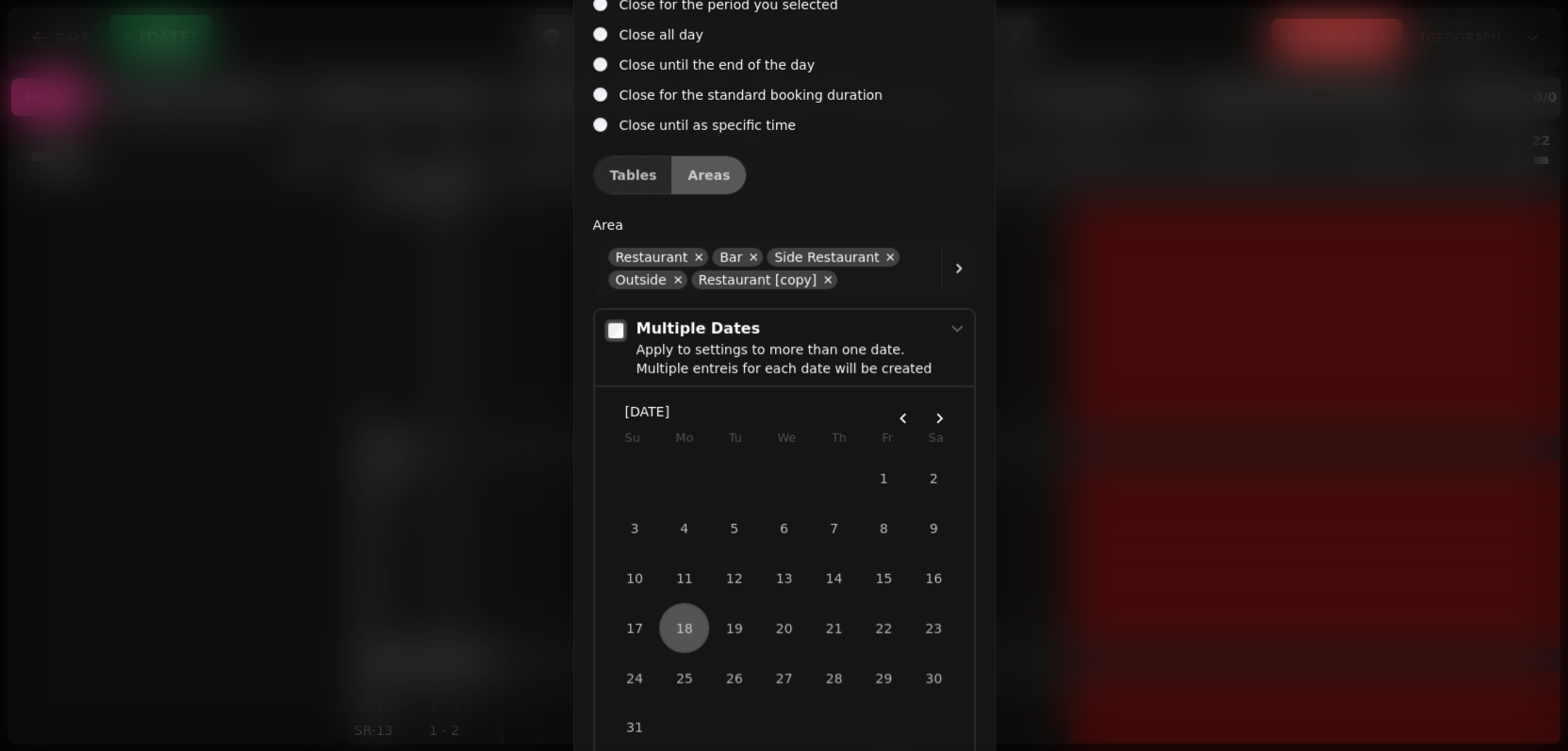
click at [687, 621] on button "18" at bounding box center [683, 627] width 46 height 46
click at [726, 624] on button "19" at bounding box center [733, 628] width 50 height 50
click at [789, 629] on button "20" at bounding box center [784, 628] width 50 height 50
click at [840, 620] on button "21" at bounding box center [834, 628] width 50 height 50
click at [725, 625] on button "19" at bounding box center [733, 628] width 50 height 50
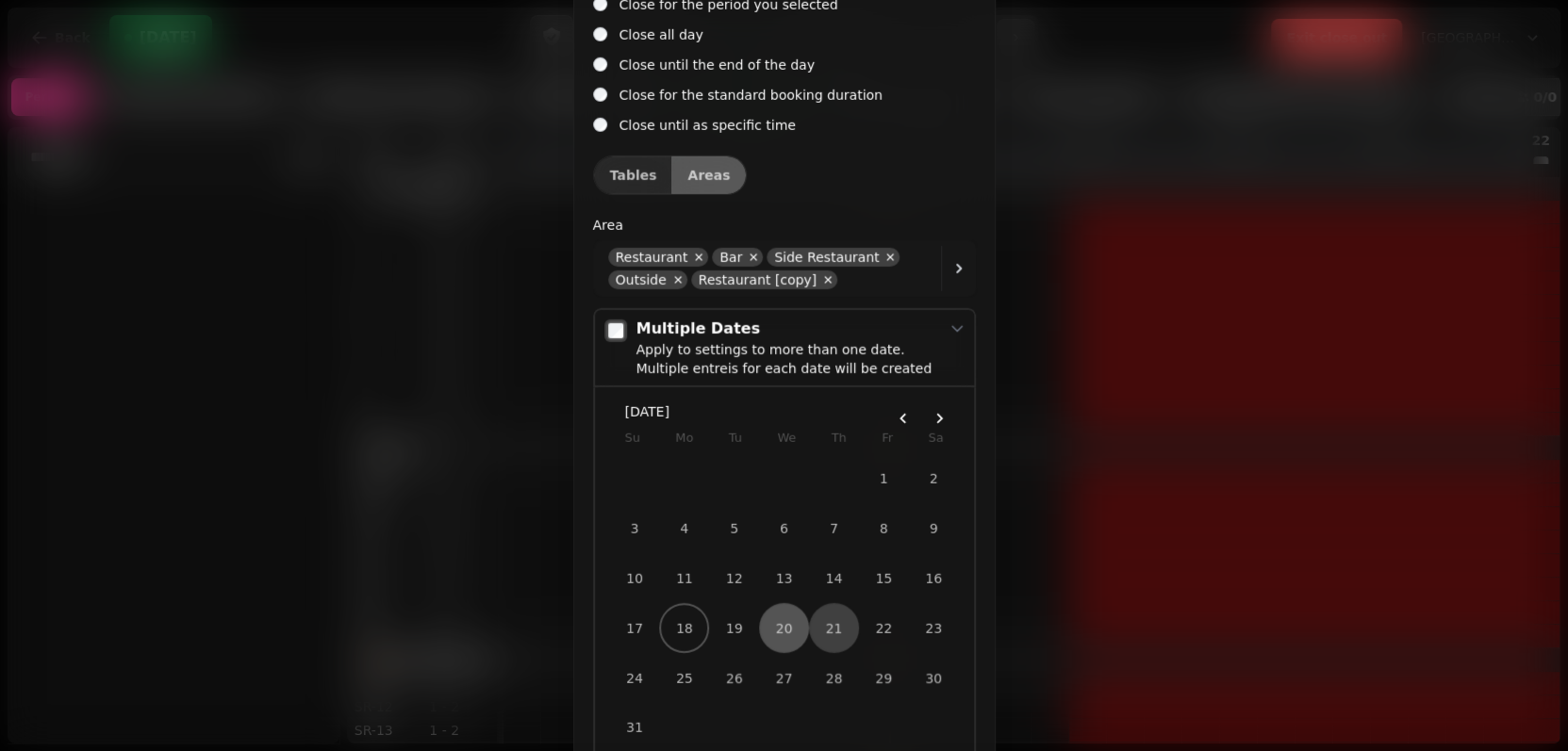
click at [780, 632] on button "20" at bounding box center [784, 628] width 50 height 50
drag, startPoint x: 793, startPoint y: 624, endPoint x: 933, endPoint y: 639, distance: 140.8
click at [936, 629] on tr "17 18 19 20 21 22 23" at bounding box center [784, 628] width 349 height 50
click at [627, 724] on button "31" at bounding box center [634, 727] width 50 height 50
click at [724, 628] on button "19" at bounding box center [733, 628] width 50 height 50
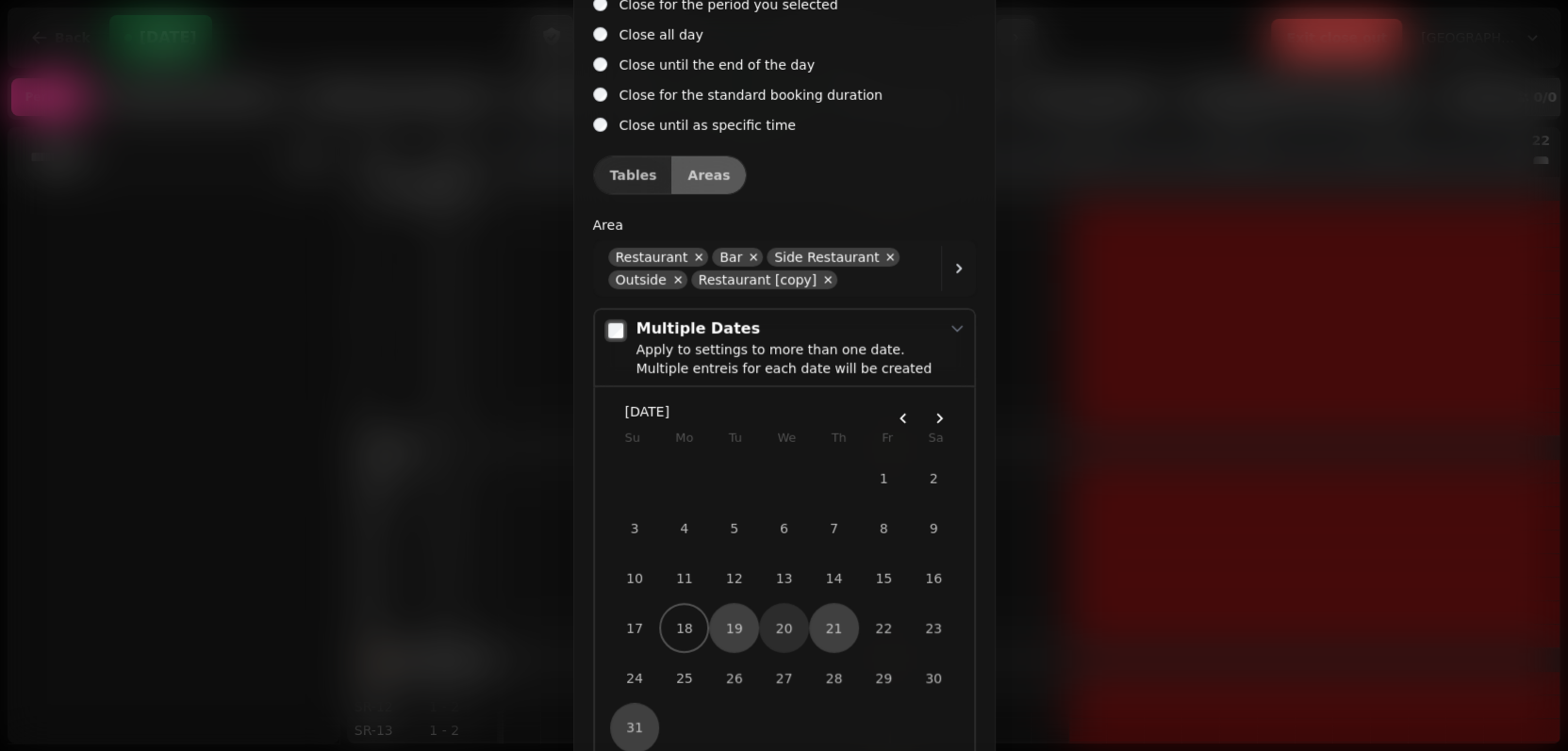
click at [775, 633] on button "20" at bounding box center [784, 628] width 50 height 50
click at [734, 630] on button "19" at bounding box center [733, 628] width 50 height 50
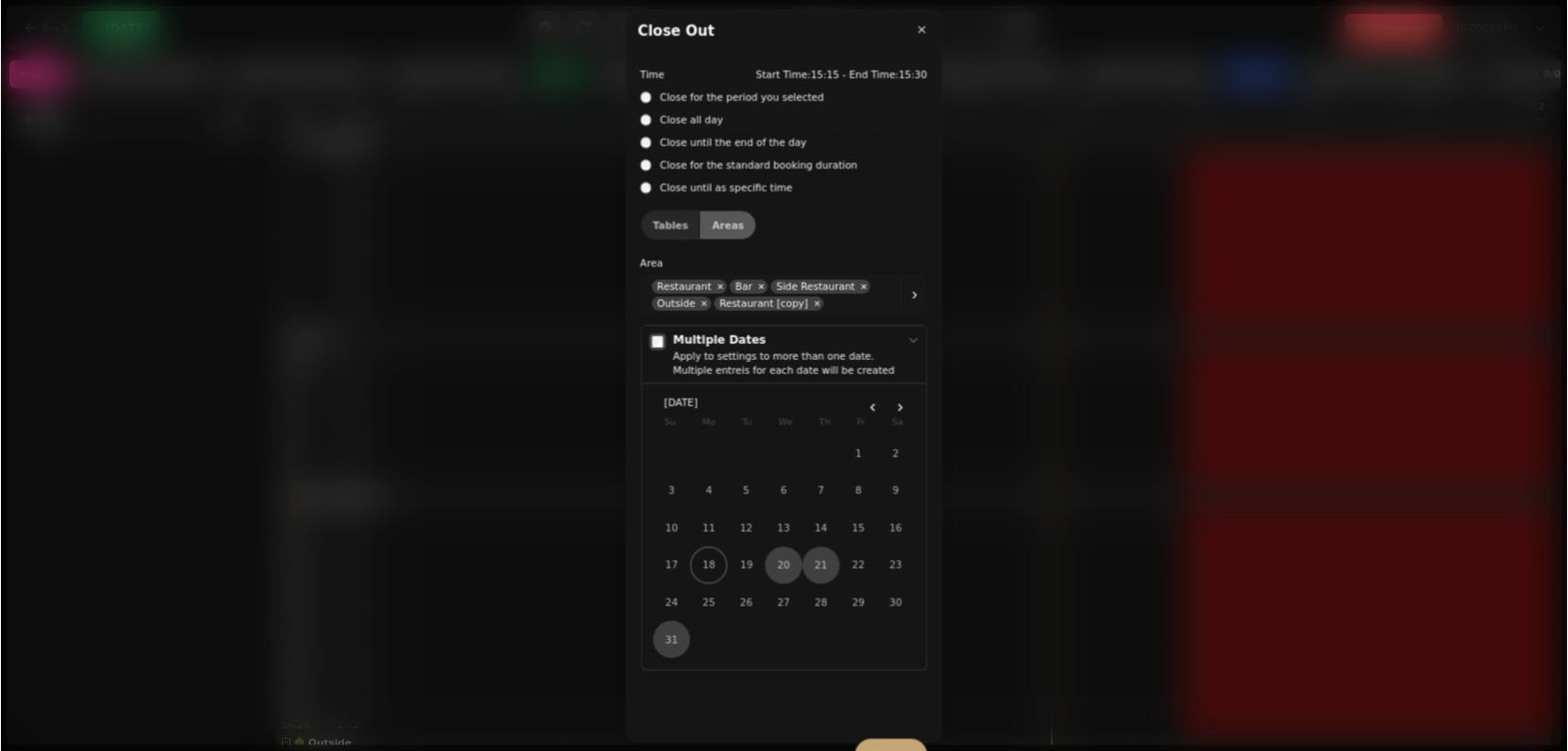
scroll to position [0, 0]
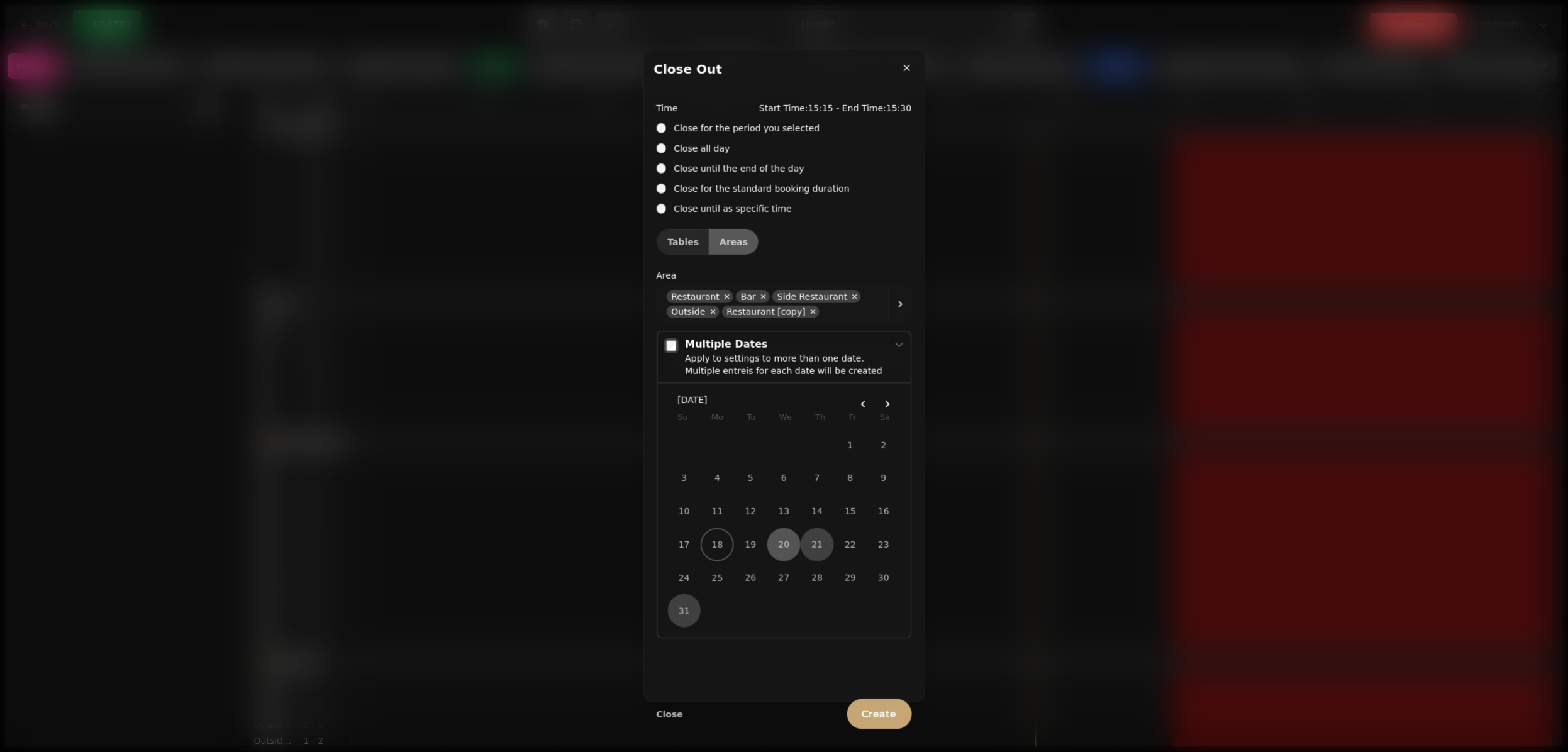
drag, startPoint x: 1029, startPoint y: 0, endPoint x: 787, endPoint y: 537, distance: 589.0
click at [787, 500] on button "20" at bounding box center [783, 545] width 33 height 33
click at [762, 500] on button "19" at bounding box center [751, 545] width 33 height 33
click at [878, 500] on span "Create" at bounding box center [879, 714] width 35 height 10
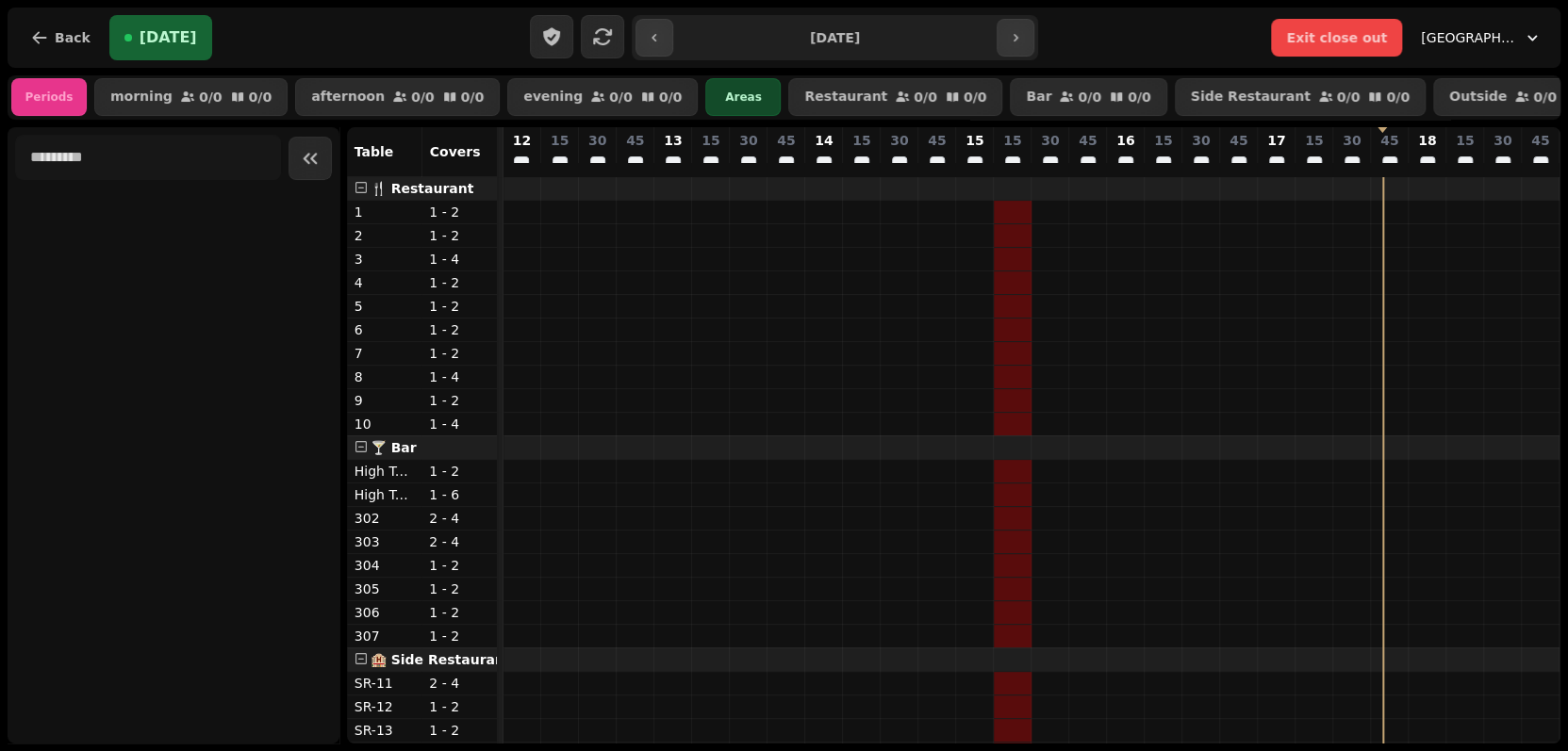
drag, startPoint x: 2105, startPoint y: 7, endPoint x: 1126, endPoint y: 21, distance: 979.1
click at [1126, 21] on div "Exit close out [GEOGRAPHIC_DATA]" at bounding box center [1299, 37] width 508 height 37
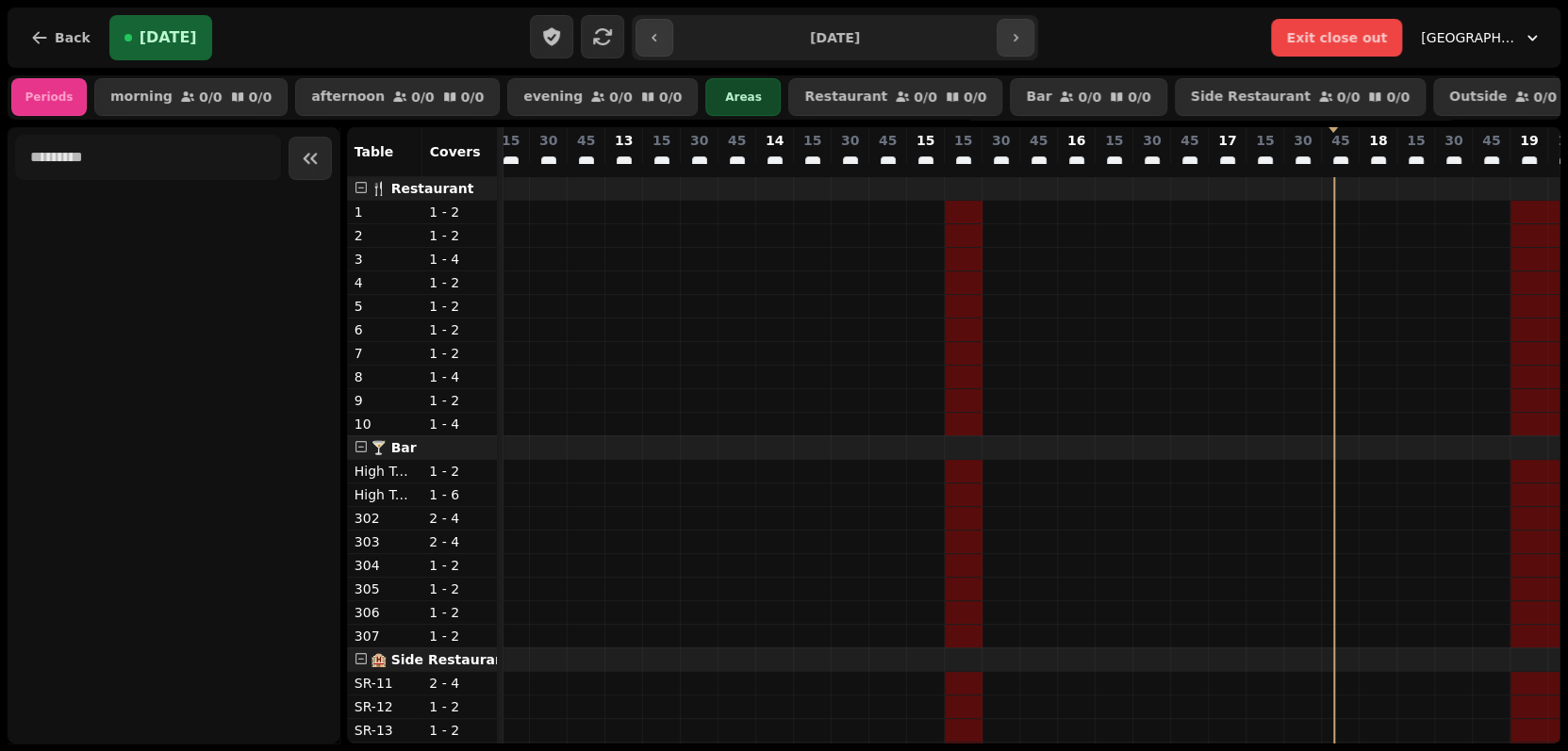
scroll to position [0, 504]
